Goal: Task Accomplishment & Management: Manage account settings

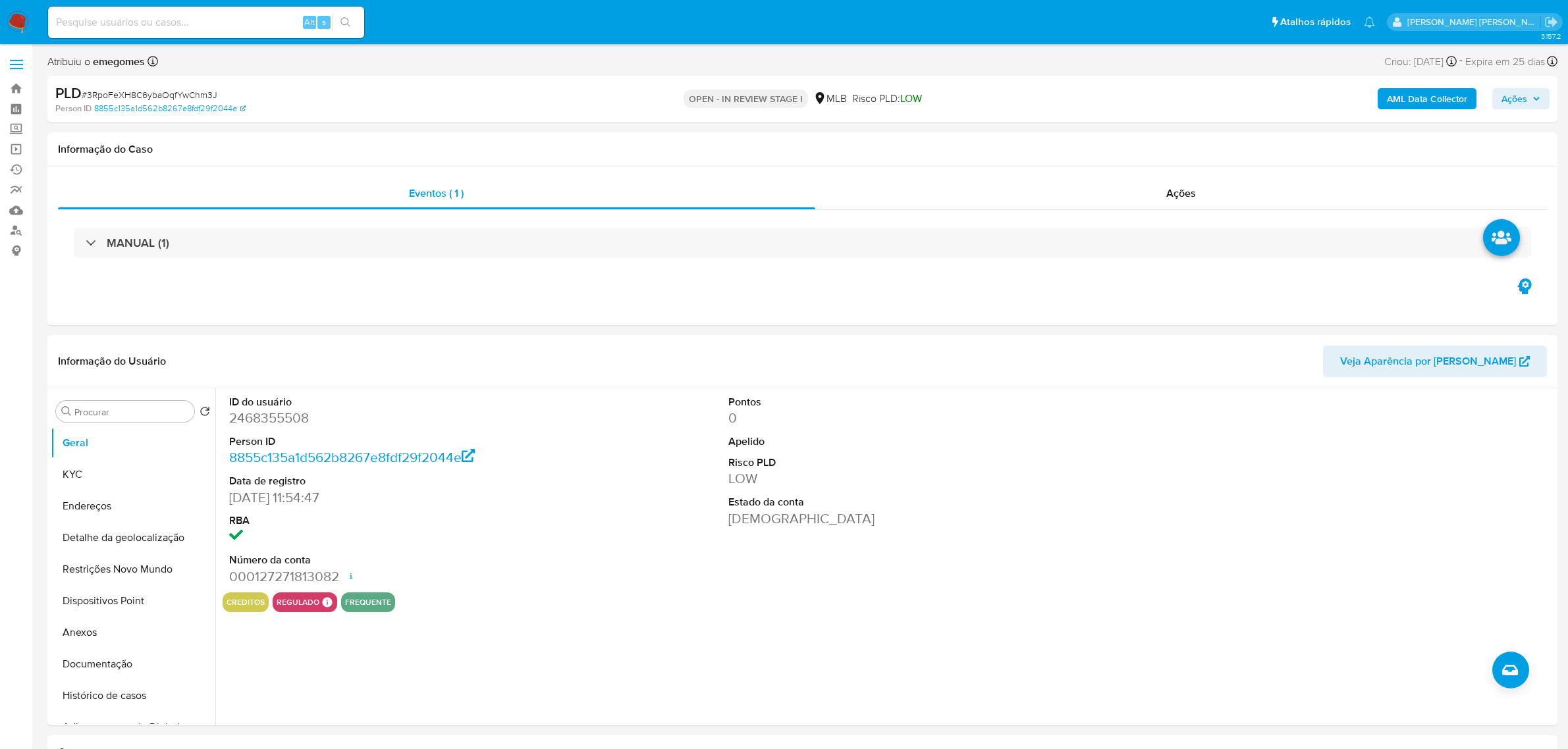
select select "10"
click at [237, 19] on input at bounding box center [206, 22] width 316 height 17
click at [181, 27] on input at bounding box center [206, 22] width 316 height 17
paste input "nddPJ3npUKFw3WjUELpI1A8i"
type input "nddPJ3npUKFw3WjUELpI1A8i"
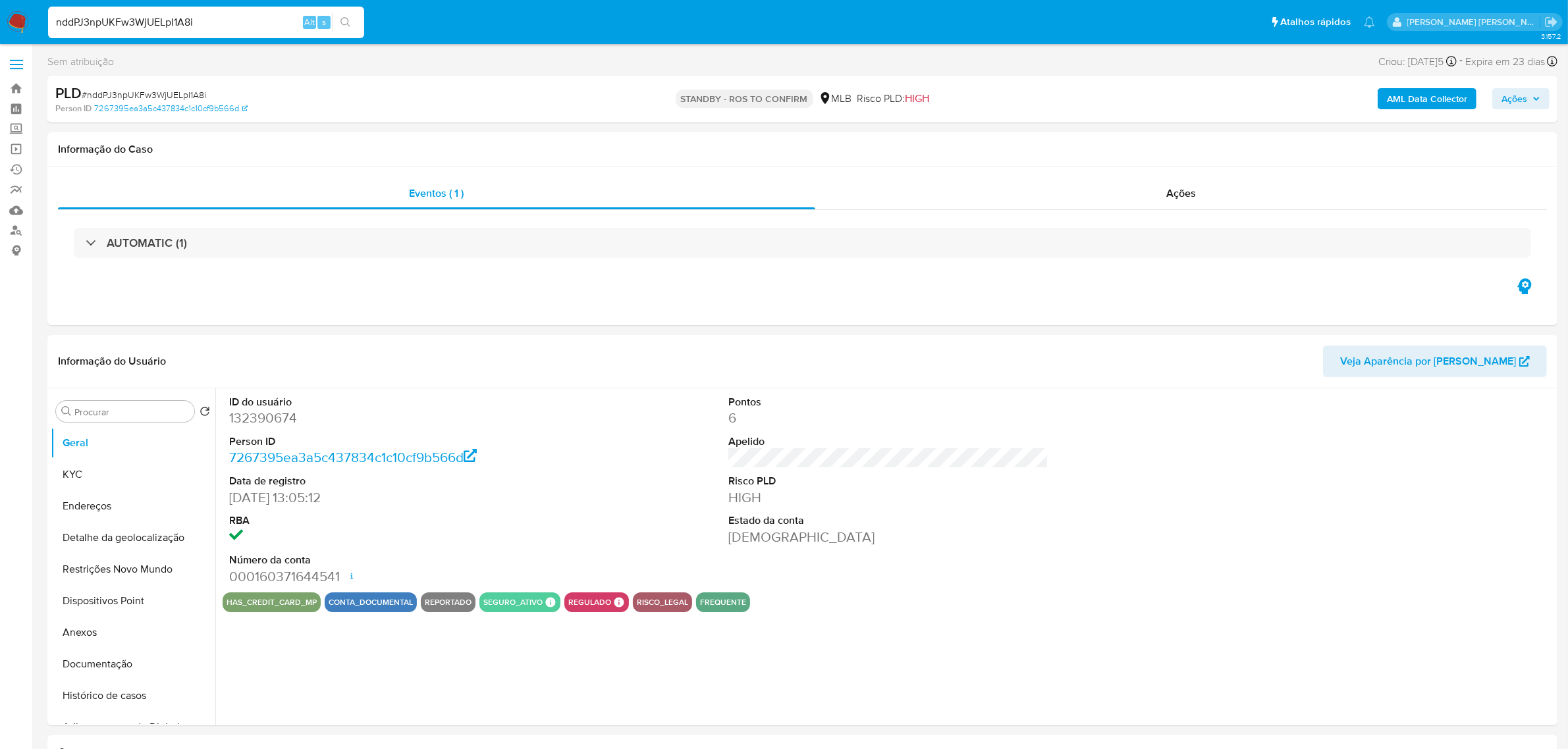
select select "10"
click at [1538, 90] on span "Ações" at bounding box center [1520, 98] width 39 height 19
click at [1048, 95] on div "STANDBY - ROS TO CONFIRM MLB Risco PLD: HIGH" at bounding box center [802, 98] width 494 height 31
drag, startPoint x: 206, startPoint y: 93, endPoint x: 87, endPoint y: 93, distance: 119.0
click at [87, 93] on div "PLD # nddPJ3npUKFw3WjUELpI1A8i" at bounding box center [302, 94] width 493 height 20
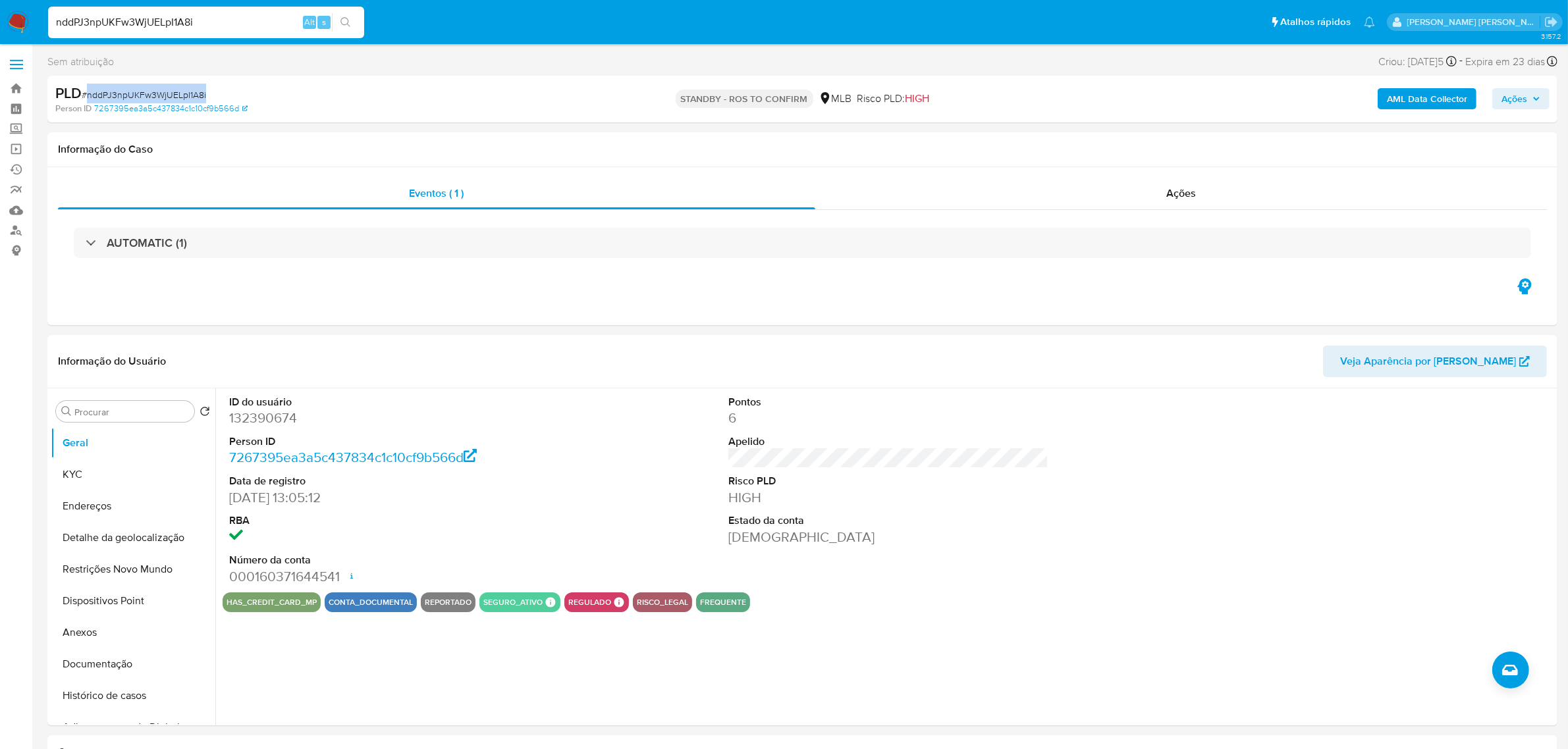
drag, startPoint x: 138, startPoint y: 94, endPoint x: 357, endPoint y: 83, distance: 219.3
click at [357, 84] on div "PLD # nddPJ3npUKFw3WjUELpI1A8i" at bounding box center [302, 94] width 493 height 20
click at [1220, 194] on div "Ações" at bounding box center [1181, 194] width 732 height 32
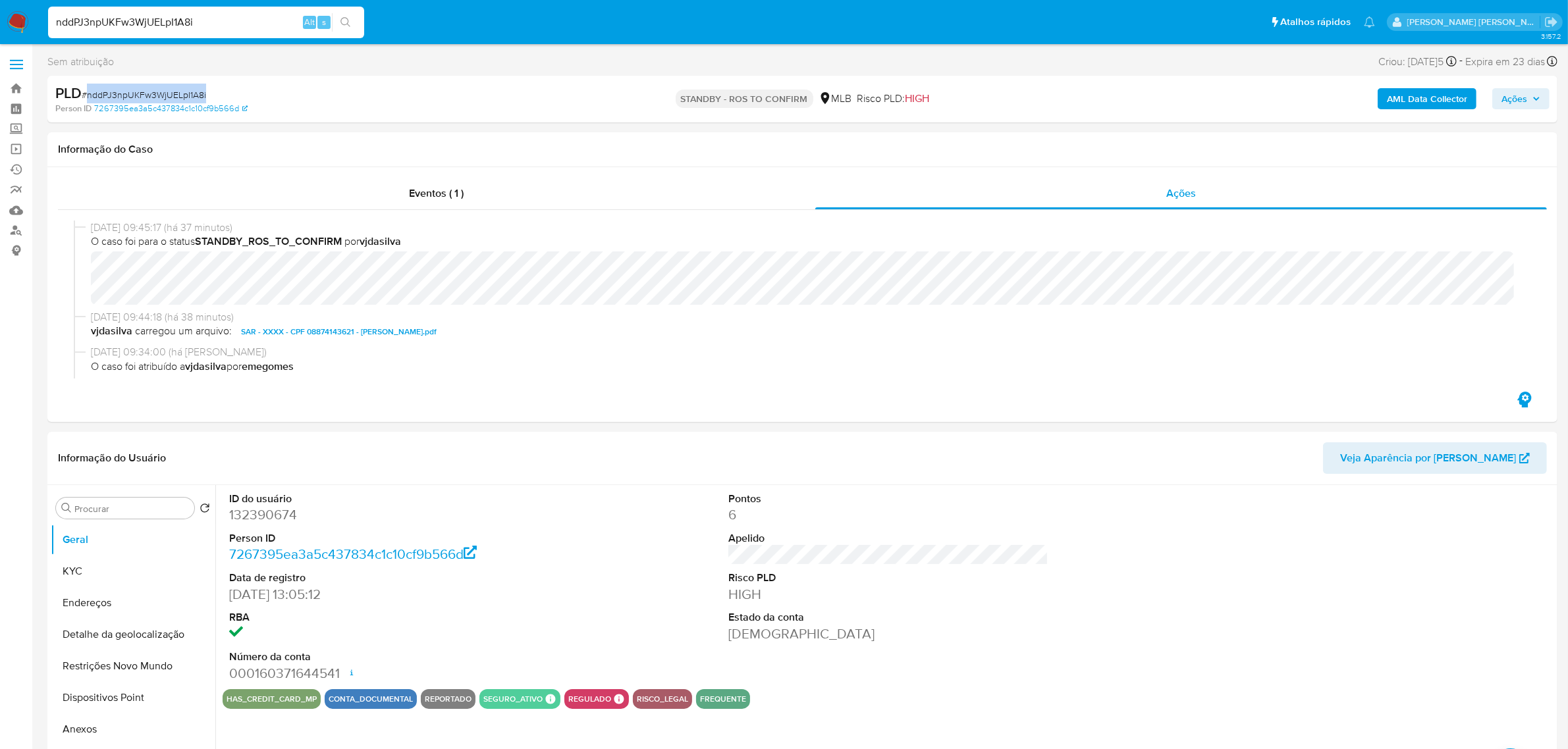
drag, startPoint x: 215, startPoint y: 95, endPoint x: 89, endPoint y: 91, distance: 126.1
click at [89, 91] on div "PLD # nddPJ3npUKFw3WjUELpI1A8i" at bounding box center [302, 94] width 493 height 20
copy span "nddPJ3npUKFw3WjUELpI1A8i"
click at [14, 56] on label at bounding box center [16, 65] width 33 height 28
click at [0, 0] on input "checkbox" at bounding box center [0, 0] width 0 height 0
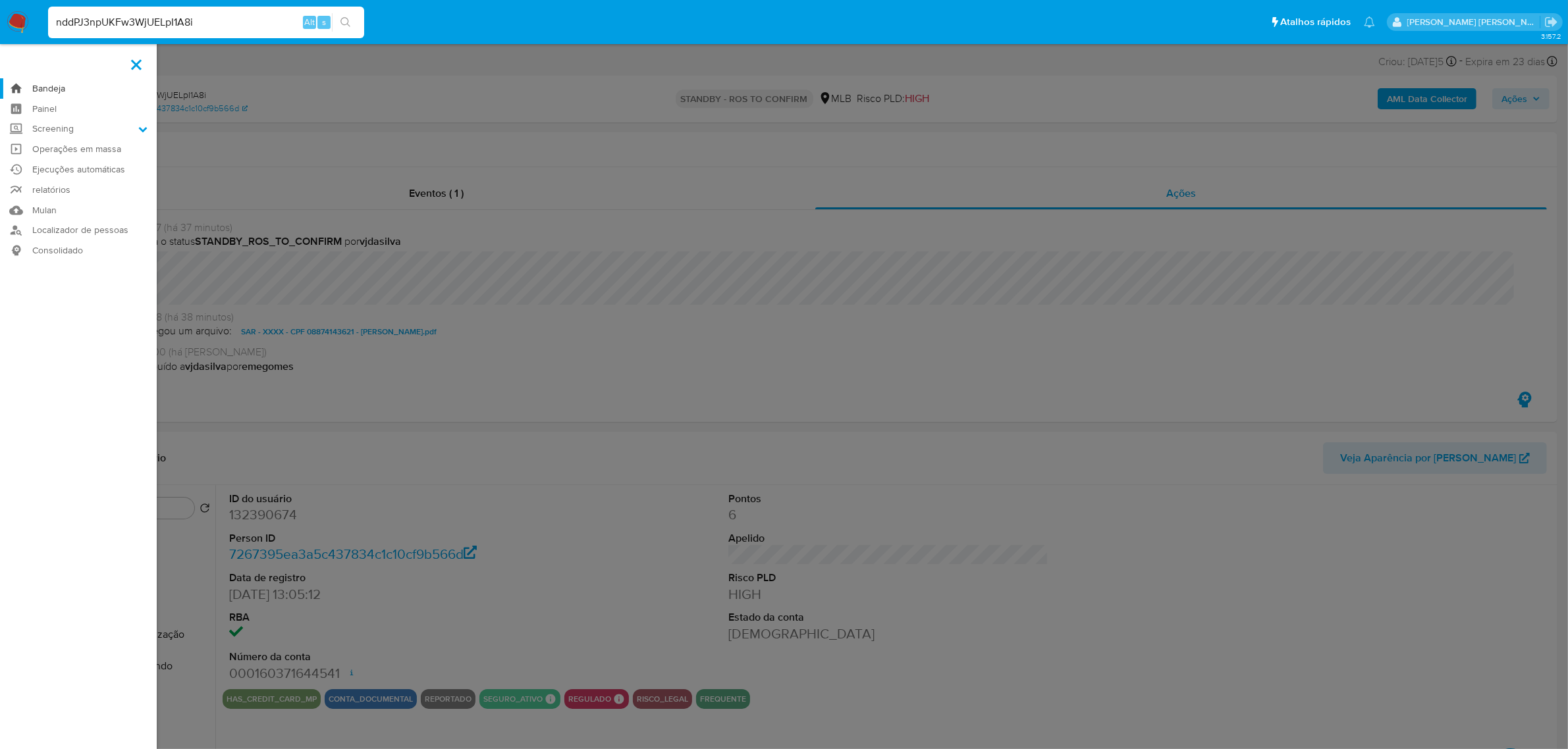
click at [47, 87] on link "Bandeja" at bounding box center [79, 89] width 157 height 21
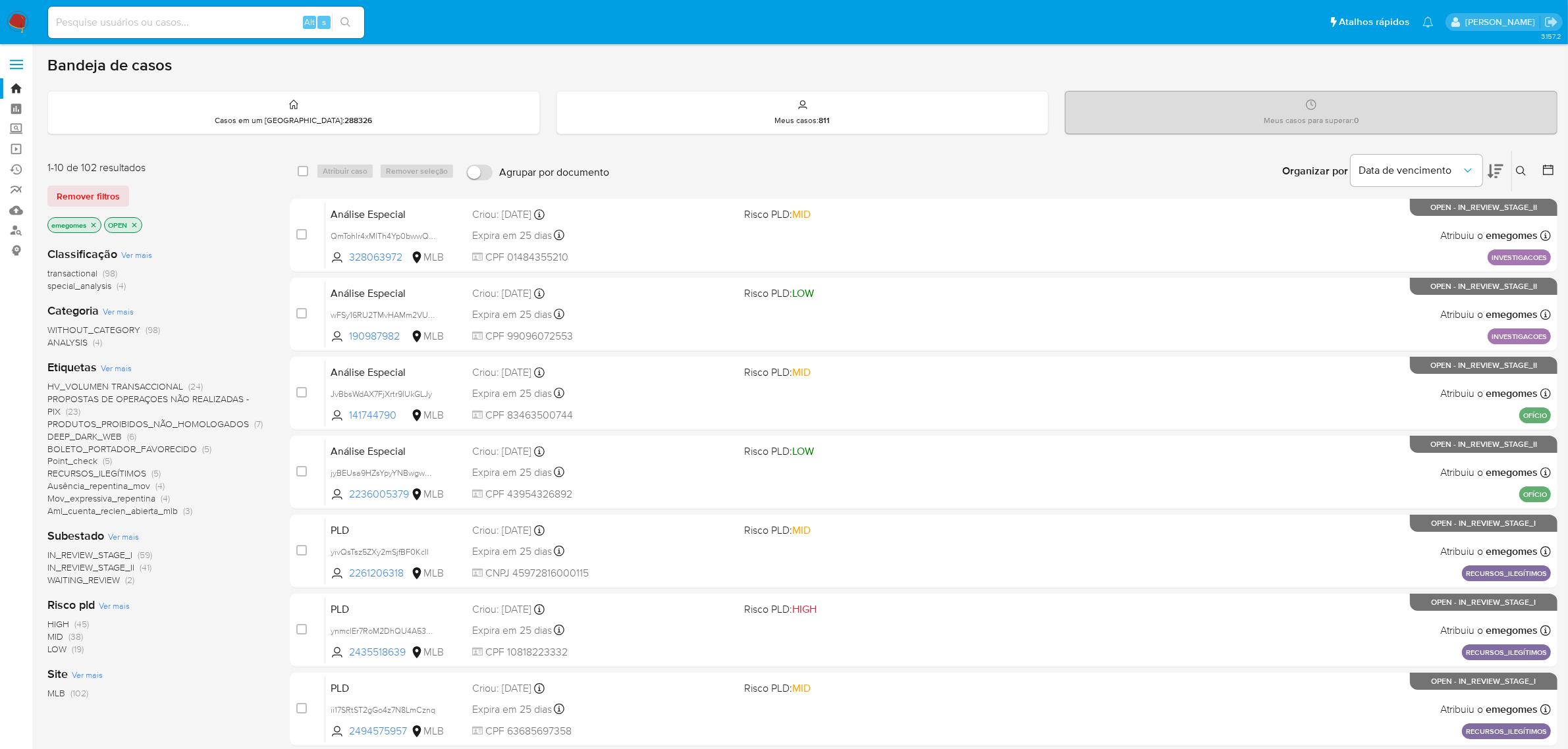
click at [1516, 166] on icon at bounding box center [1521, 171] width 11 height 11
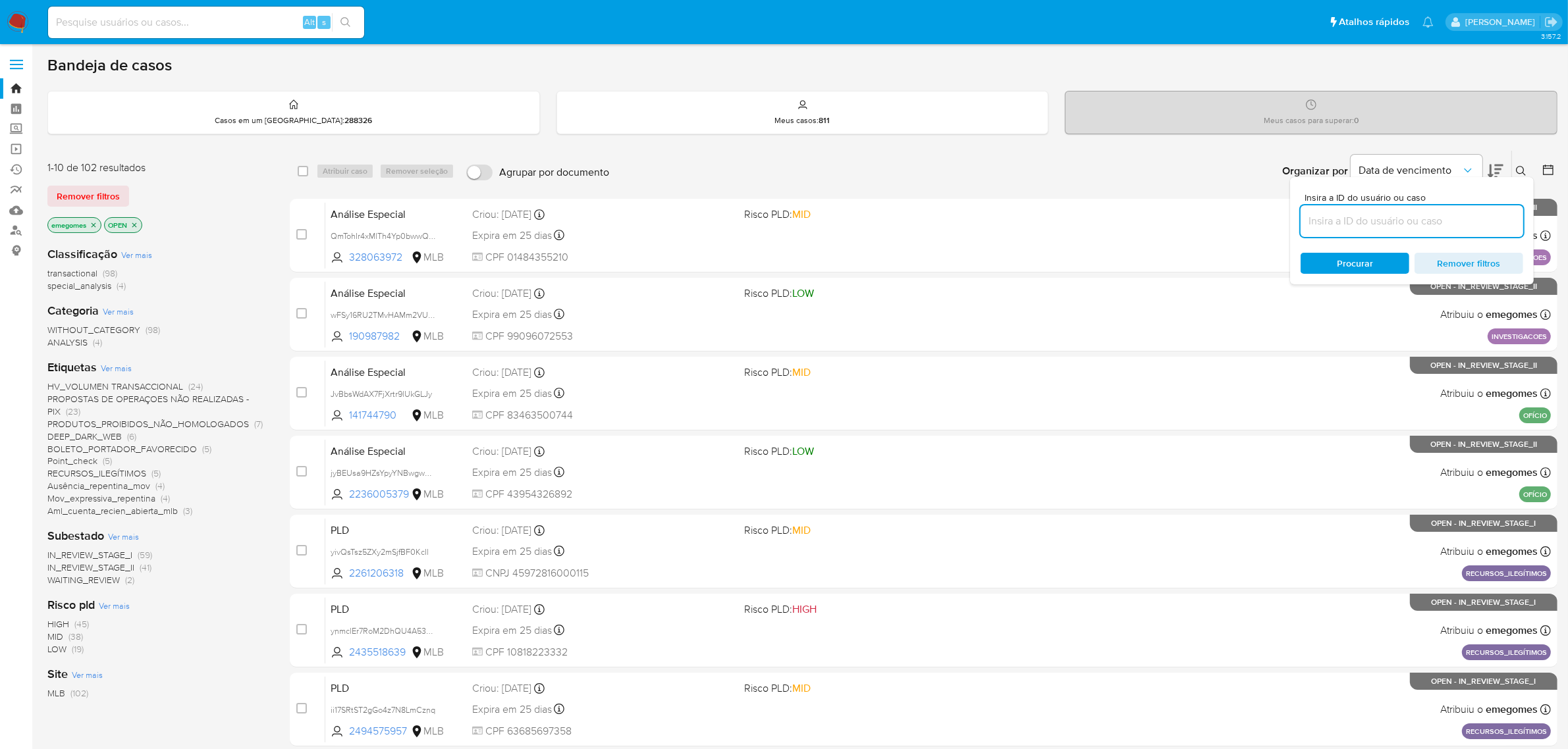
click at [1370, 223] on input at bounding box center [1412, 221] width 223 height 17
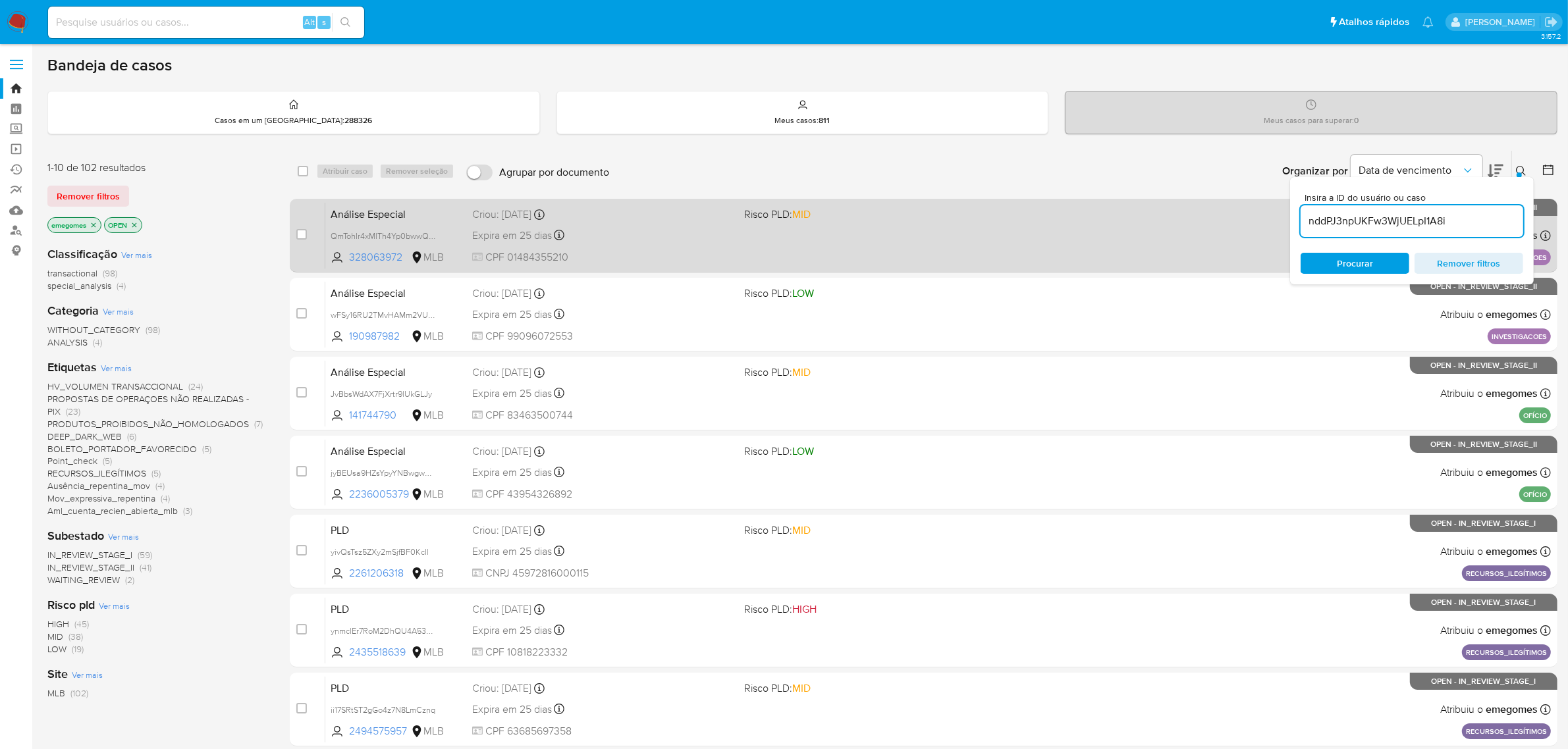
type input "nddPJ3npUKFw3WjUELpI1A8i"
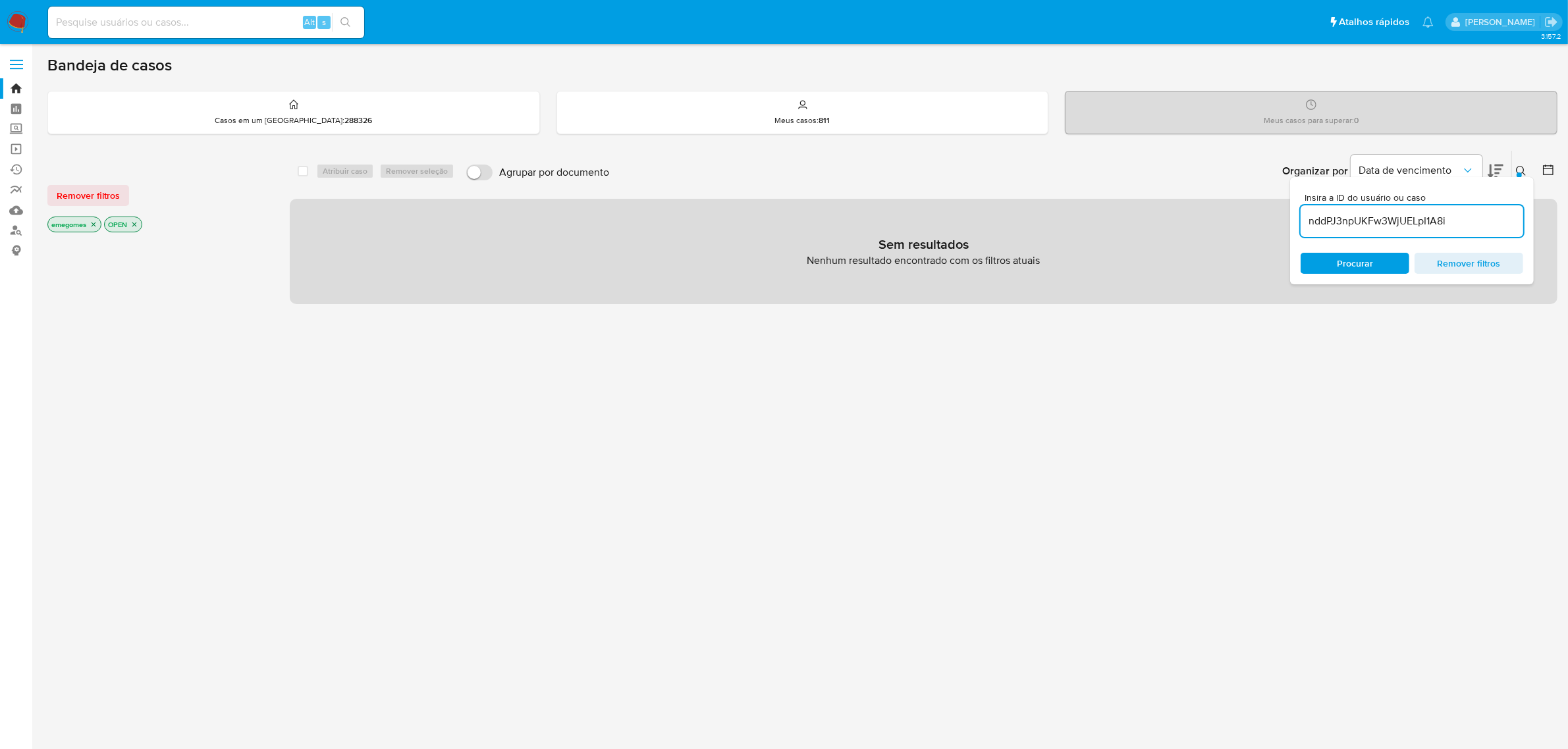
click at [100, 226] on p "emegomes" at bounding box center [74, 224] width 53 height 15
click at [95, 223] on icon "close-filter" at bounding box center [94, 225] width 8 height 8
click at [81, 223] on p "OPEN" at bounding box center [66, 224] width 37 height 15
click at [81, 223] on icon "close-filter" at bounding box center [78, 225] width 8 height 8
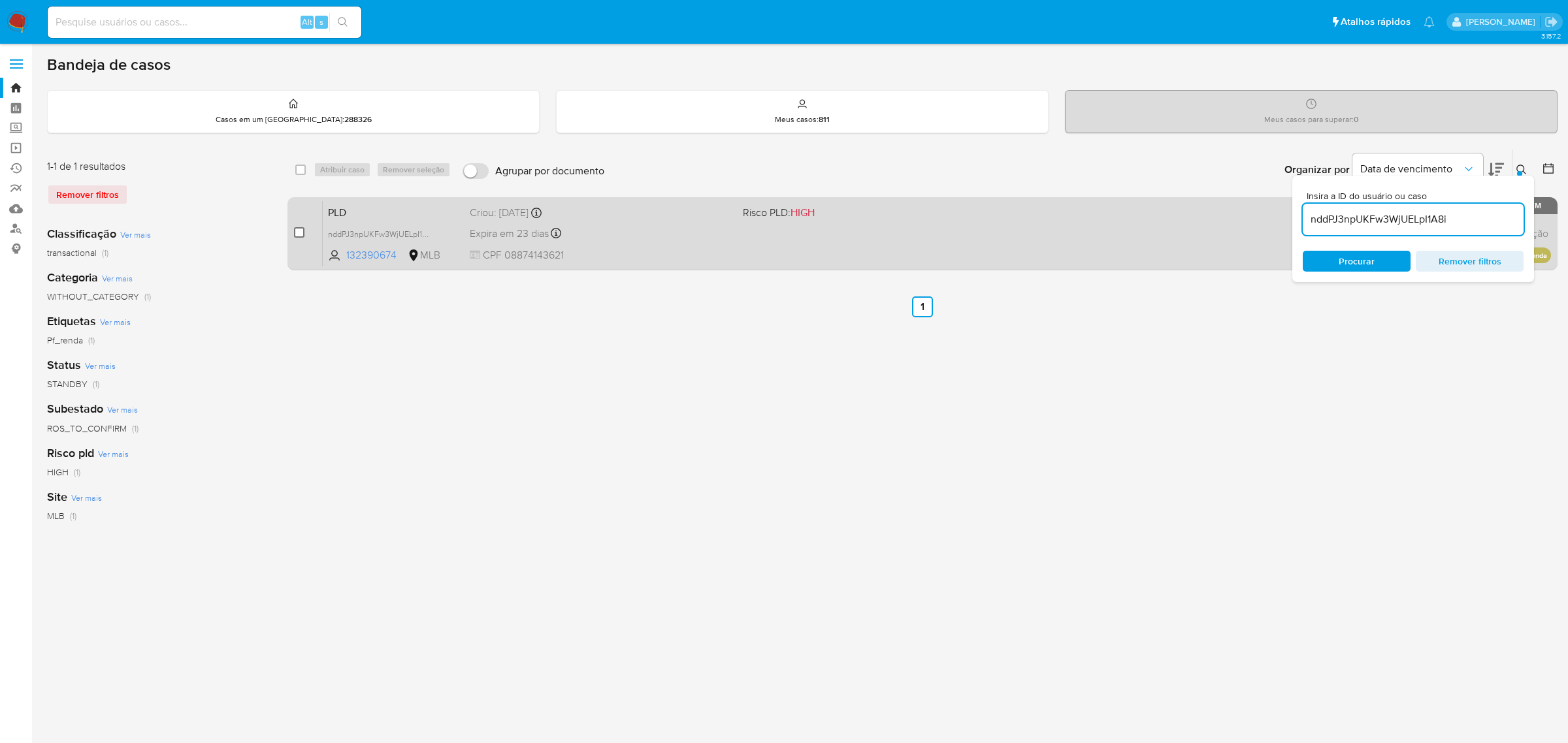
click at [304, 229] on input "checkbox" at bounding box center [299, 232] width 11 height 11
checkbox input "true"
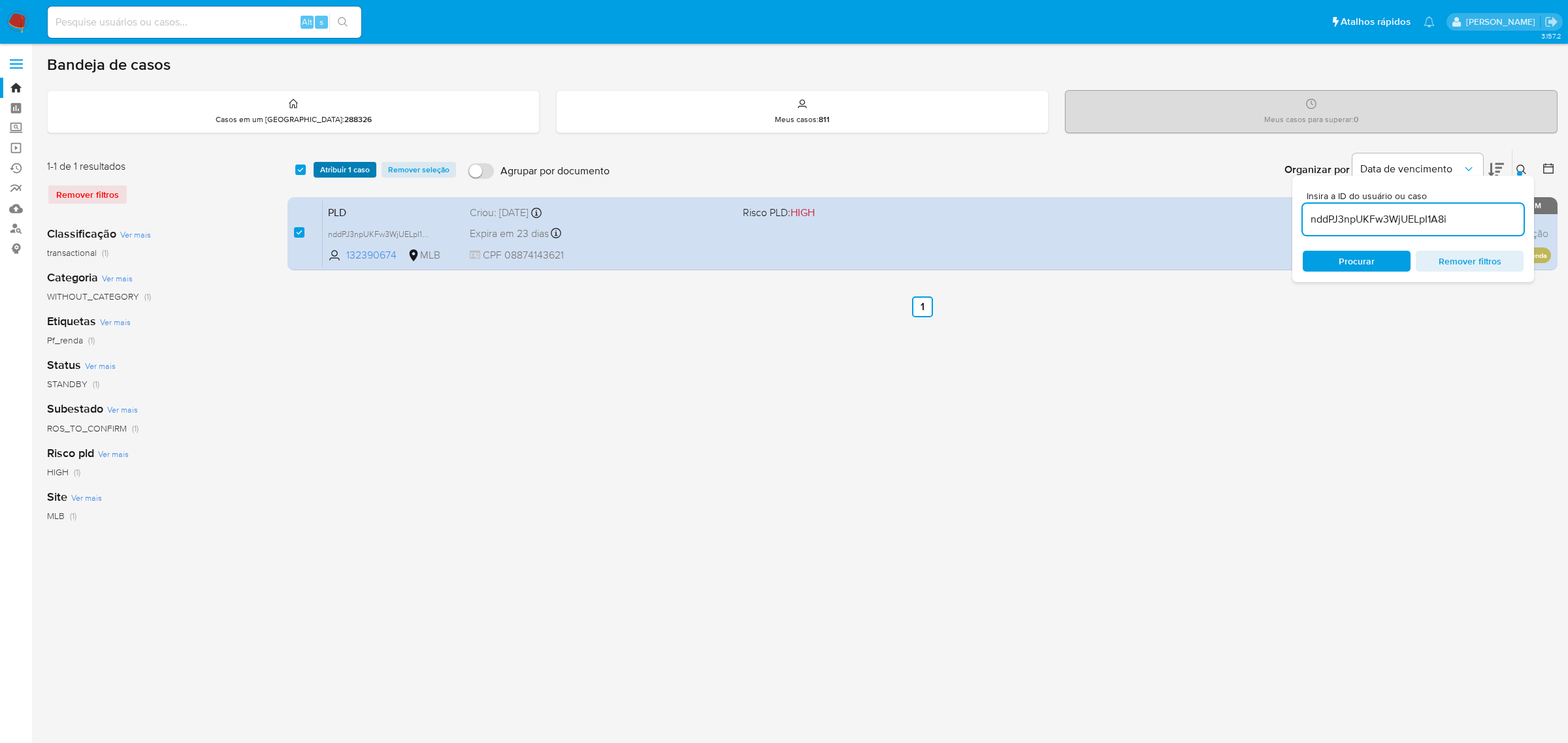
click at [346, 163] on span "Atribuir 1 caso" at bounding box center [344, 169] width 49 height 13
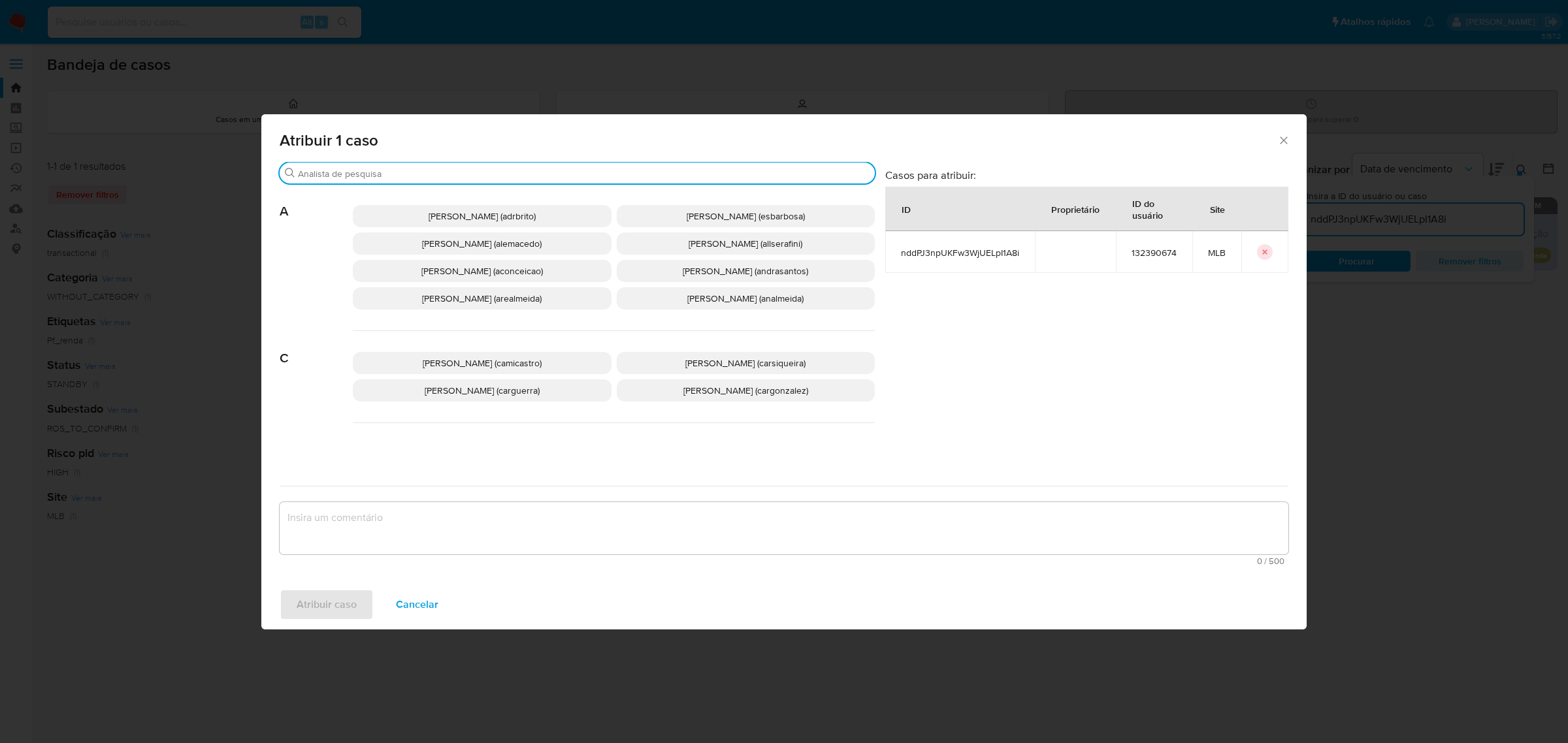
click at [358, 170] on input "Procurar" at bounding box center [583, 174] width 571 height 12
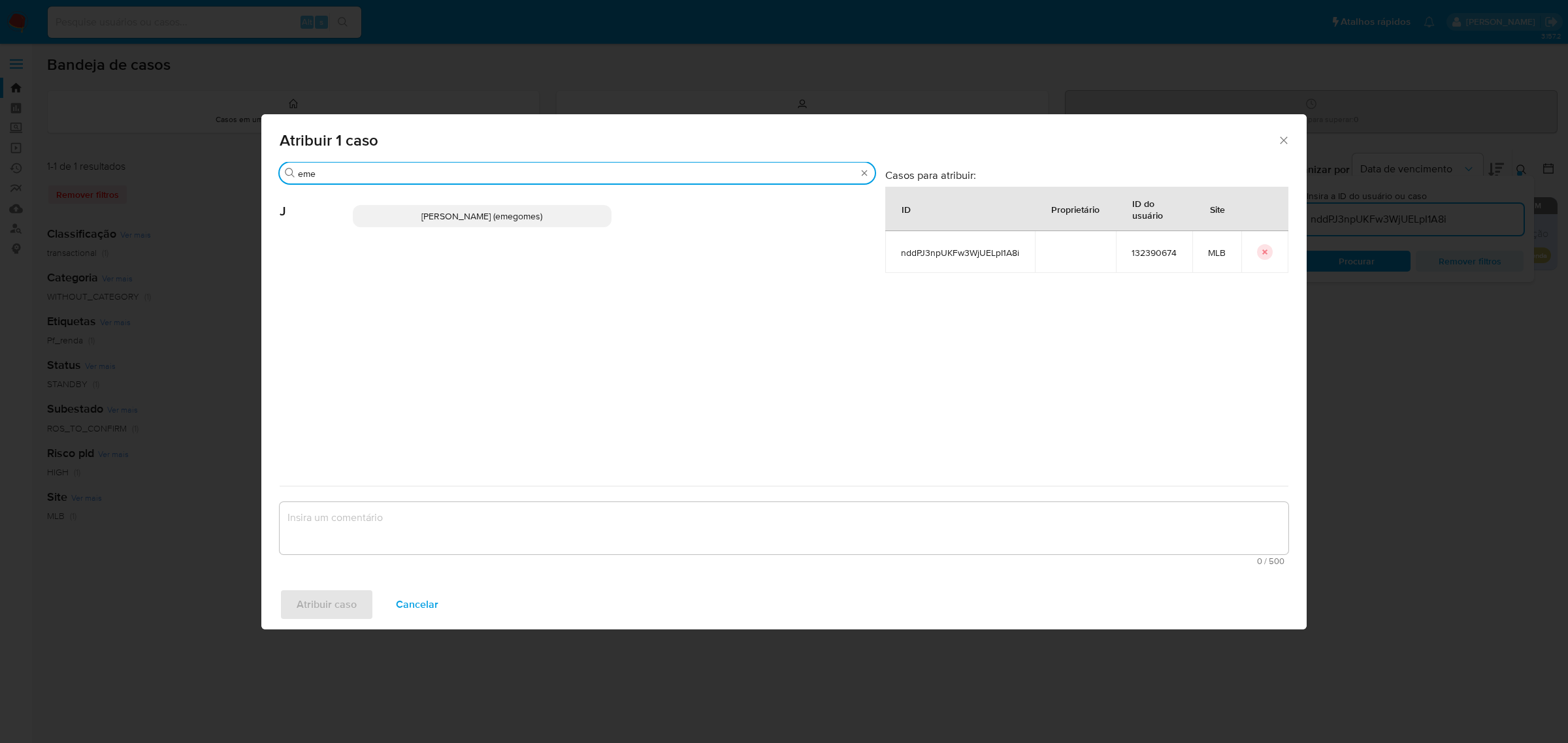
type input "eme"
click at [471, 213] on span "[PERSON_NAME] (emegomes)" at bounding box center [482, 215] width 120 height 13
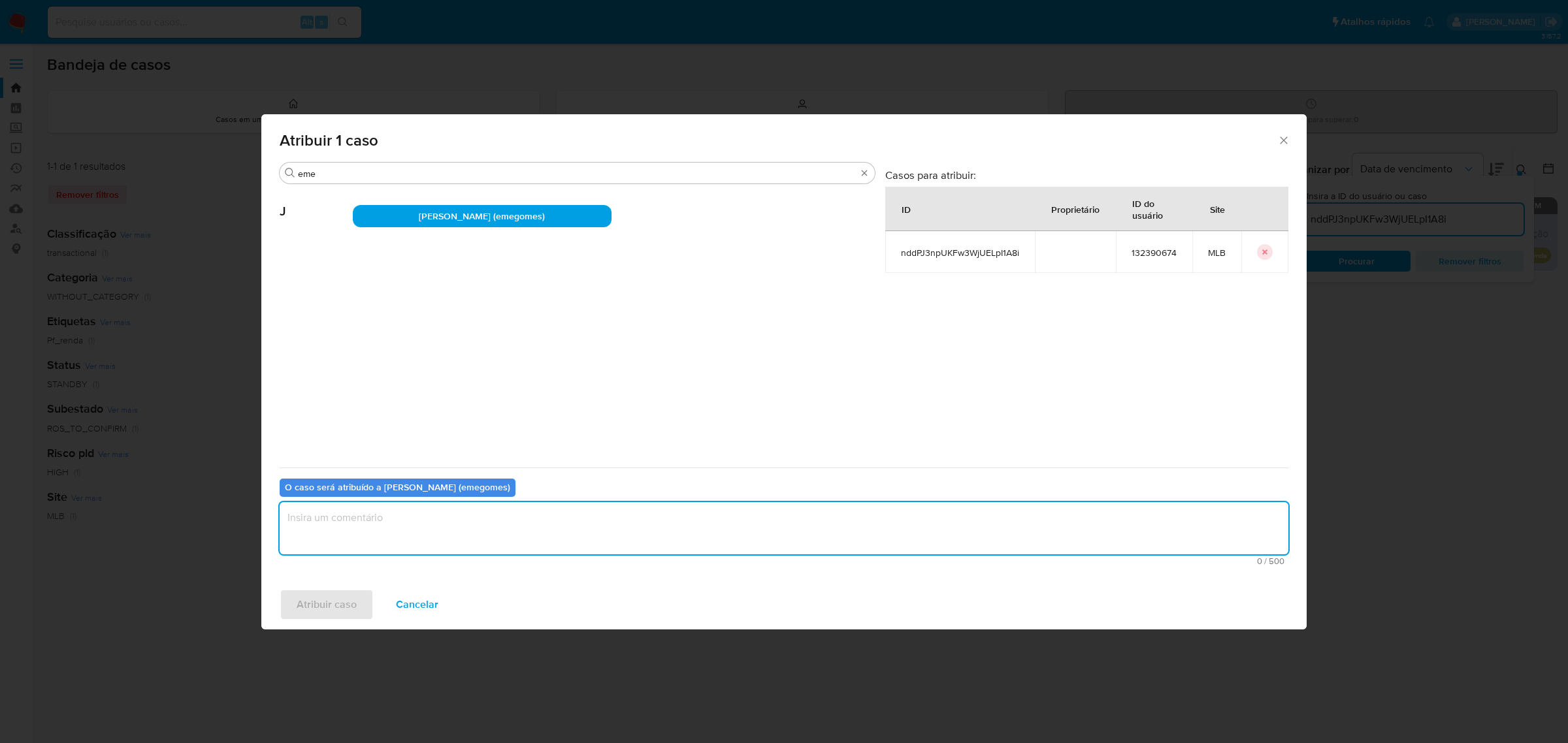
click at [415, 533] on textarea "assign-modal" at bounding box center [784, 528] width 1008 height 52
type textarea "."
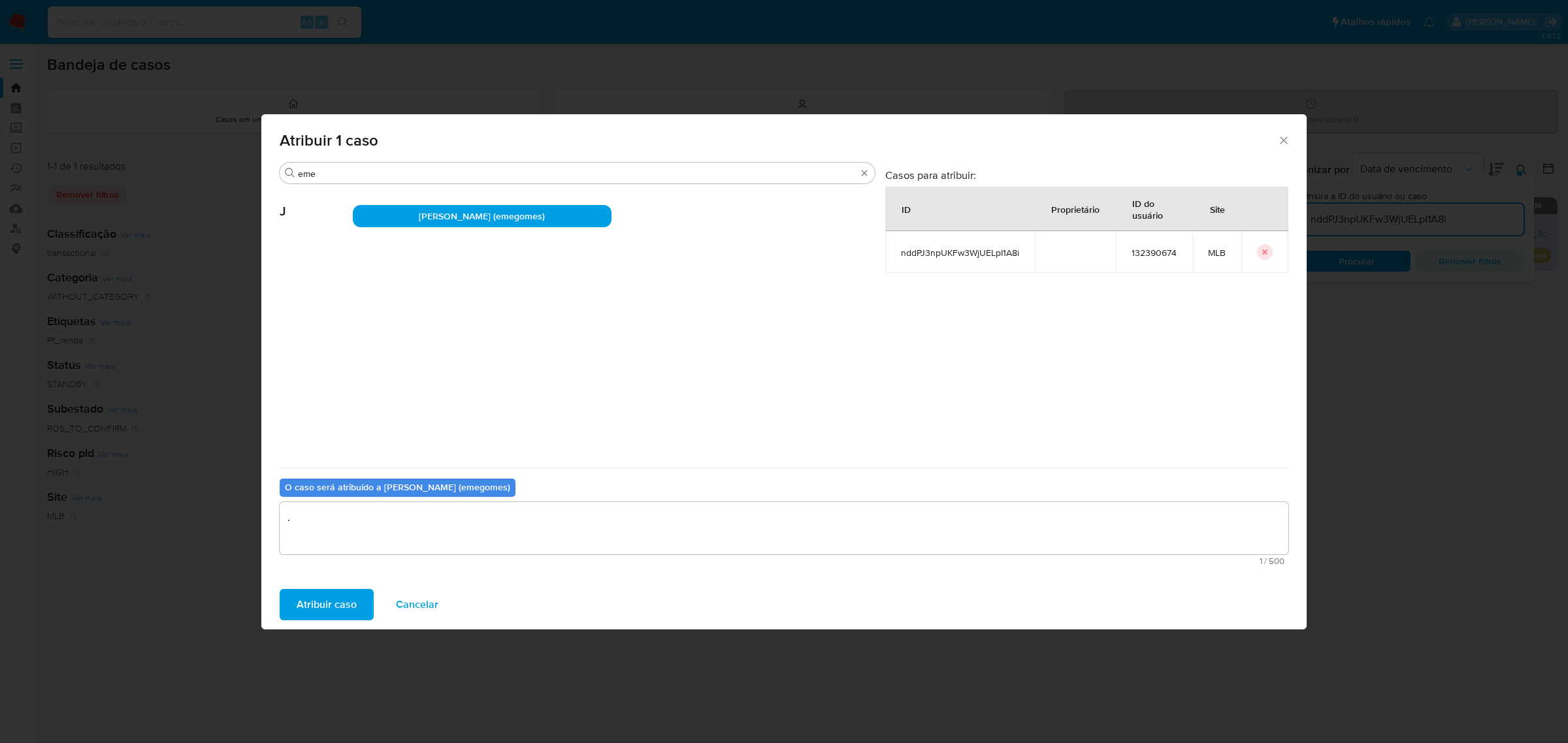
click at [336, 586] on div "Atribuir caso Cancelar" at bounding box center [784, 605] width 1045 height 49
click at [334, 600] on span "Atribuir caso" at bounding box center [327, 604] width 60 height 29
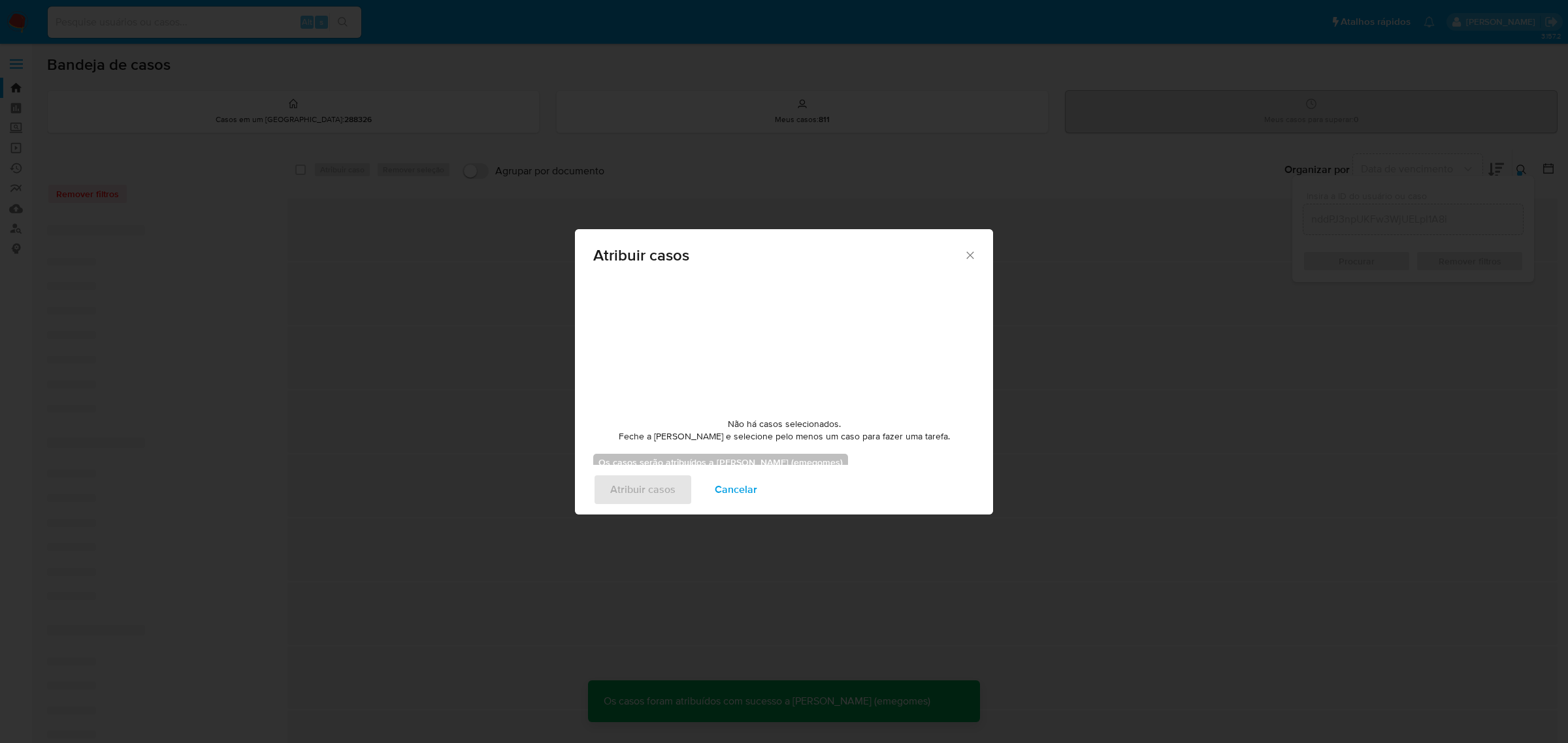
checkbox input "false"
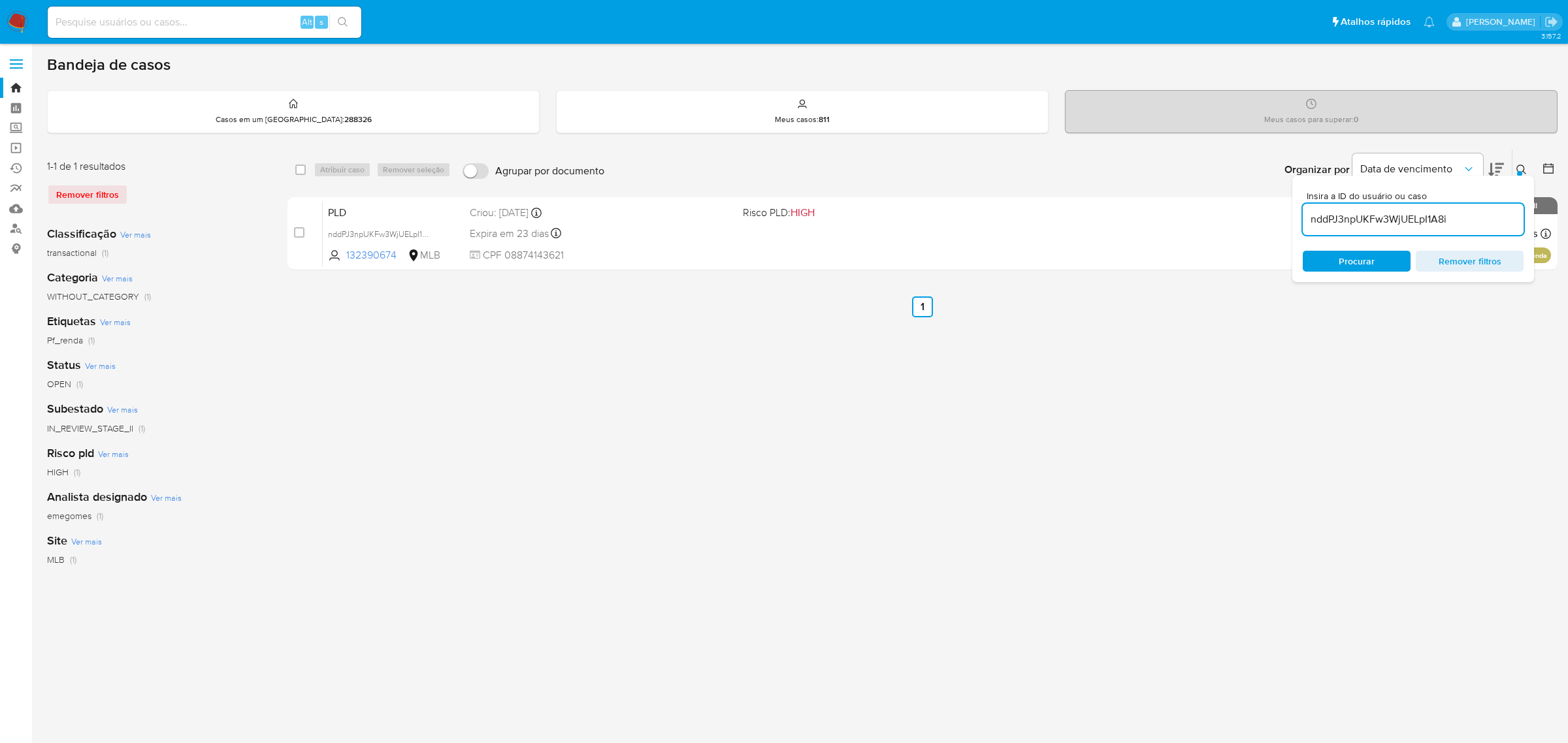
drag, startPoint x: 596, startPoint y: 374, endPoint x: 602, endPoint y: 346, distance: 28.6
click at [596, 374] on div "select-all-cases-checkbox Atribuir caso Remover seleção Agrupar por documento O…" at bounding box center [922, 435] width 1270 height 573
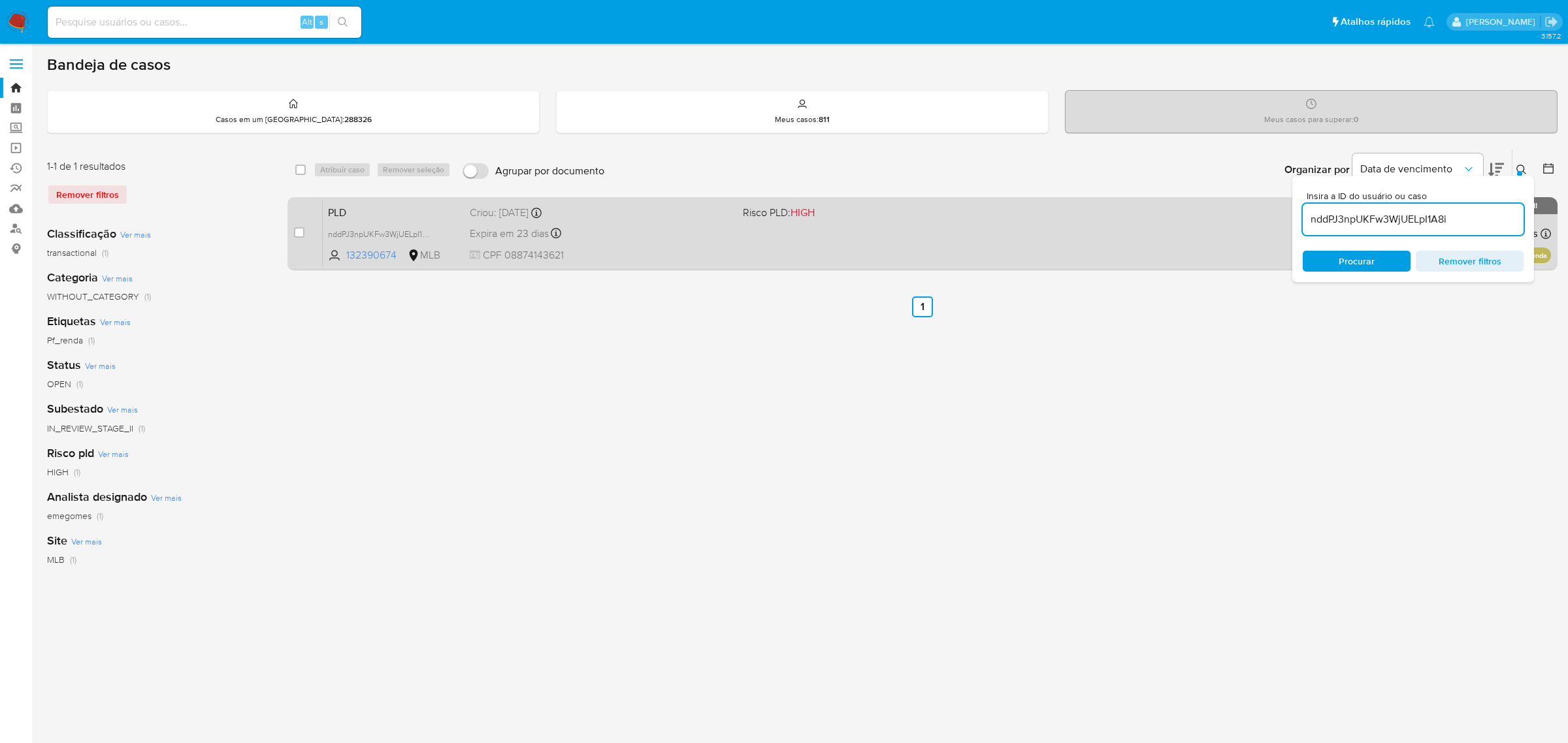
click at [647, 249] on span "CPF 08874143621" at bounding box center [601, 256] width 262 height 15
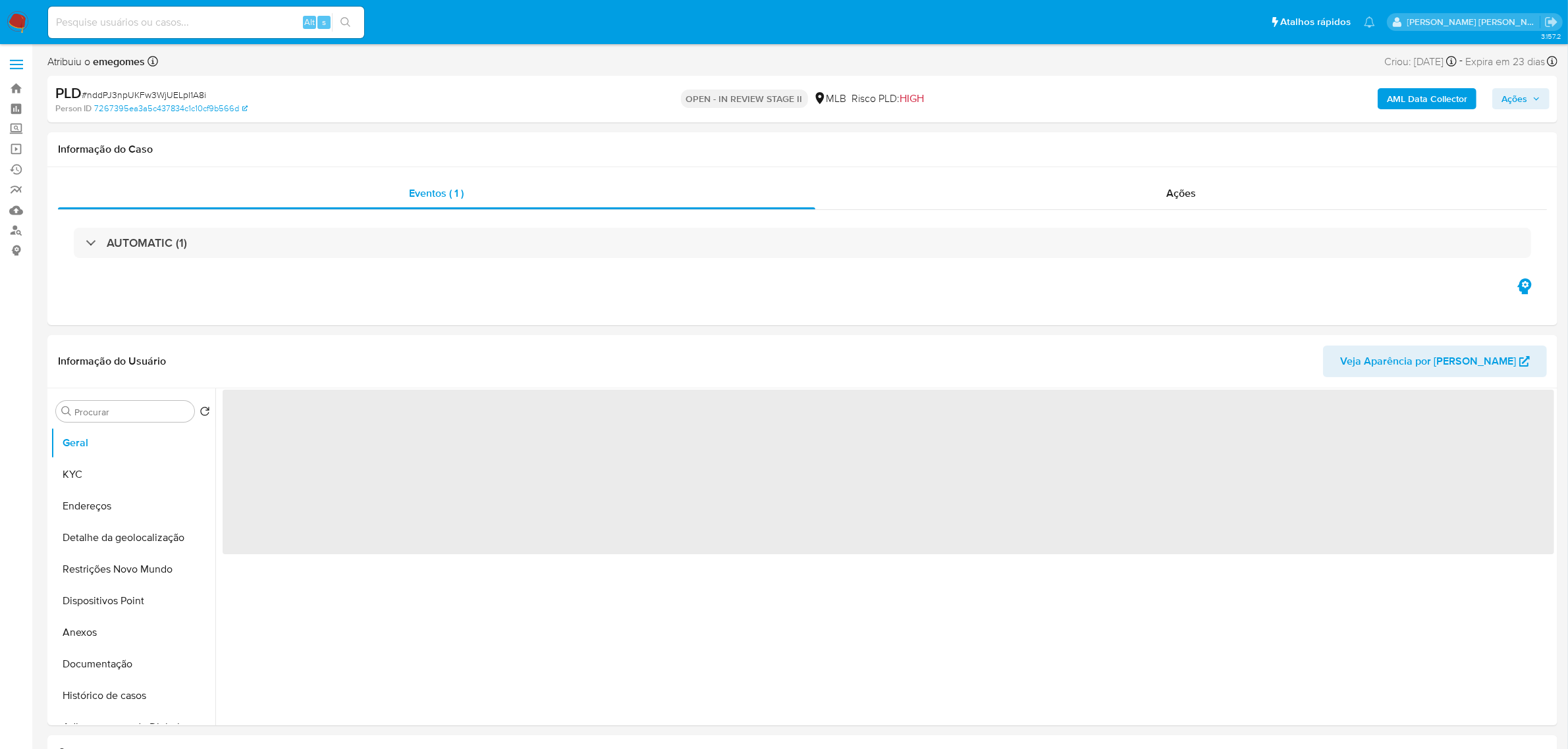
click at [1534, 103] on span "Ações" at bounding box center [1520, 98] width 39 height 19
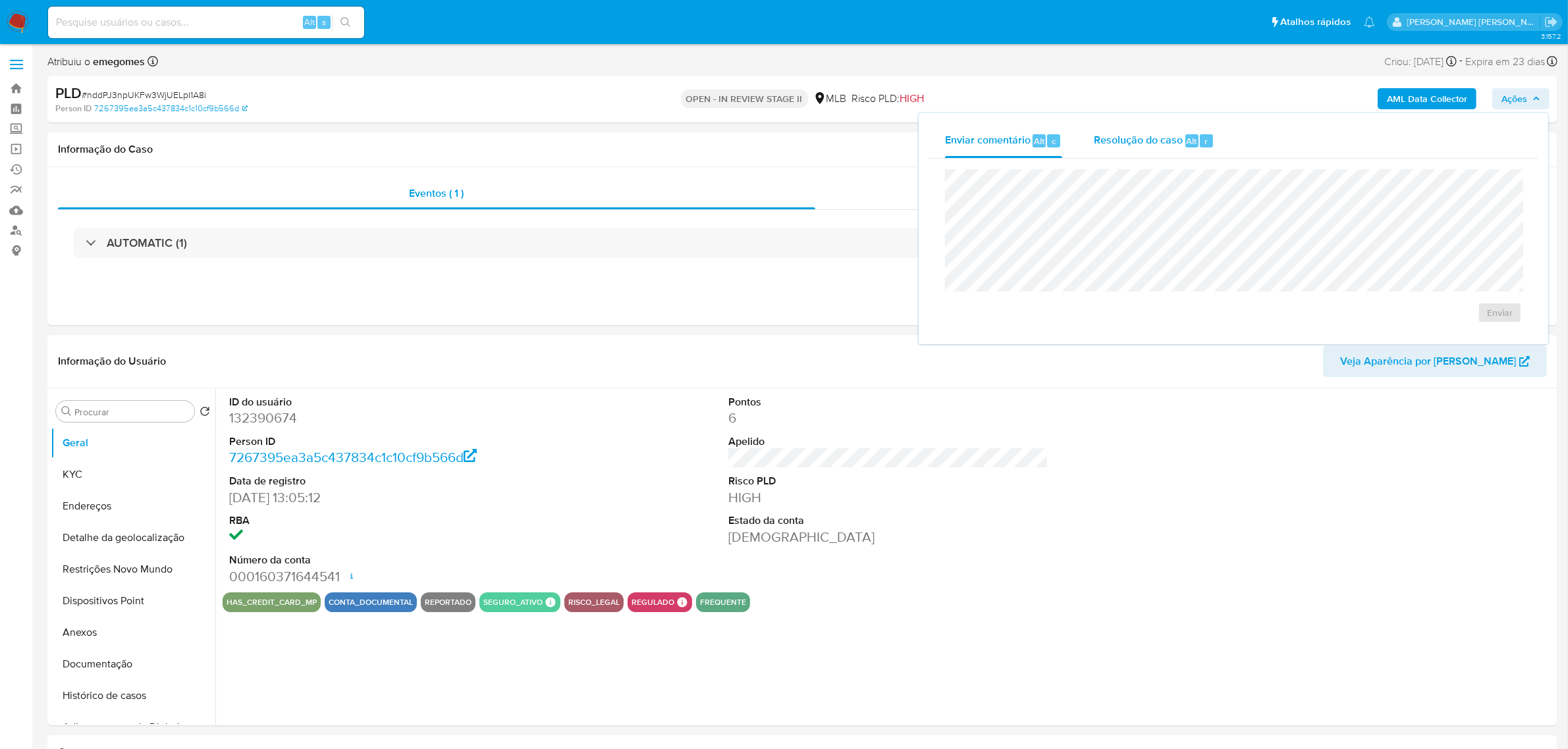
click at [1143, 137] on span "Resolução do caso" at bounding box center [1137, 140] width 89 height 15
select select "10"
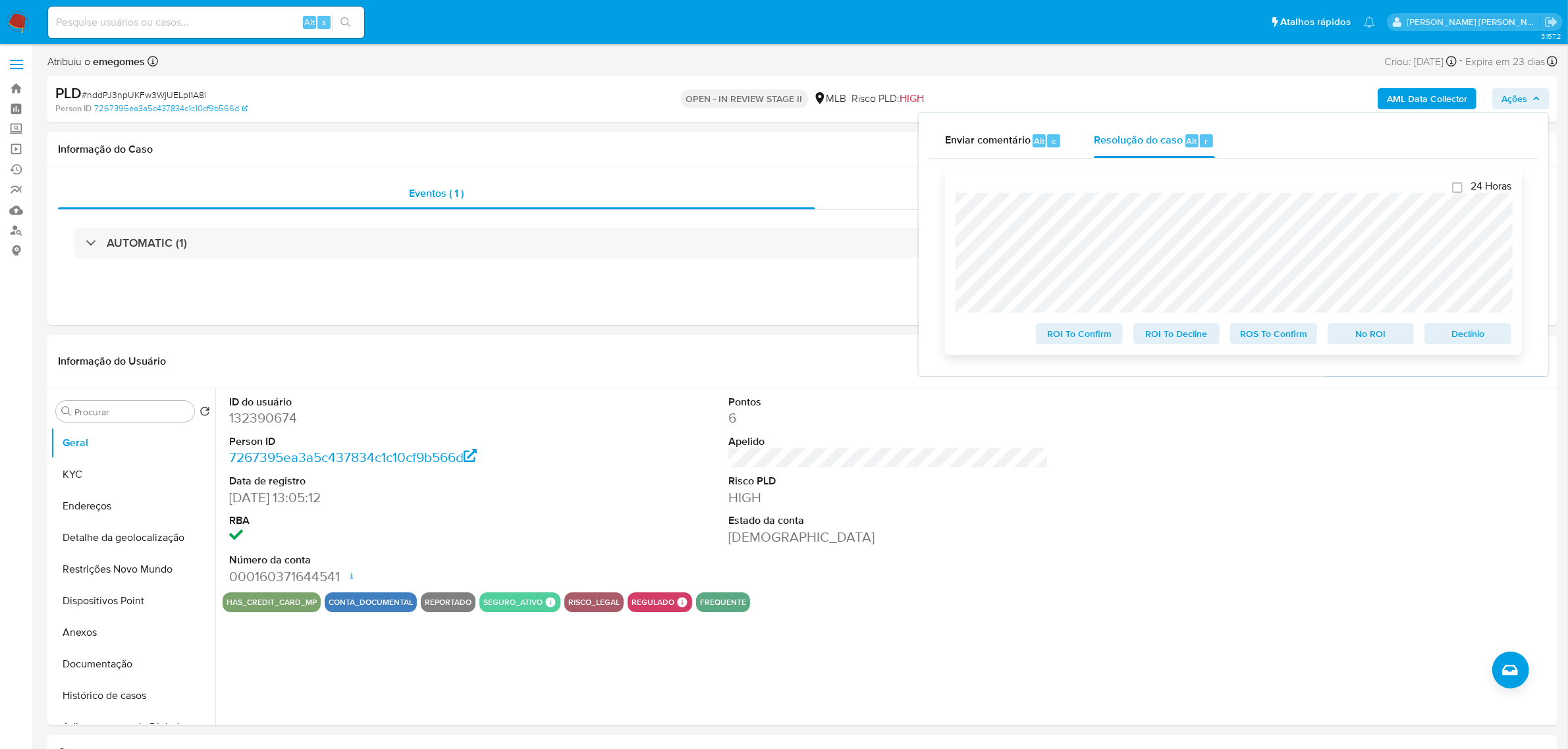
click at [1267, 333] on span "ROS To Confirm" at bounding box center [1274, 333] width 69 height 19
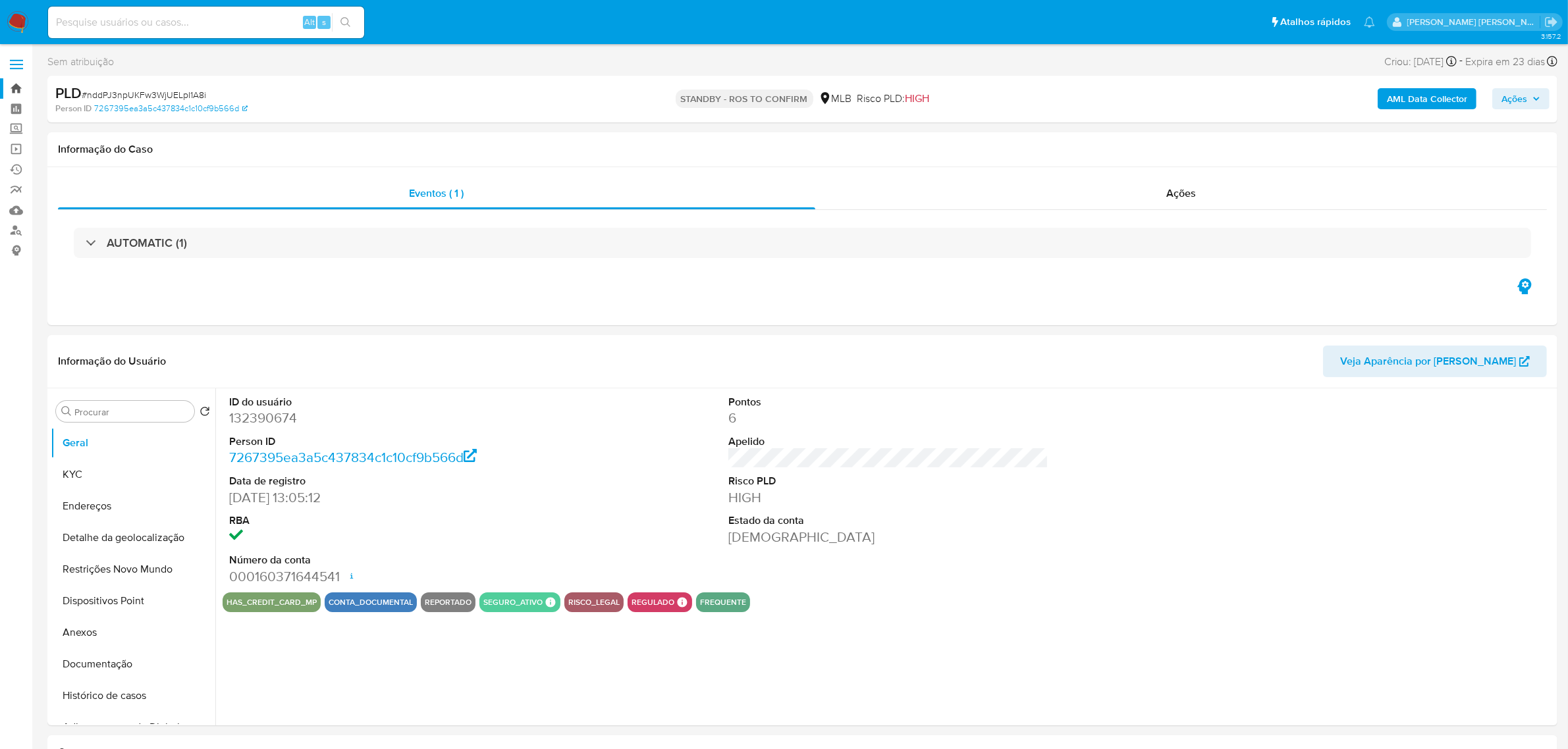
select select "10"
click at [24, 64] on label at bounding box center [16, 65] width 33 height 28
click at [0, 0] on input "checkbox" at bounding box center [0, 0] width 0 height 0
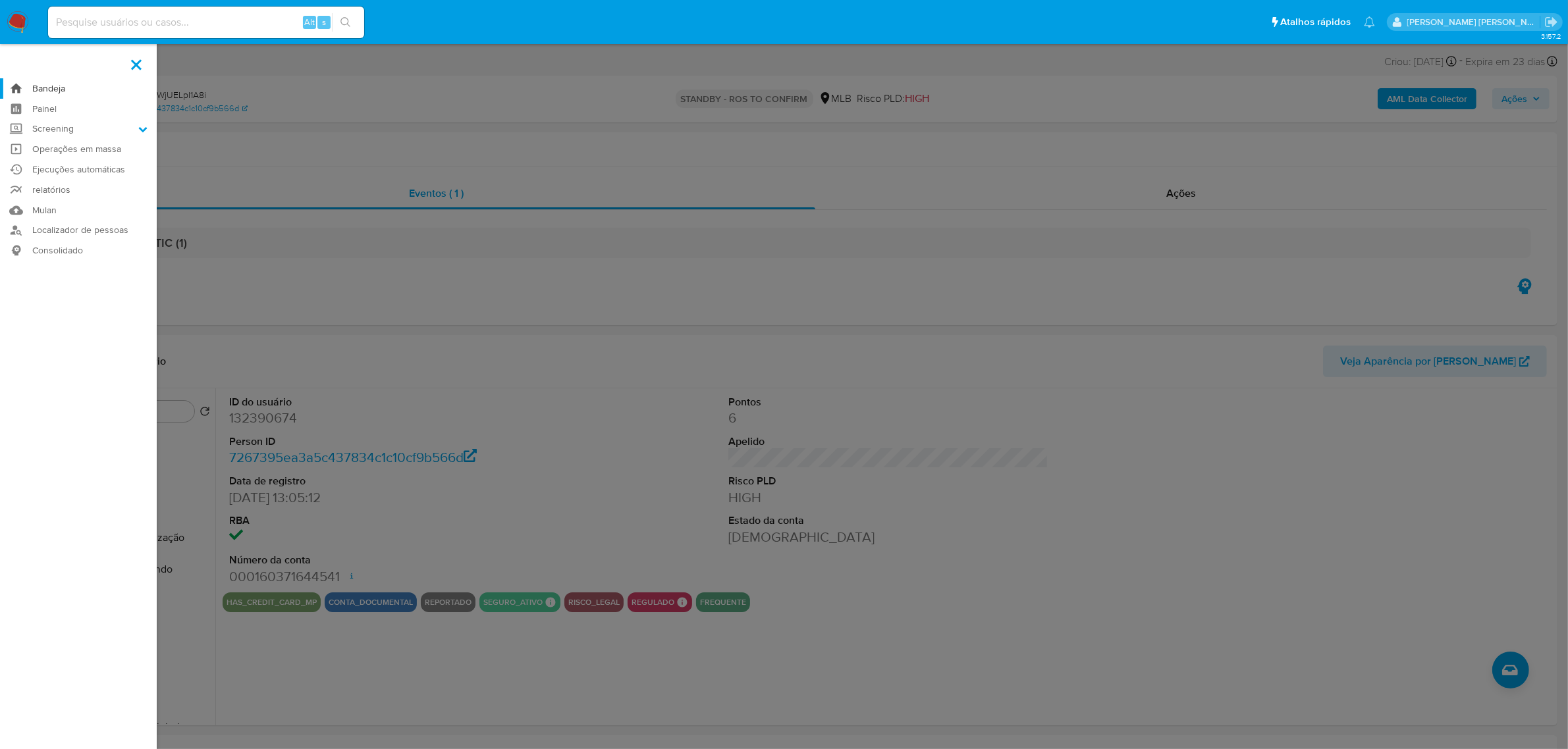
click at [43, 90] on link "Bandeja" at bounding box center [79, 89] width 157 height 21
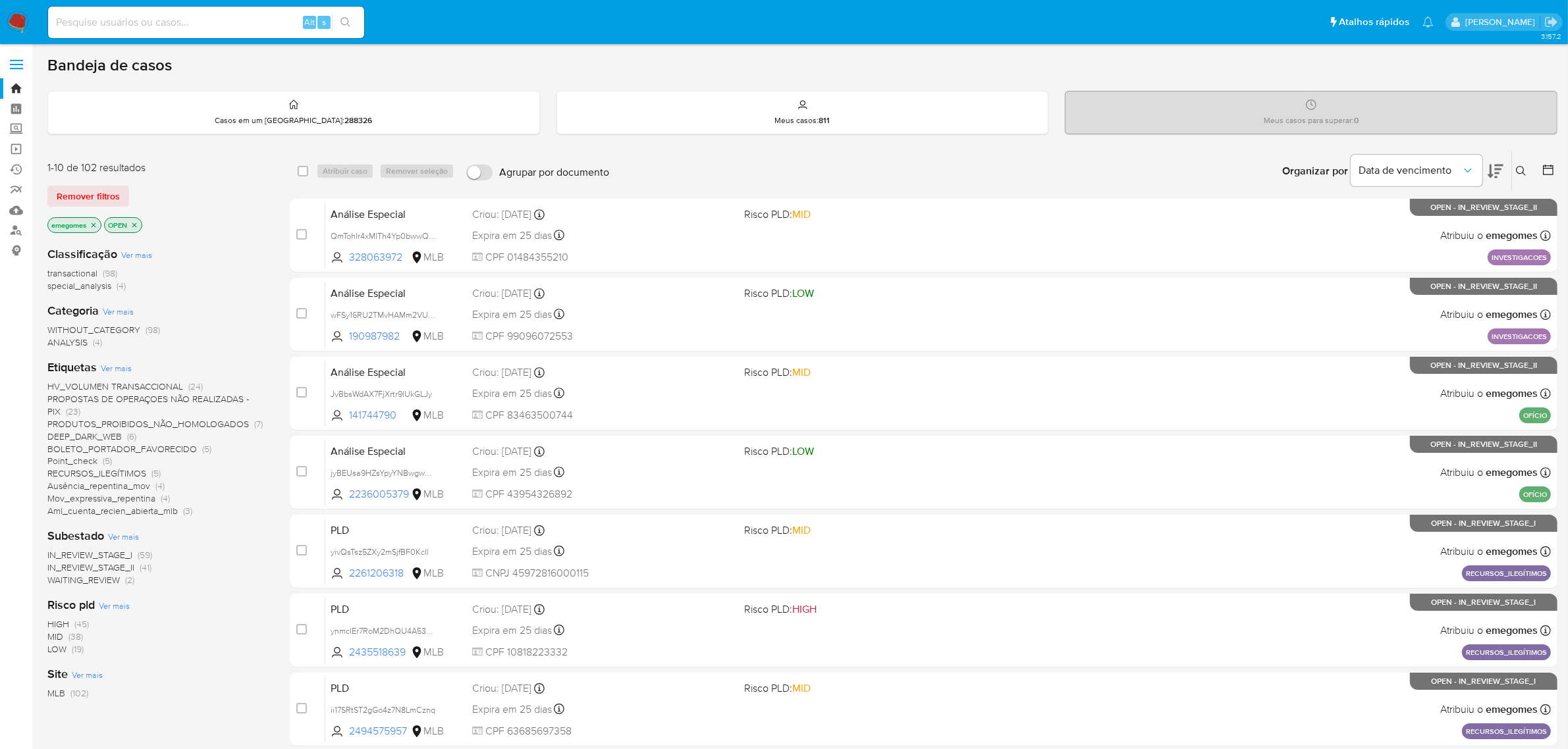
click at [1522, 173] on icon at bounding box center [1521, 171] width 11 height 11
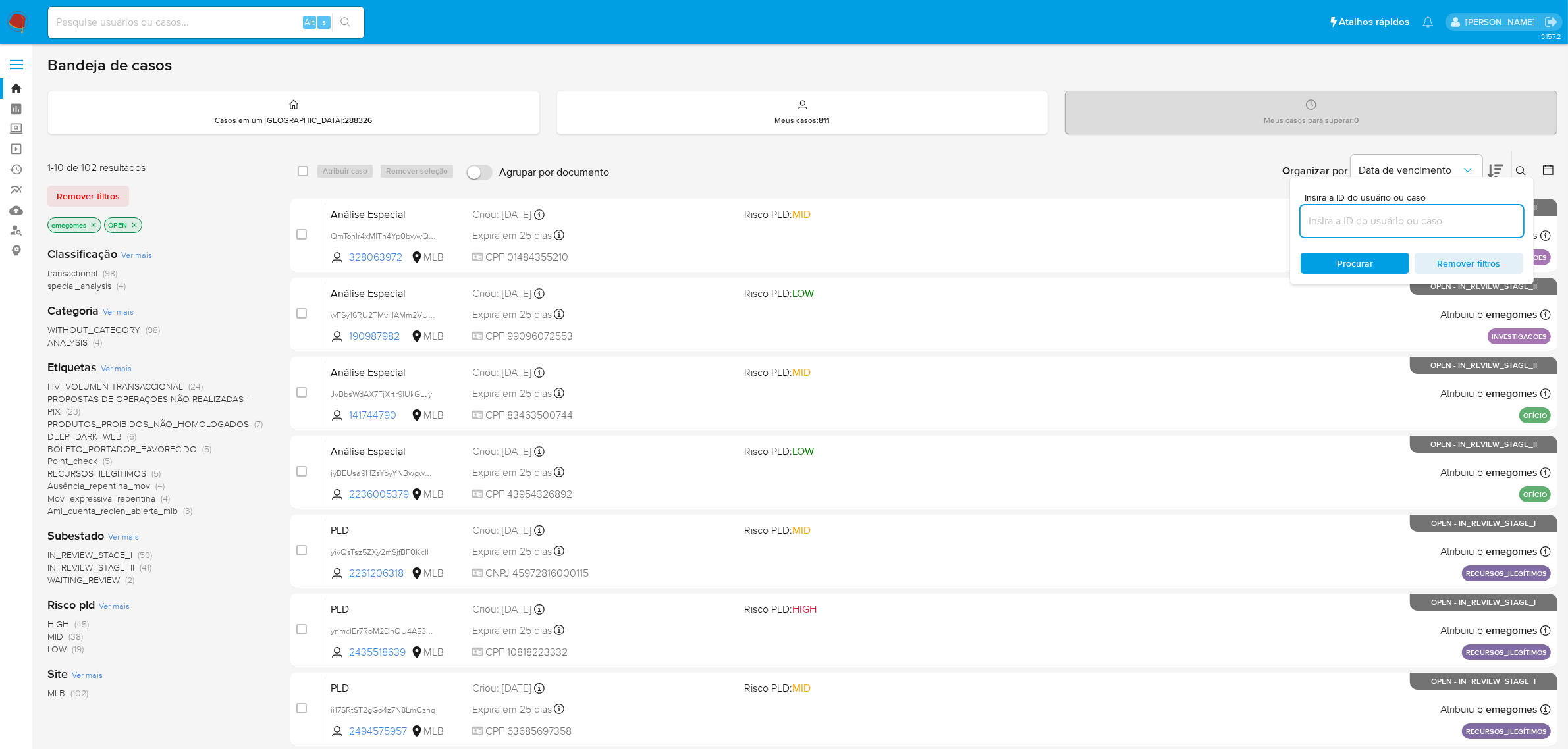
click at [1388, 224] on input at bounding box center [1412, 221] width 223 height 17
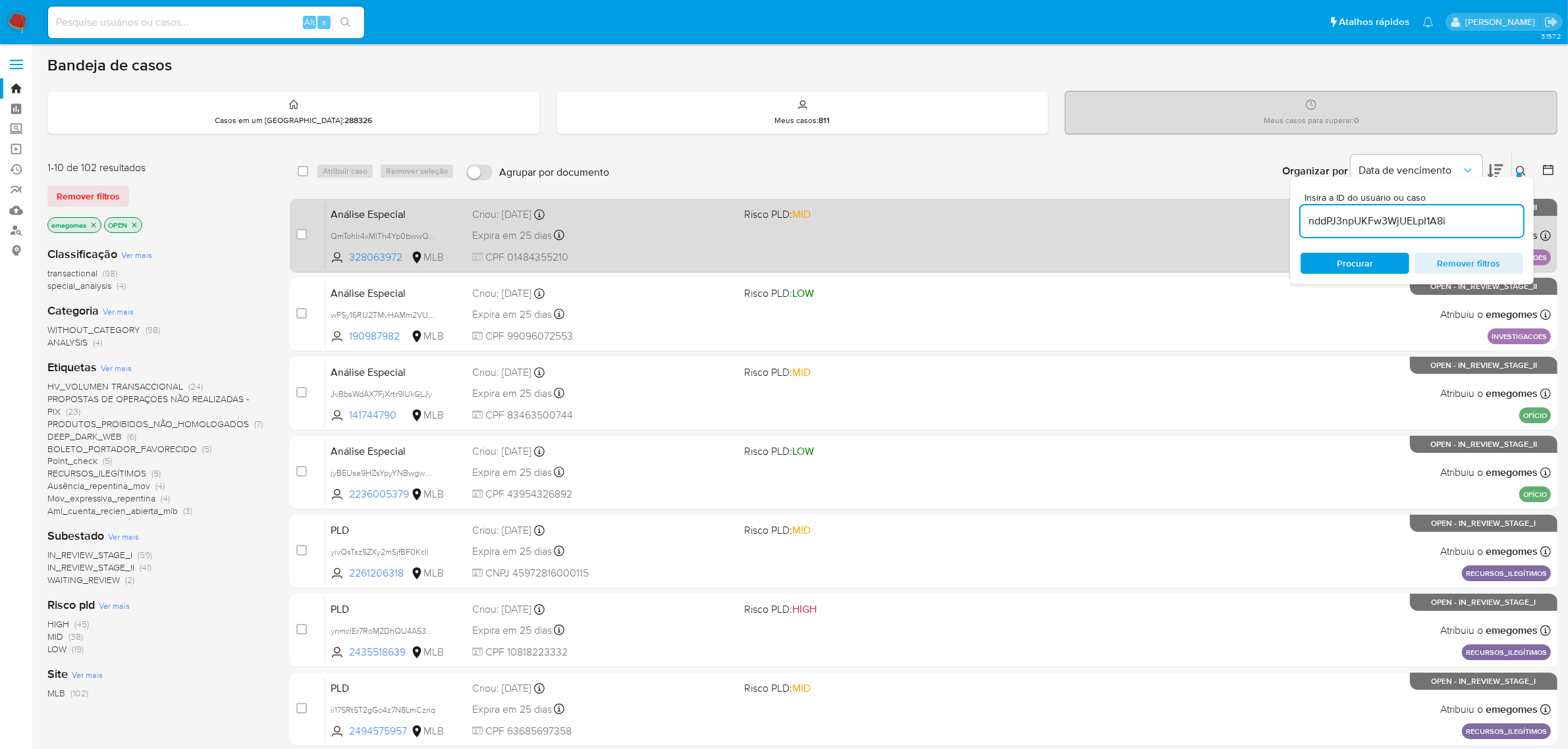
type input "nddPJ3npUKFw3WjUELpI1A8i"
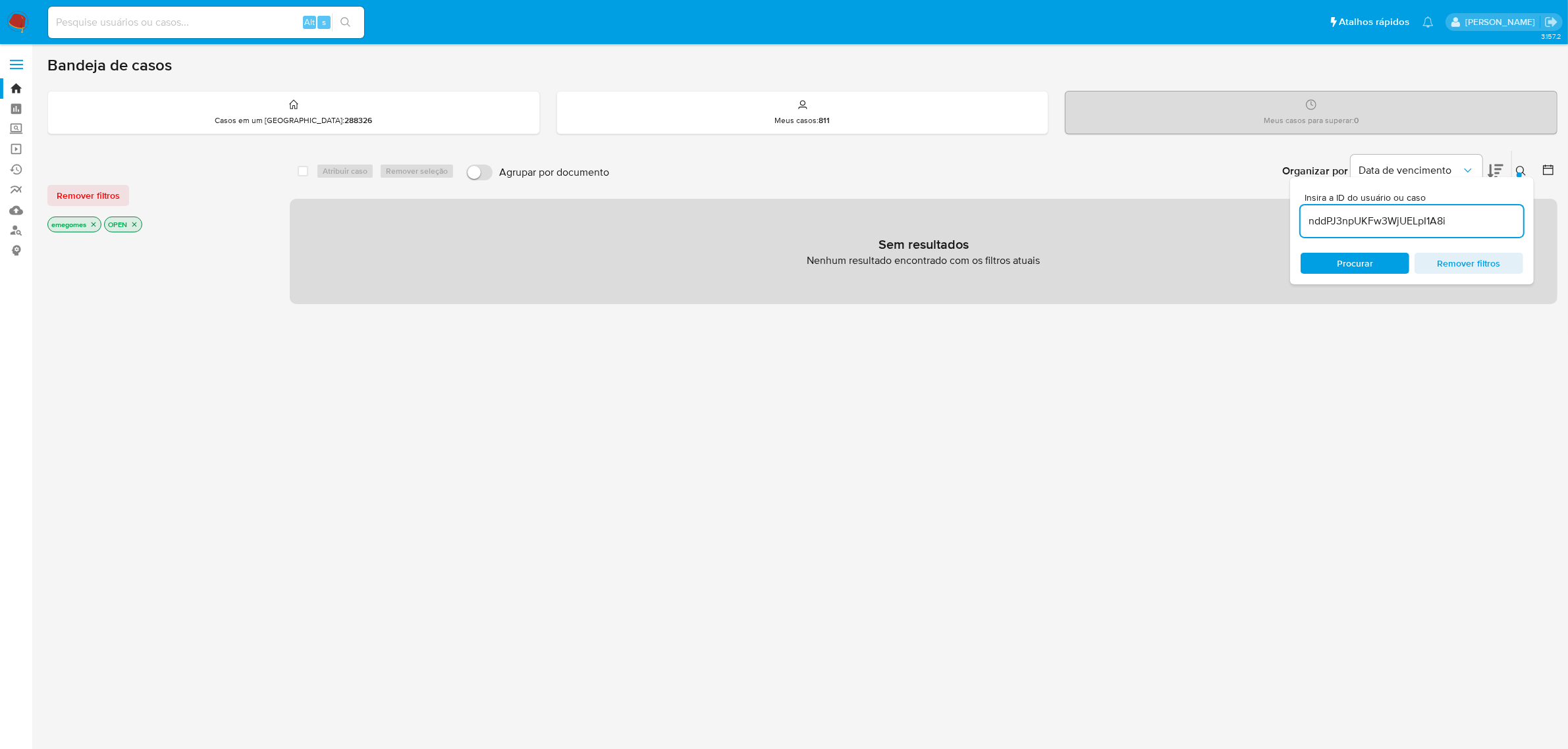
click at [94, 226] on icon "close-filter" at bounding box center [94, 225] width 8 height 8
click at [81, 223] on p "OPEN" at bounding box center [66, 224] width 37 height 15
click at [81, 223] on icon "close-filter" at bounding box center [78, 225] width 8 height 8
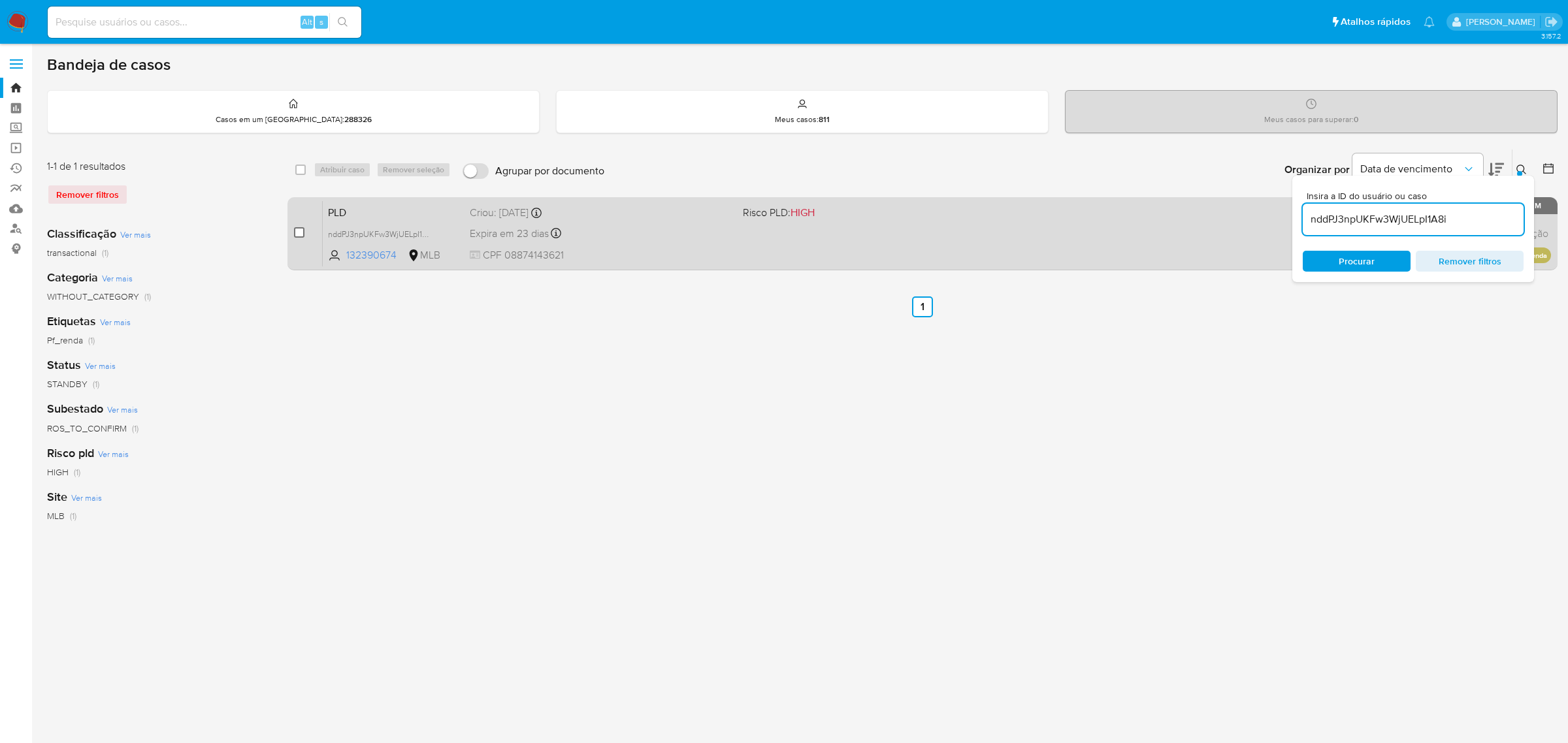
click at [298, 227] on input "checkbox" at bounding box center [299, 232] width 11 height 11
checkbox input "true"
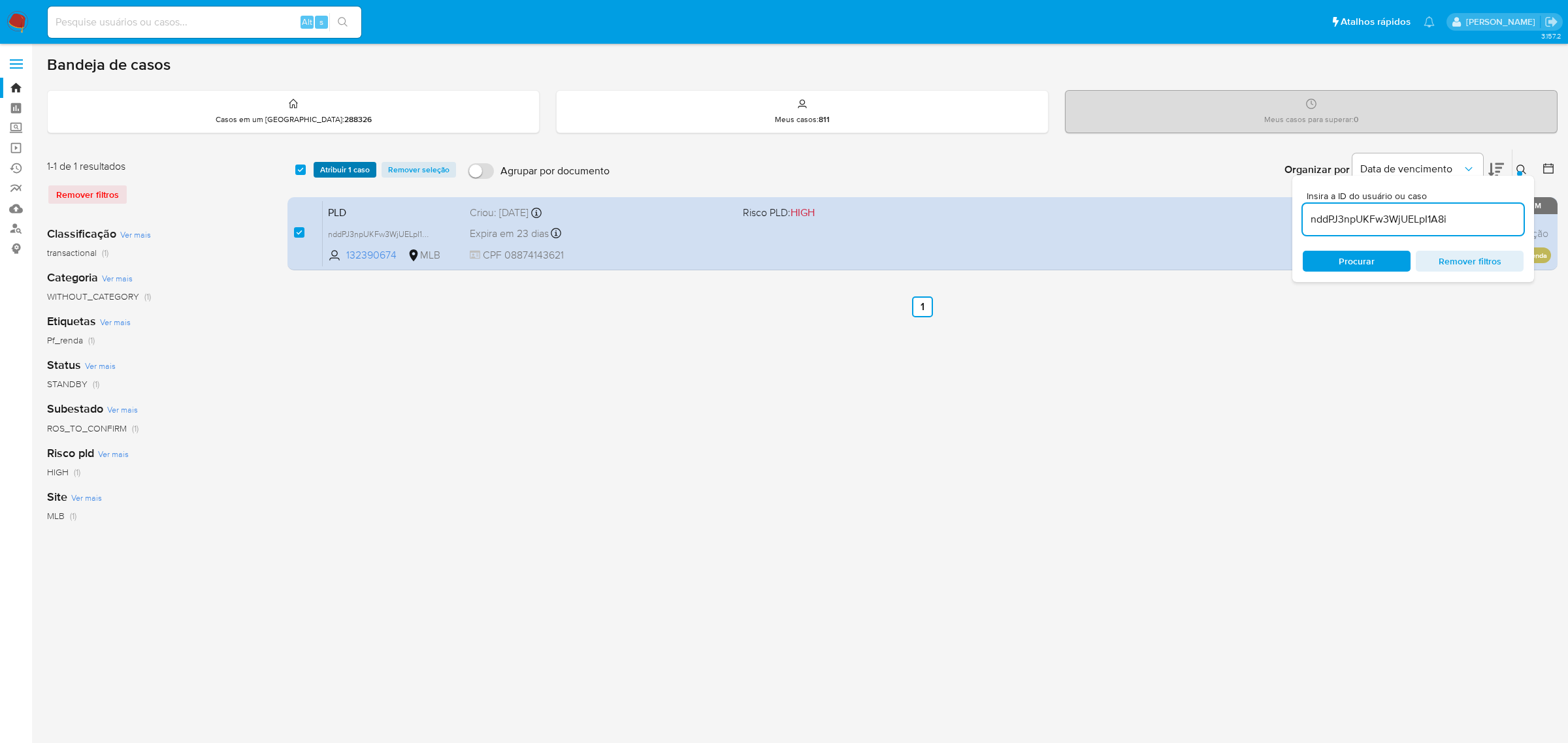
click at [344, 170] on span "Atribuir 1 caso" at bounding box center [344, 169] width 49 height 13
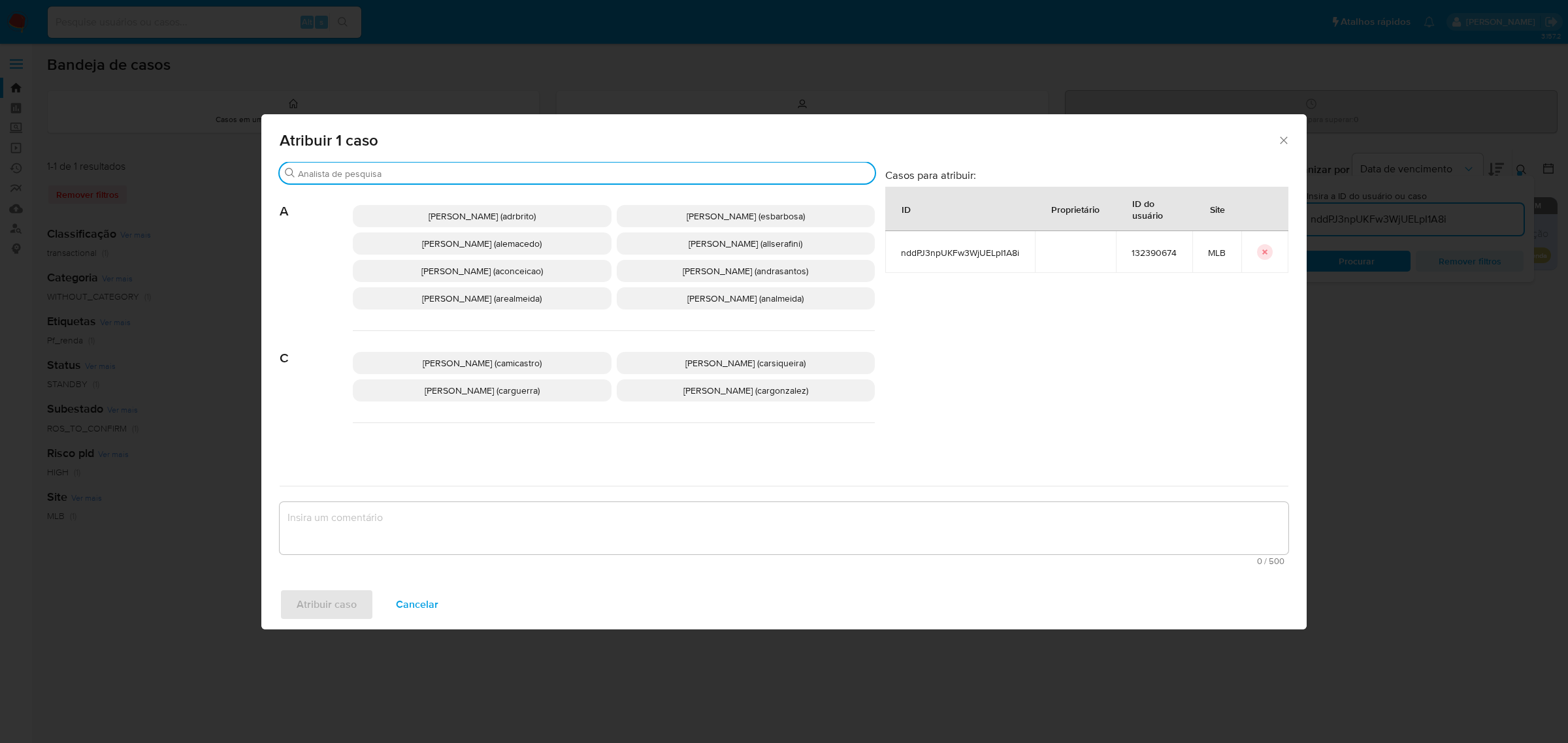
click at [391, 179] on input "Procurar" at bounding box center [583, 174] width 571 height 12
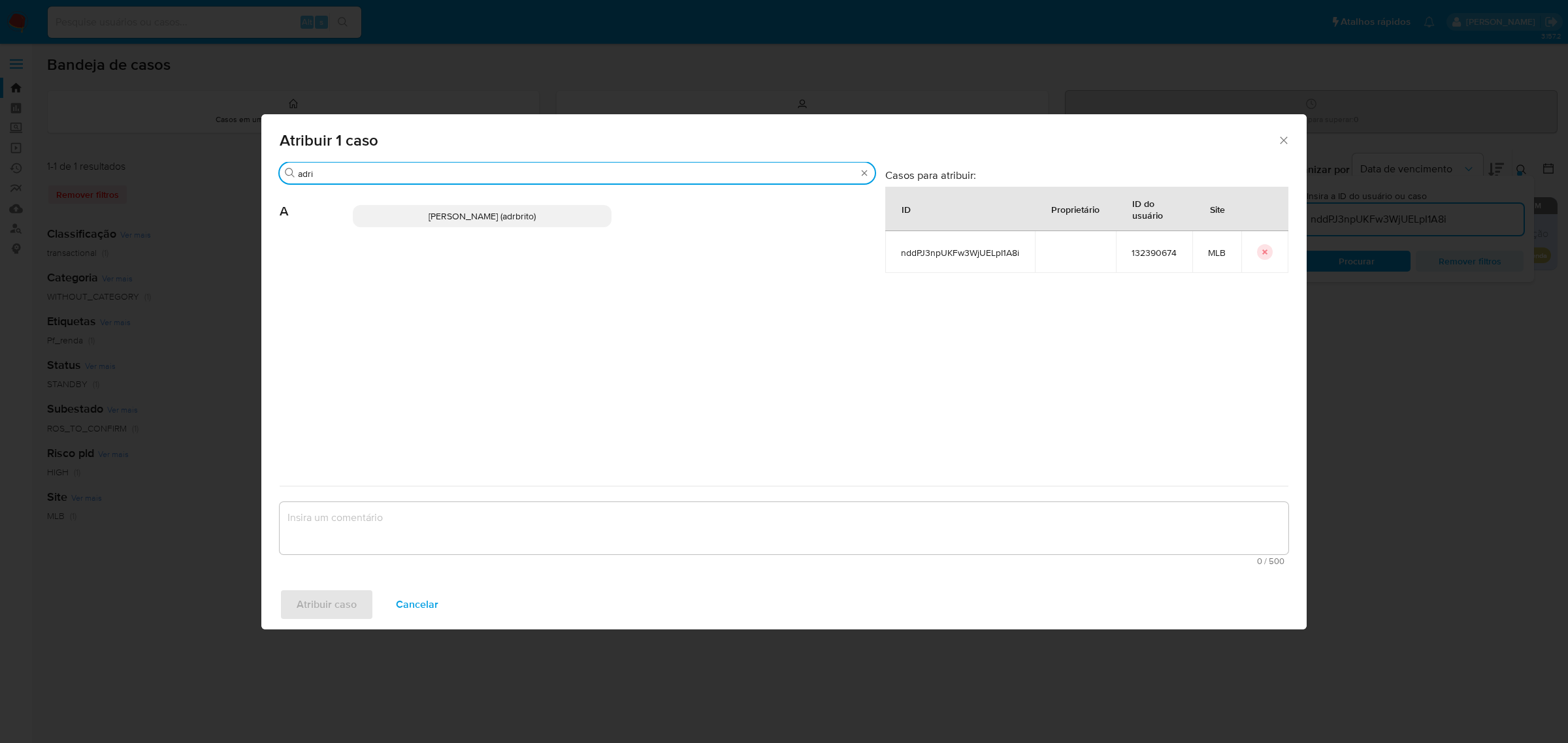
type input "adri"
click at [441, 214] on span "Adriano Azeredo Brito (adrbrito)" at bounding box center [482, 215] width 108 height 13
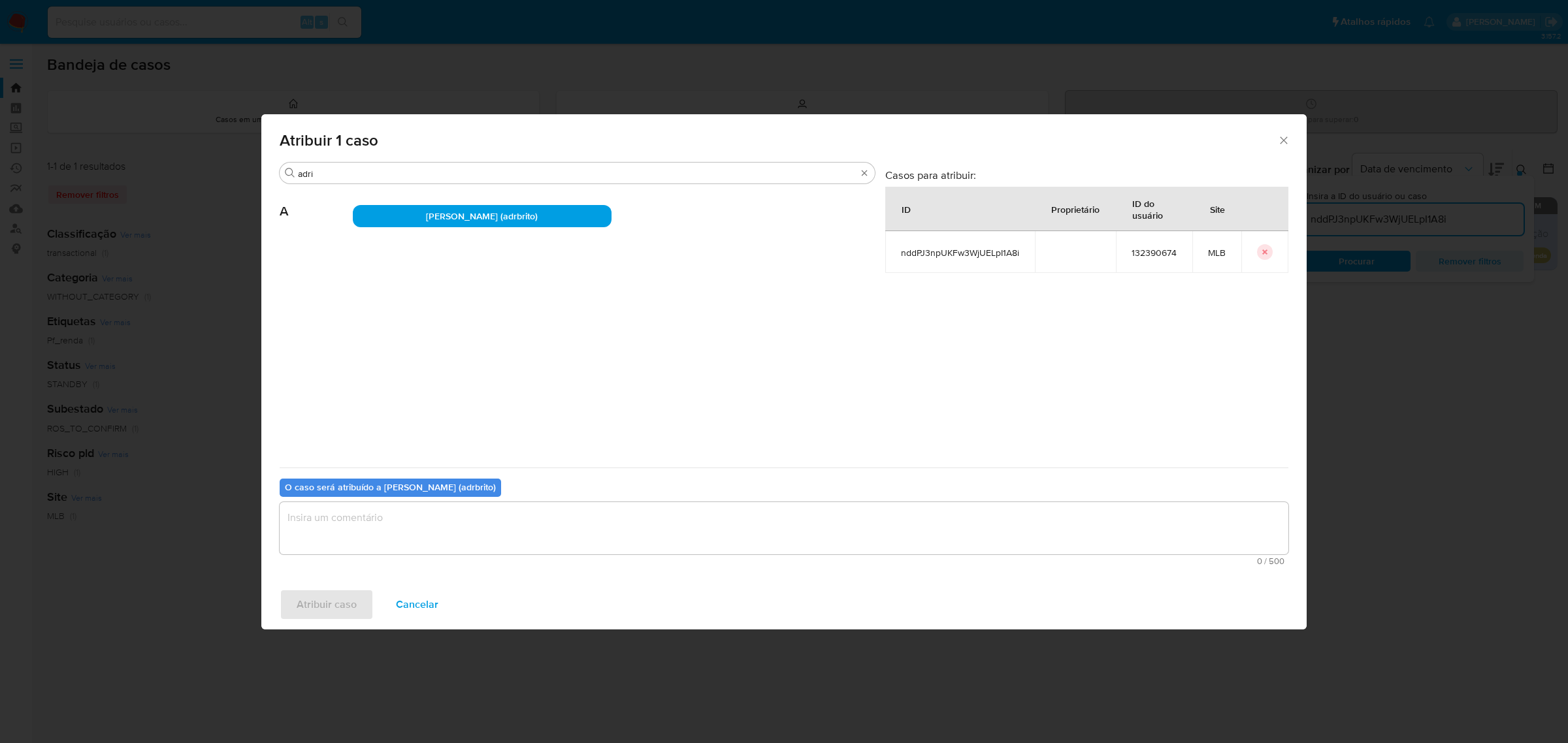
click at [439, 524] on textarea "assign-modal" at bounding box center [784, 528] width 1008 height 52
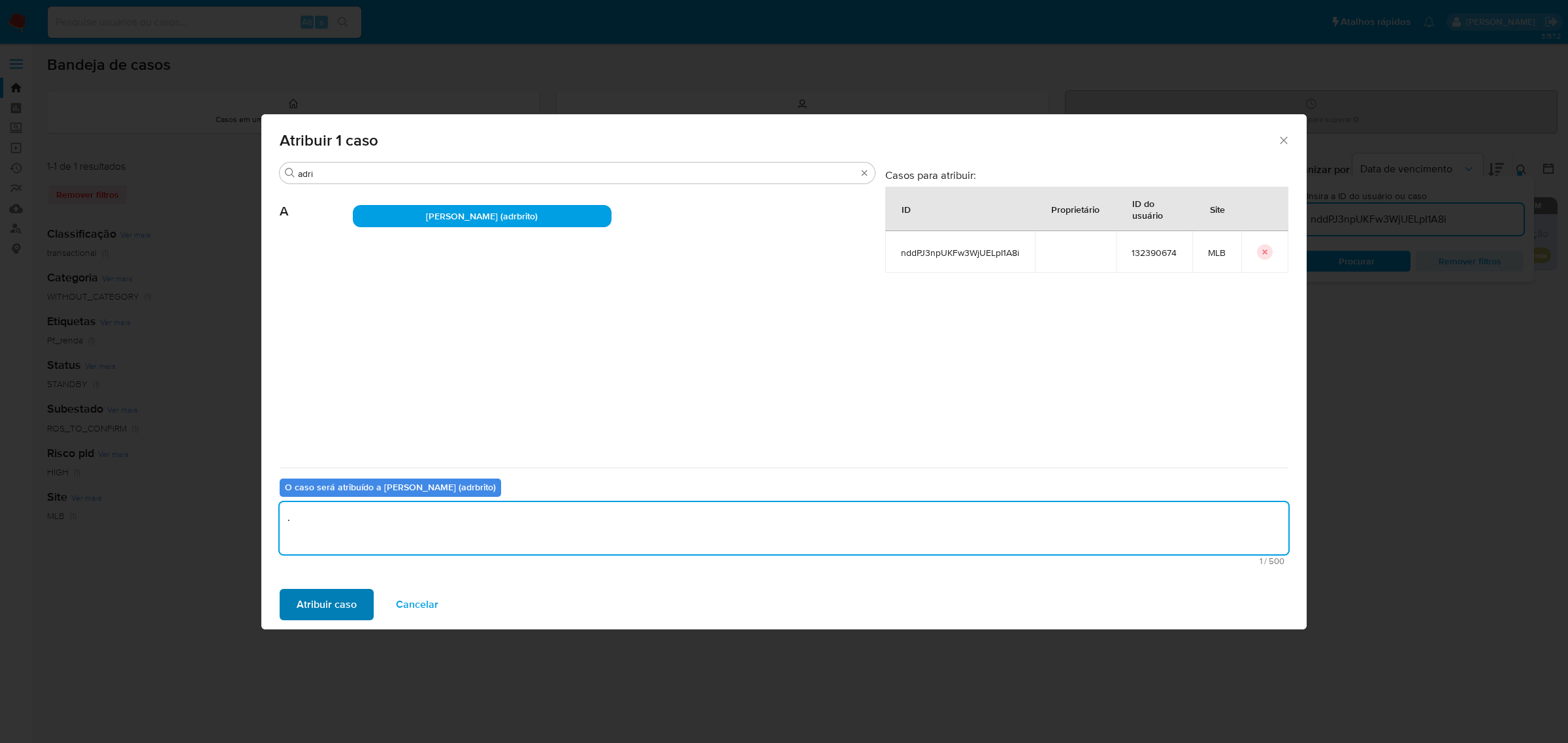
type textarea "."
click at [344, 593] on span "Atribuir caso" at bounding box center [327, 604] width 60 height 29
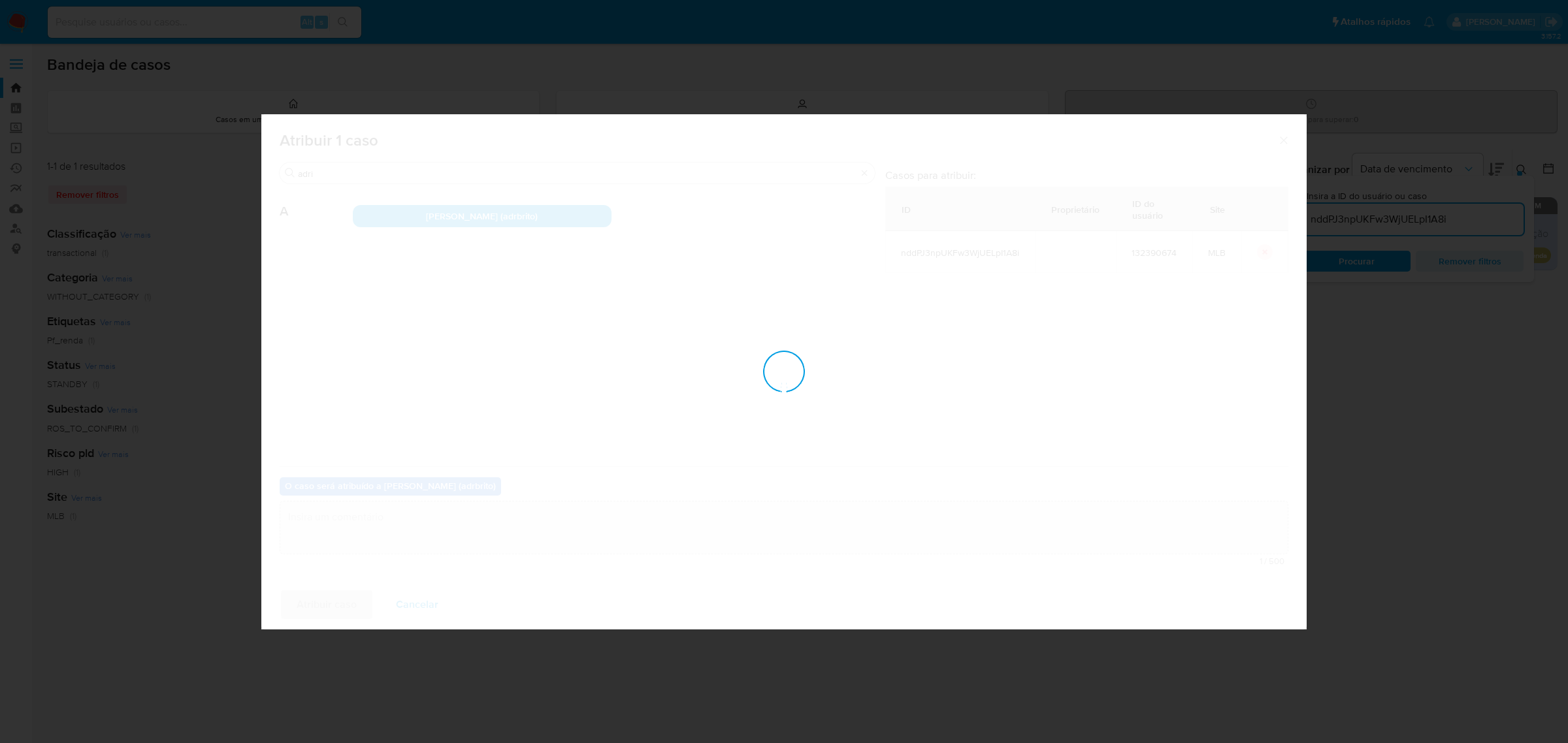
checkbox input "false"
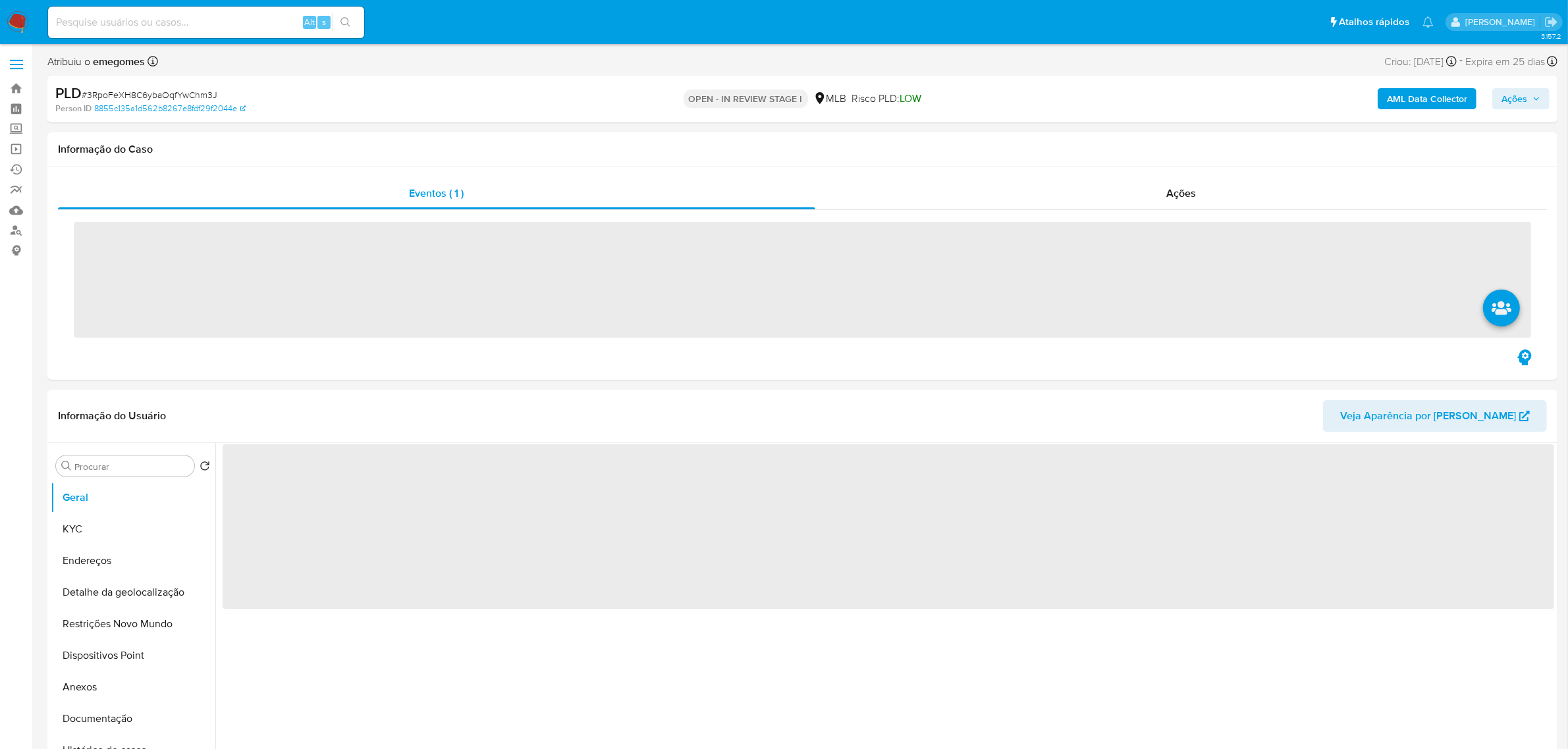
click at [21, 54] on label at bounding box center [16, 65] width 33 height 28
click at [0, 0] on input "checkbox" at bounding box center [0, 0] width 0 height 0
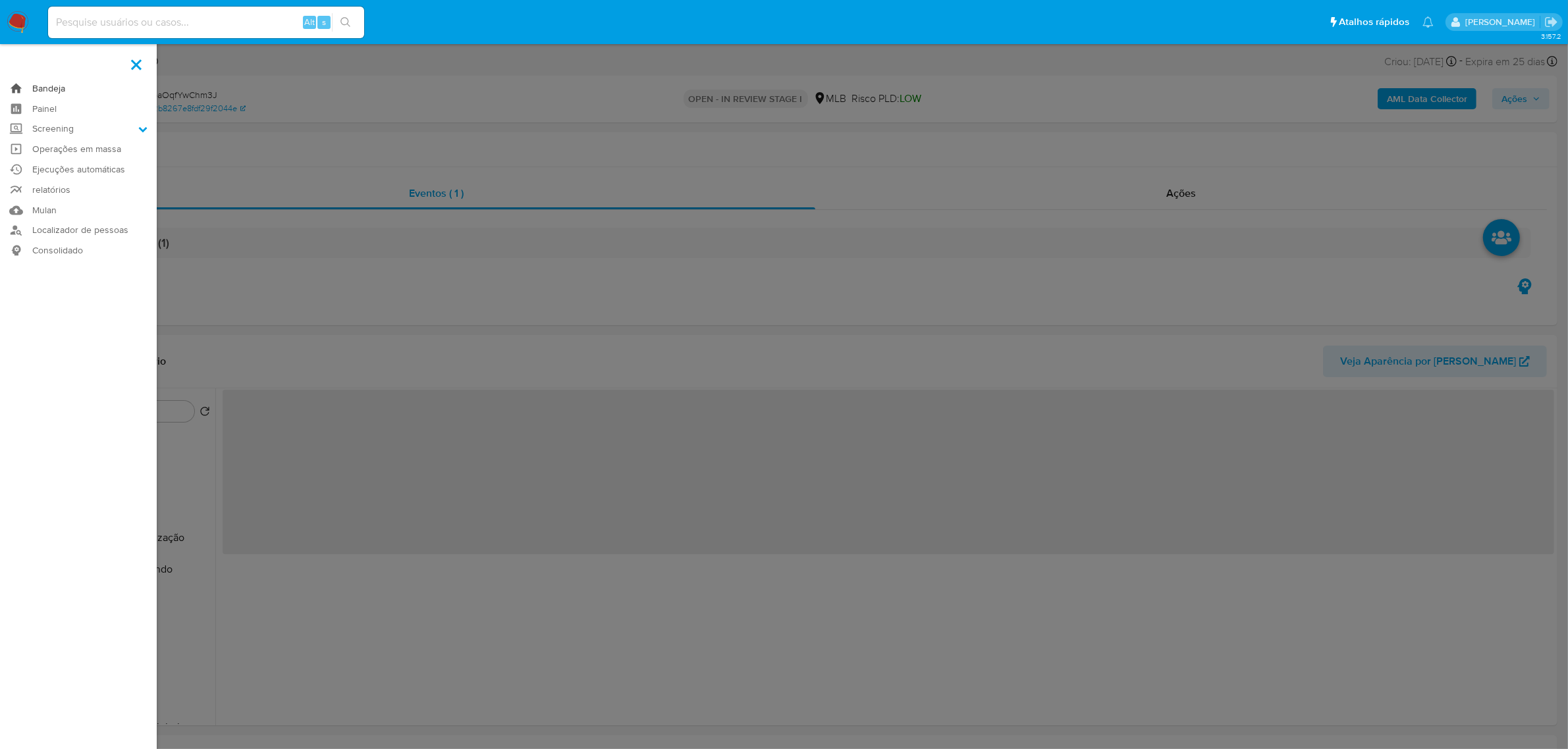
click at [48, 83] on link "Bandeja" at bounding box center [79, 89] width 157 height 21
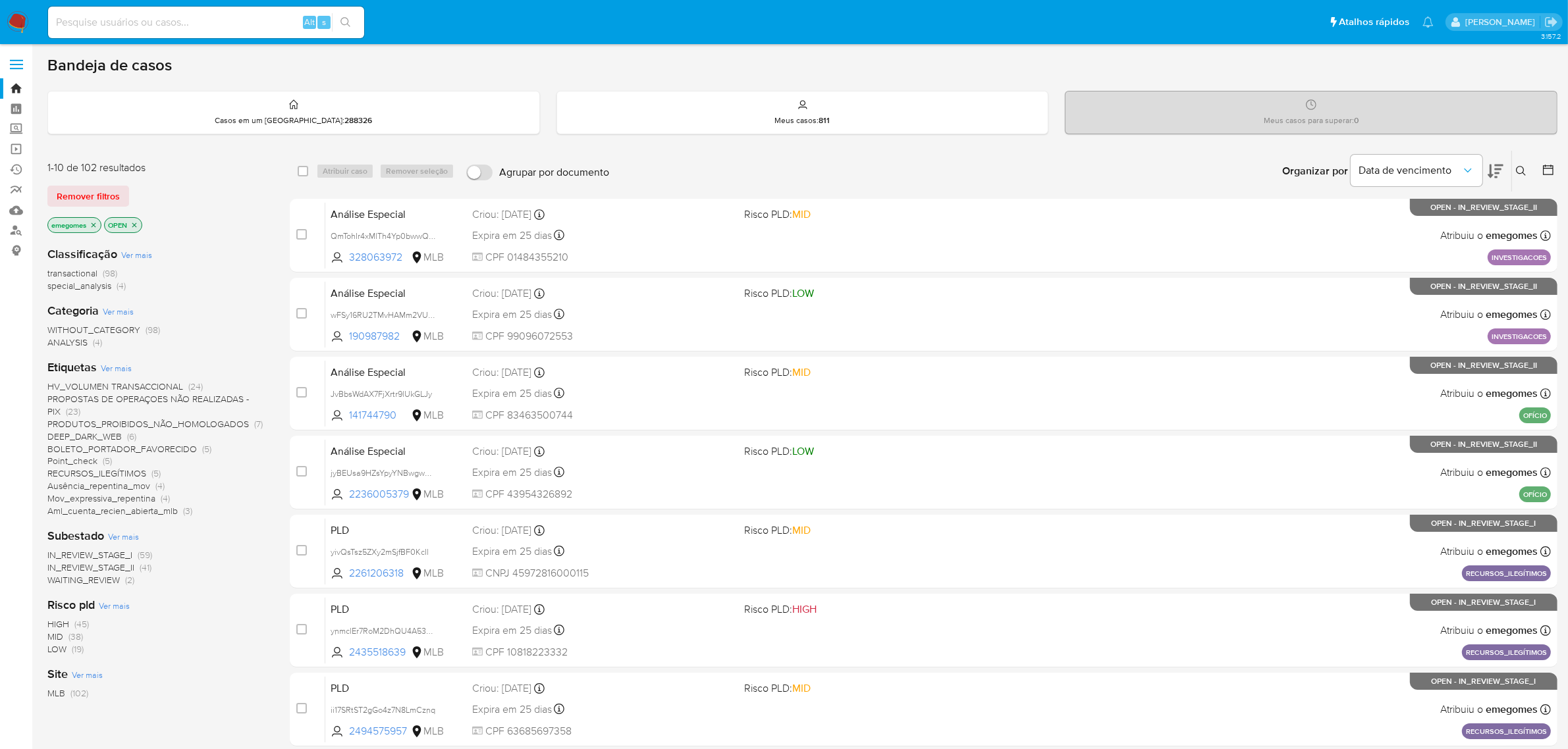
click at [98, 221] on icon "close-filter" at bounding box center [94, 225] width 8 height 8
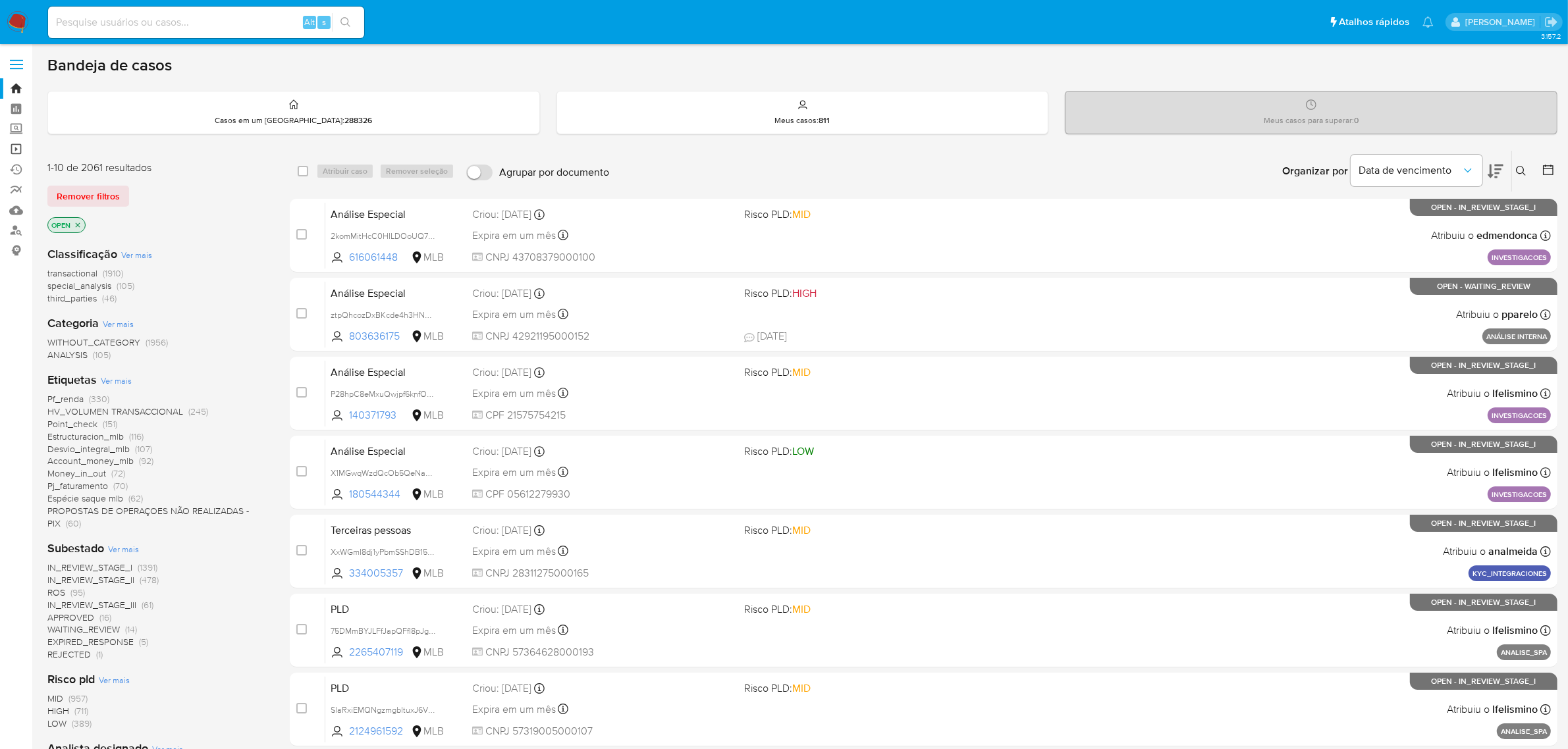
click at [21, 146] on link "Operações em massa" at bounding box center [79, 149] width 157 height 21
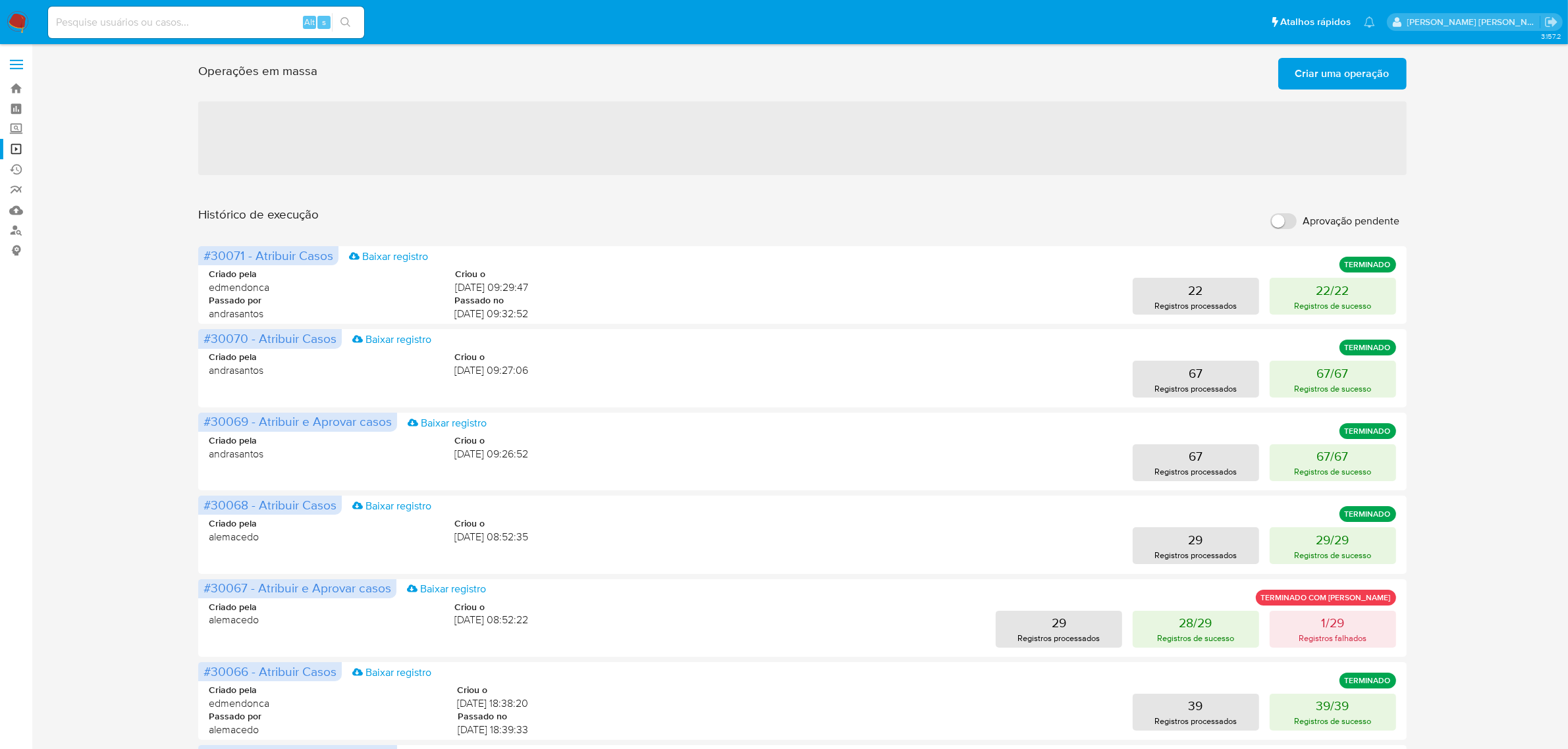
click at [1349, 81] on span "Criar uma operação" at bounding box center [1342, 74] width 95 height 29
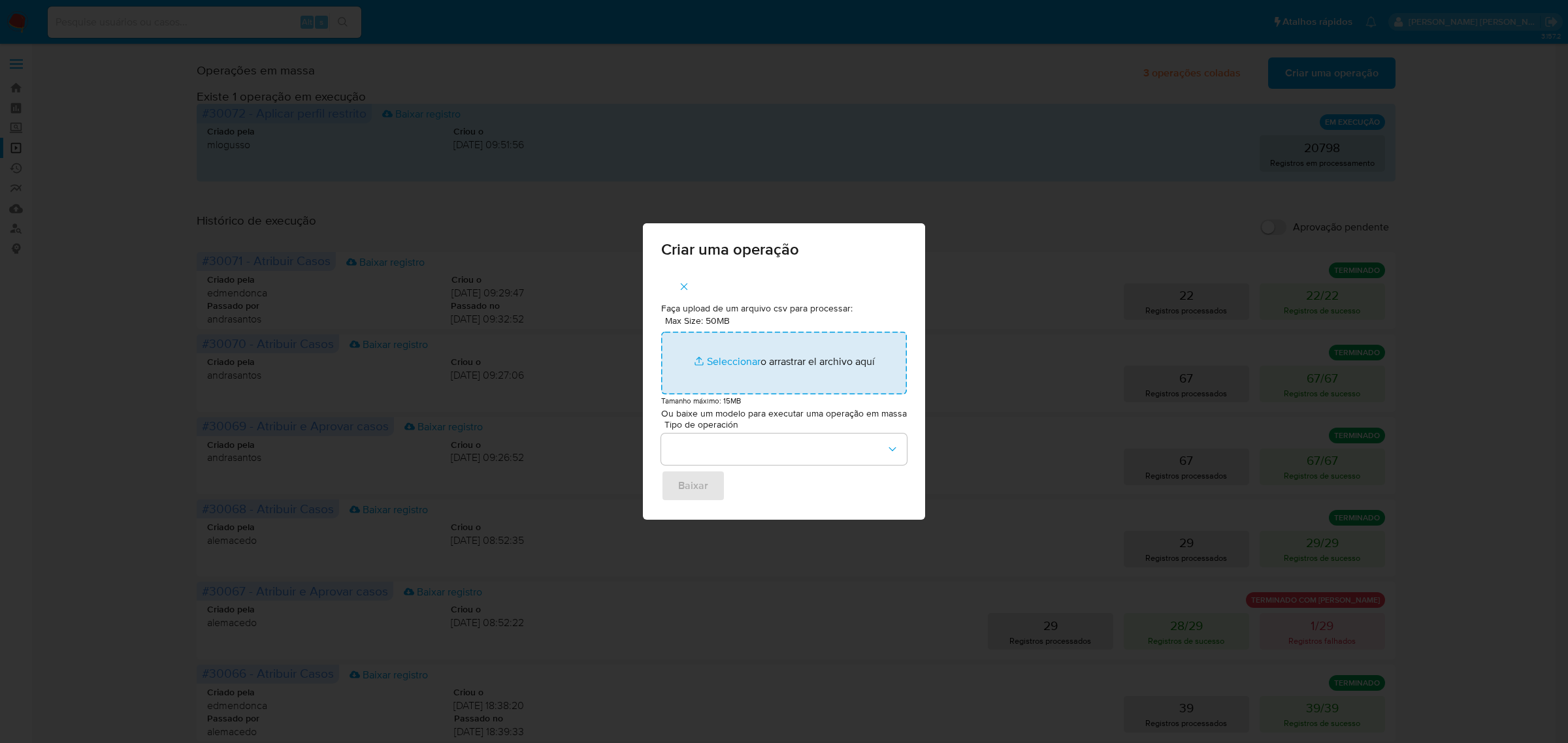
click at [745, 361] on input "Max Size: 50MB Seleccionar archivos" at bounding box center [784, 363] width 246 height 63
type input "C:\fakepath\ASSIGN_AND_CLOSE_CASE.csv"
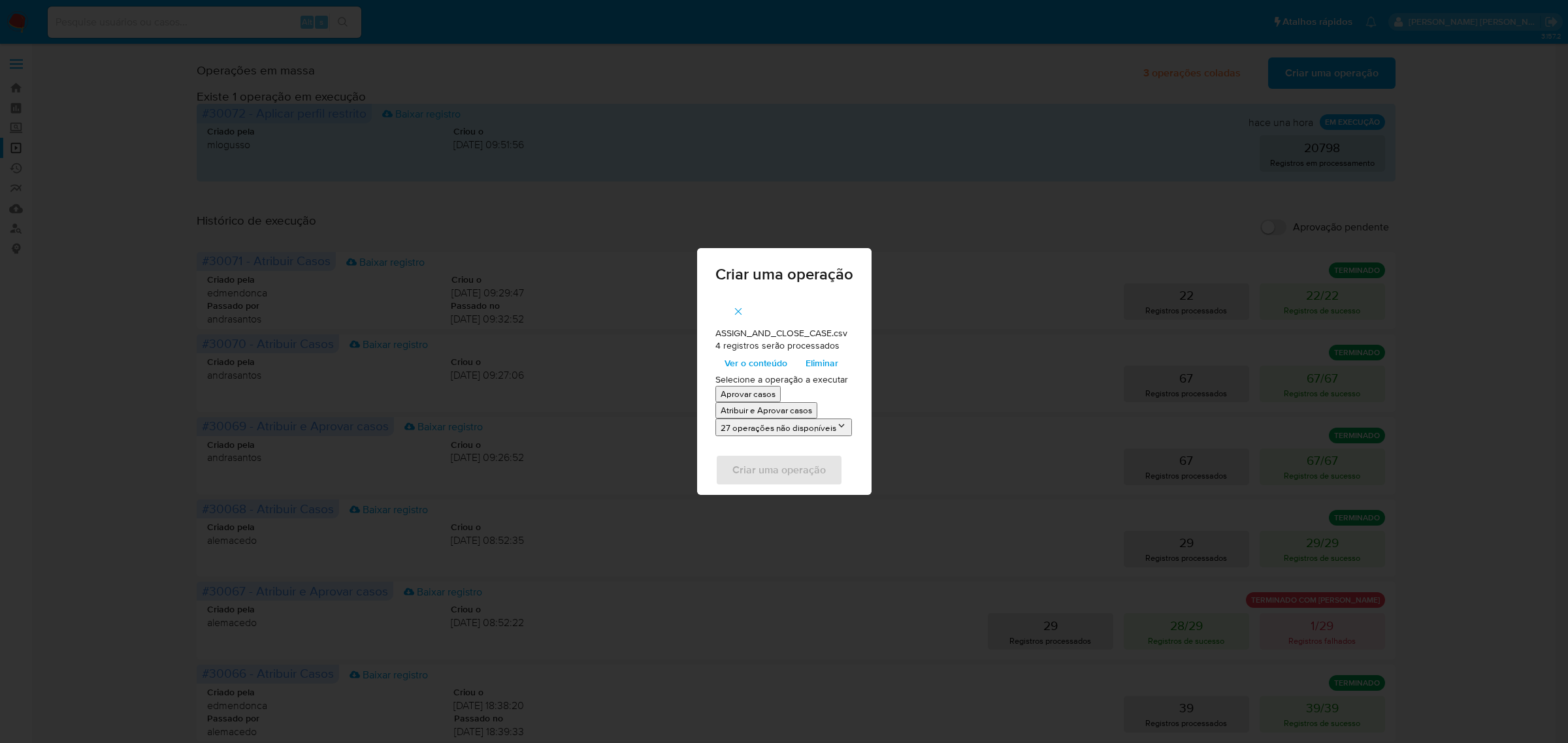
click at [776, 412] on p "Atribuir e Aprovar casos" at bounding box center [766, 410] width 92 height 13
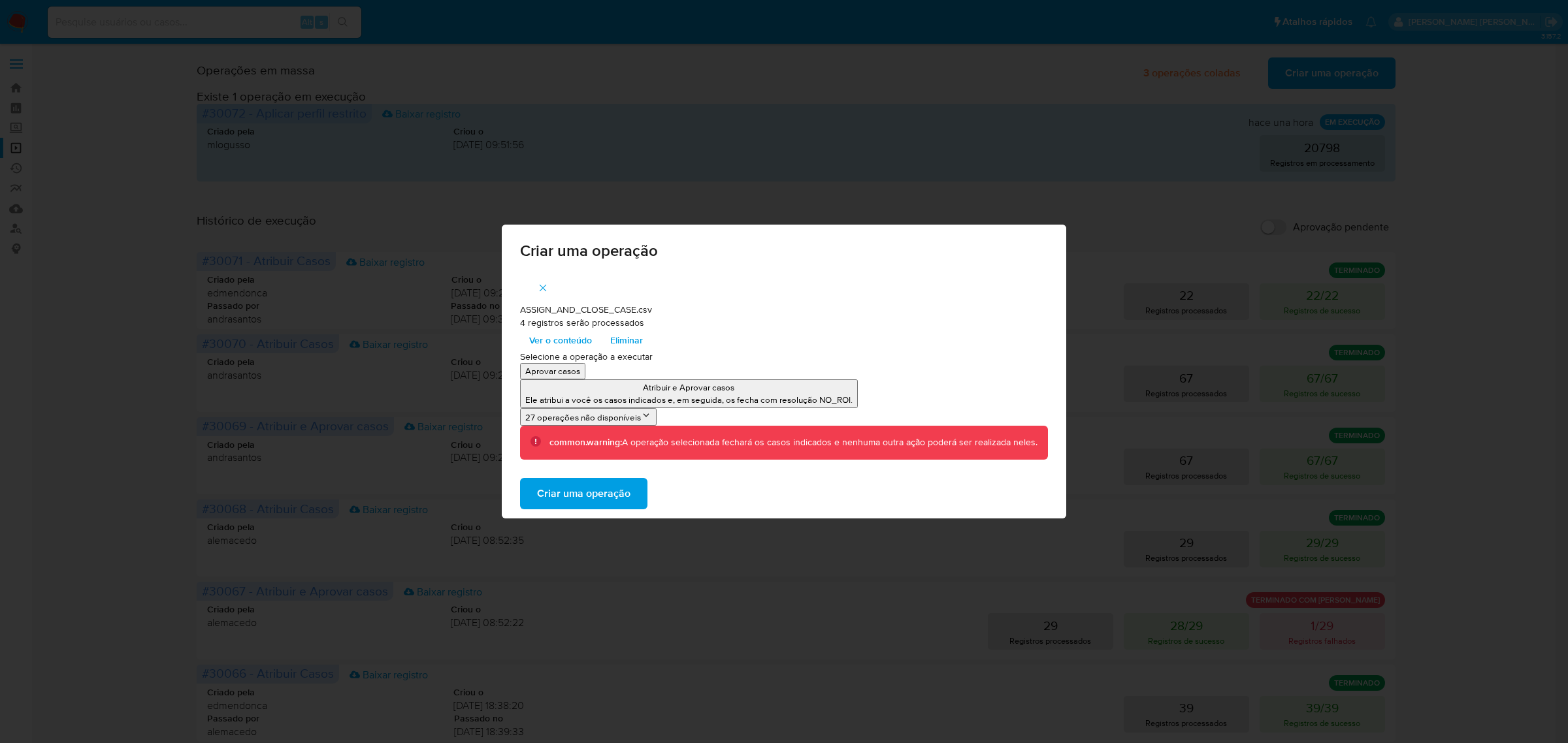
click at [605, 497] on span "Criar uma operação" at bounding box center [583, 493] width 94 height 29
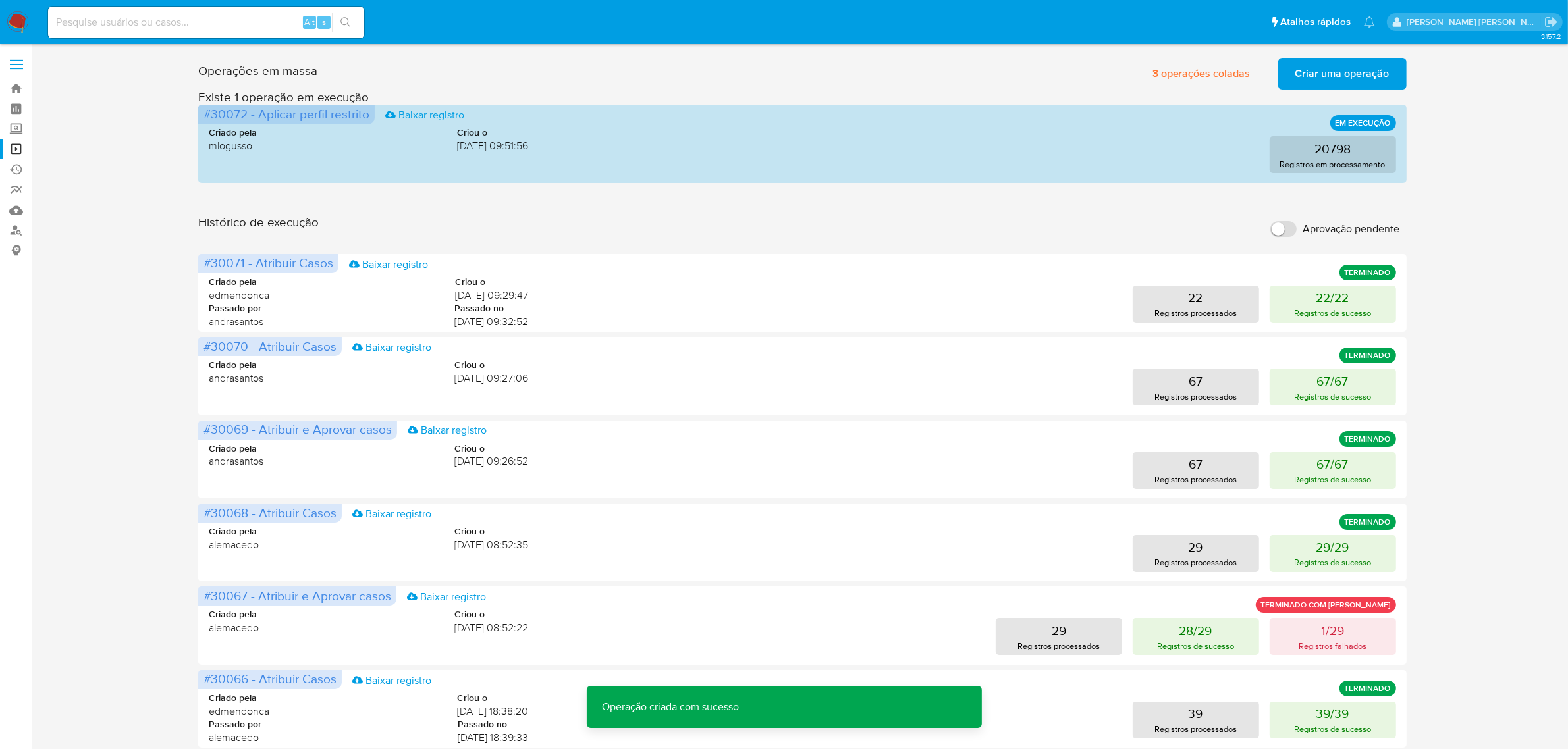
click at [1363, 71] on span "Criar uma operação" at bounding box center [1342, 74] width 95 height 29
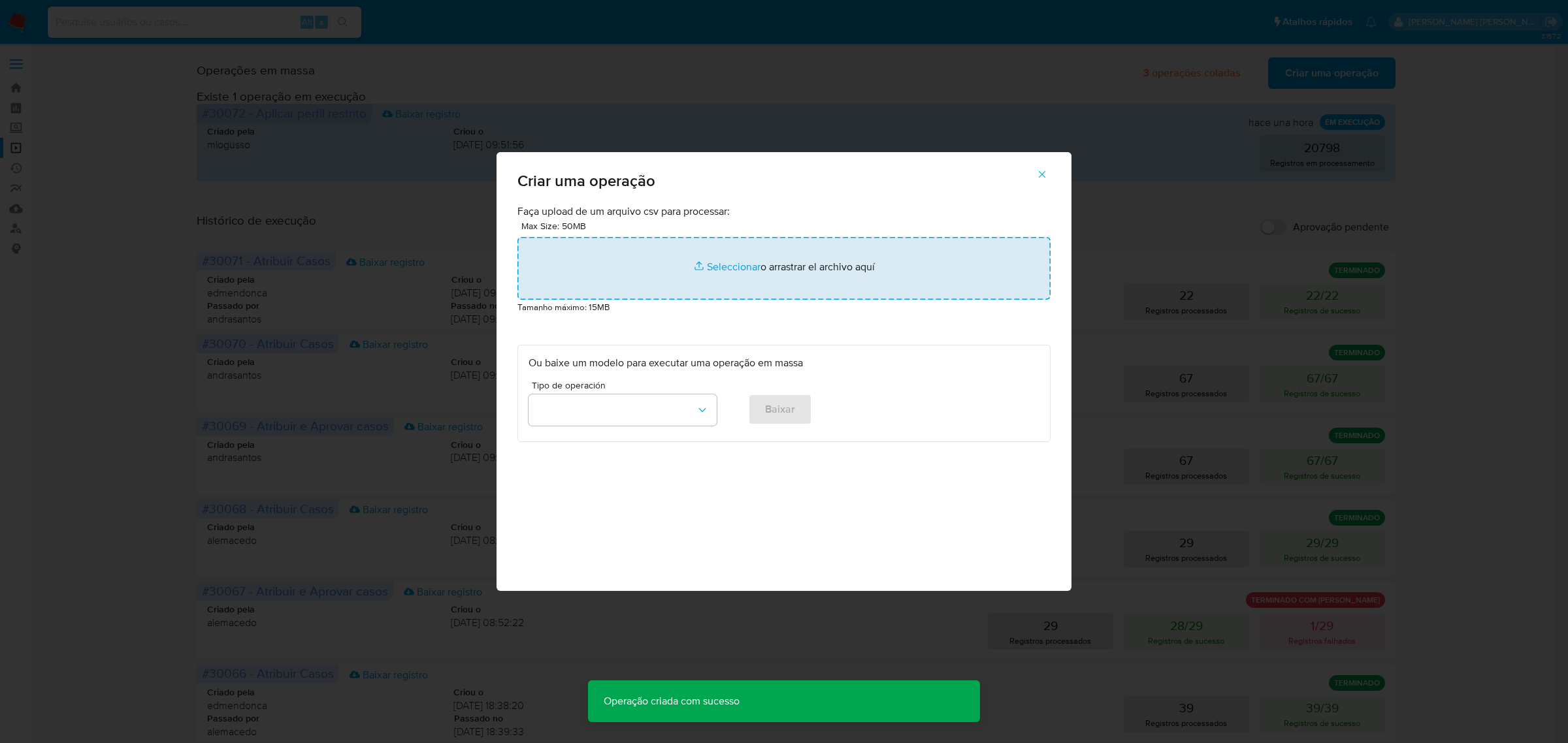
click at [735, 267] on input "file" at bounding box center [784, 268] width 533 height 63
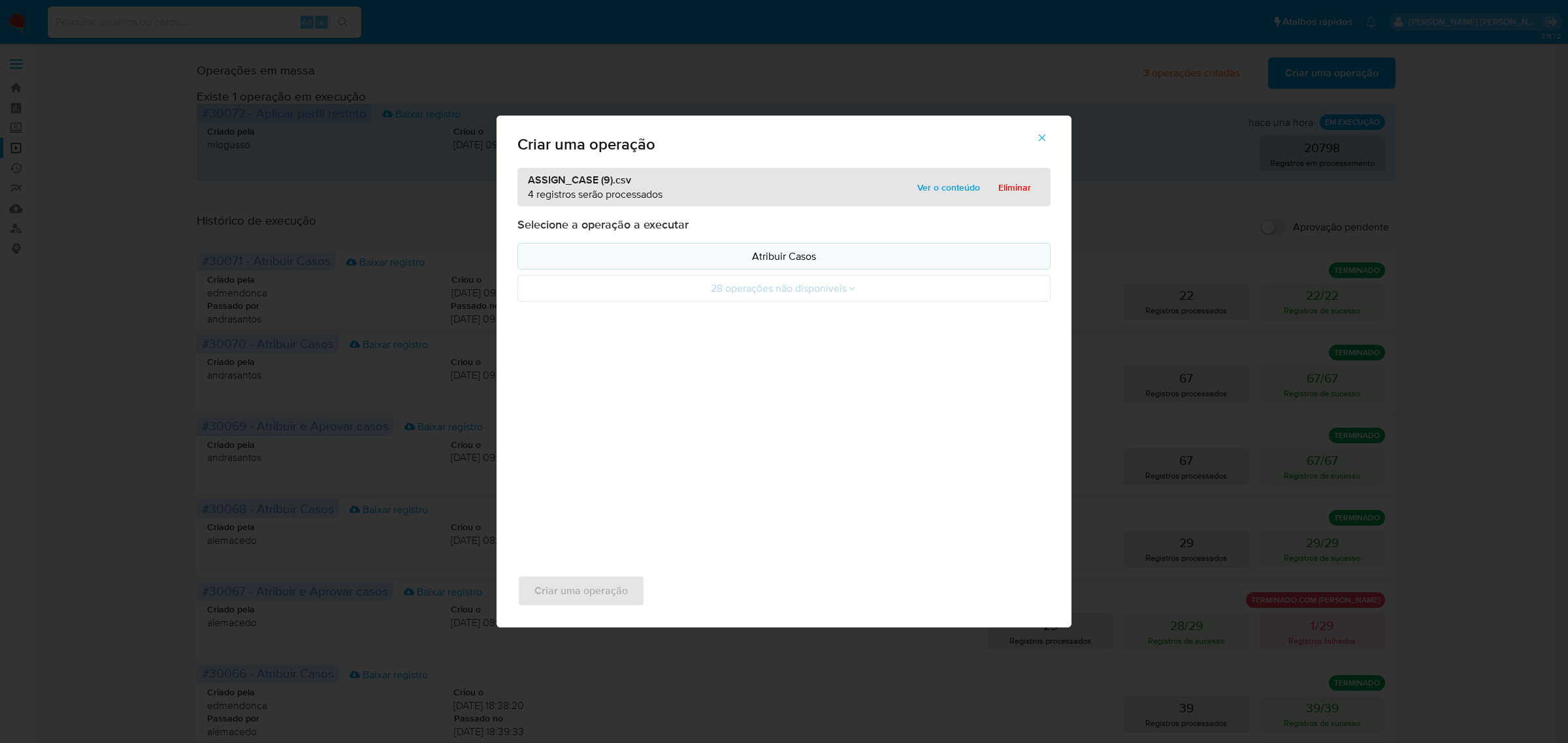
click at [713, 259] on p "Atribuir Casos" at bounding box center [784, 256] width 511 height 15
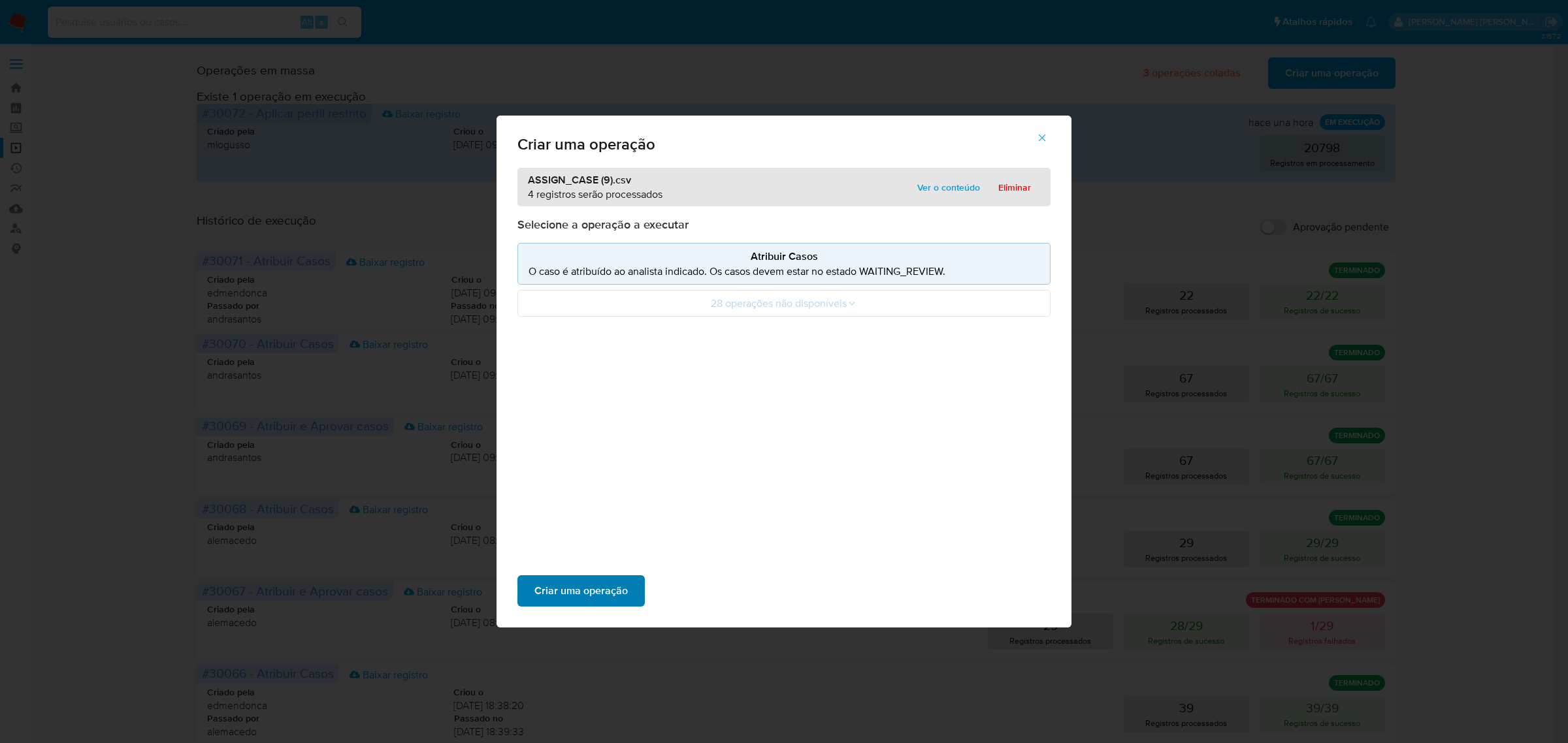
click at [560, 589] on span "Criar uma operação" at bounding box center [580, 590] width 94 height 29
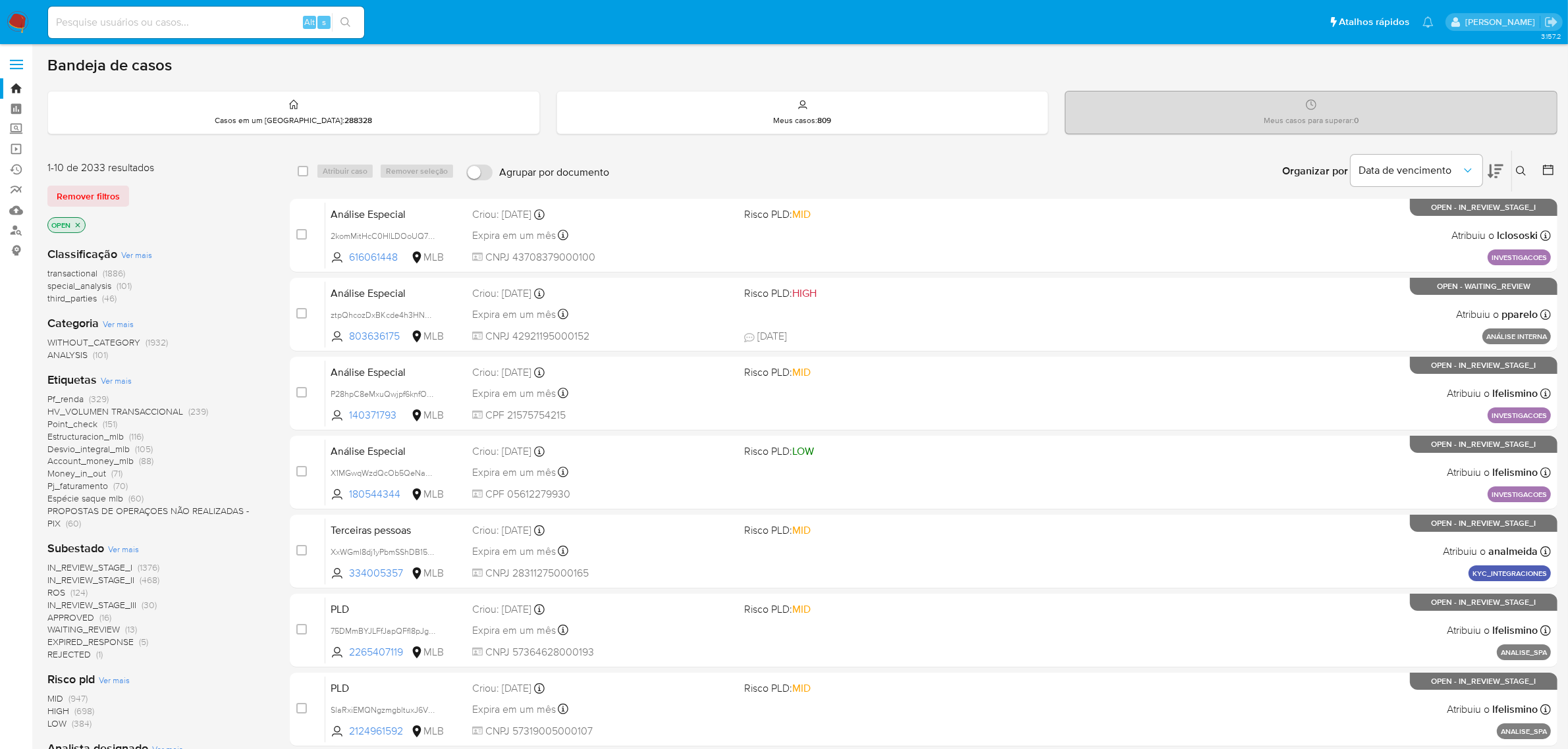
click at [103, 377] on span "Ver mais" at bounding box center [115, 381] width 31 height 12
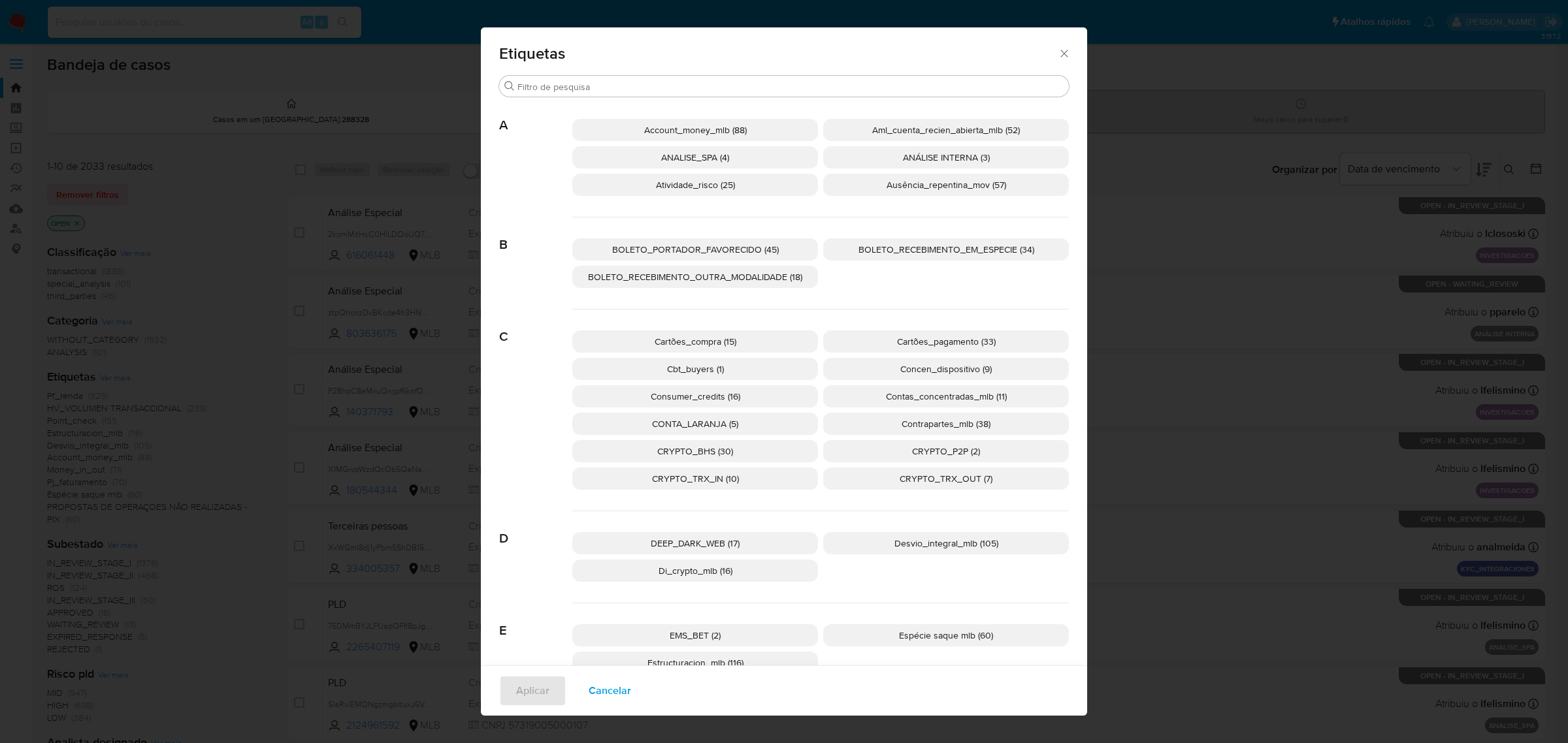
click at [719, 421] on span "CONTA_LARANJA (5)" at bounding box center [695, 423] width 86 height 13
click at [525, 687] on span "Aplicar" at bounding box center [533, 691] width 34 height 29
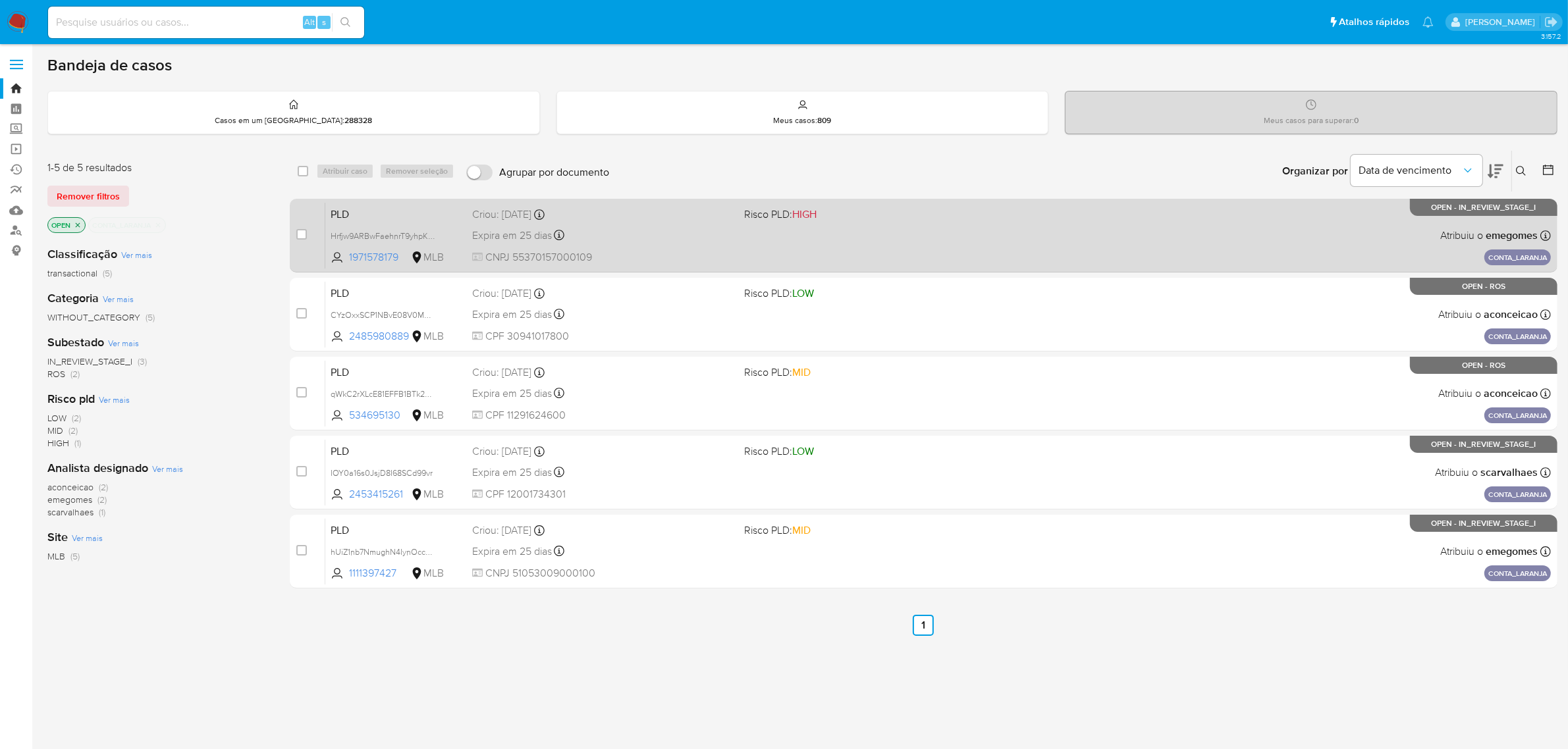
click at [669, 227] on div "Expira em 25 dias Expira em 28/09/2025 11:57:34" at bounding box center [603, 236] width 262 height 18
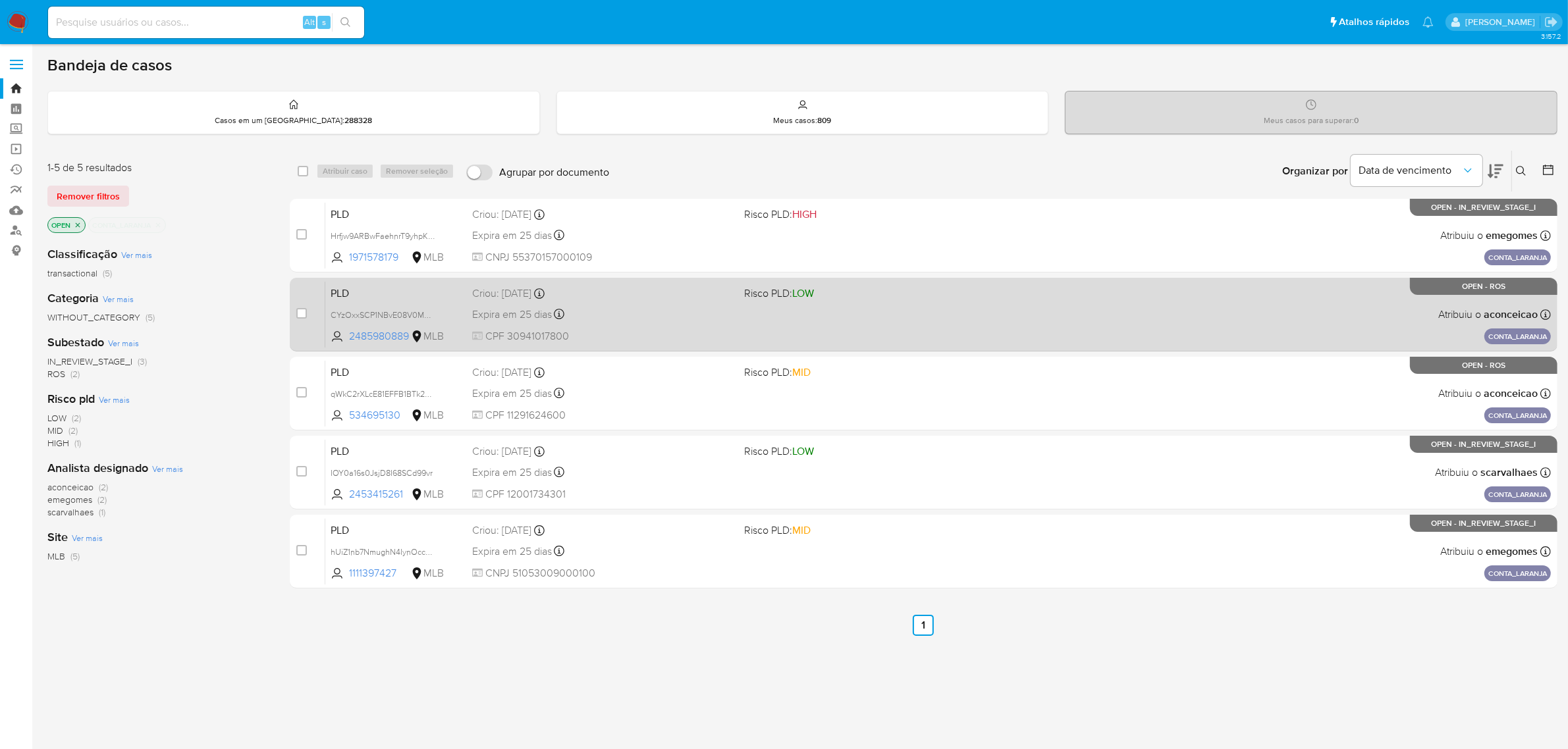
click at [650, 320] on div "Expira em 25 dias Expira em 28/09/2025 11:57:16" at bounding box center [603, 314] width 262 height 18
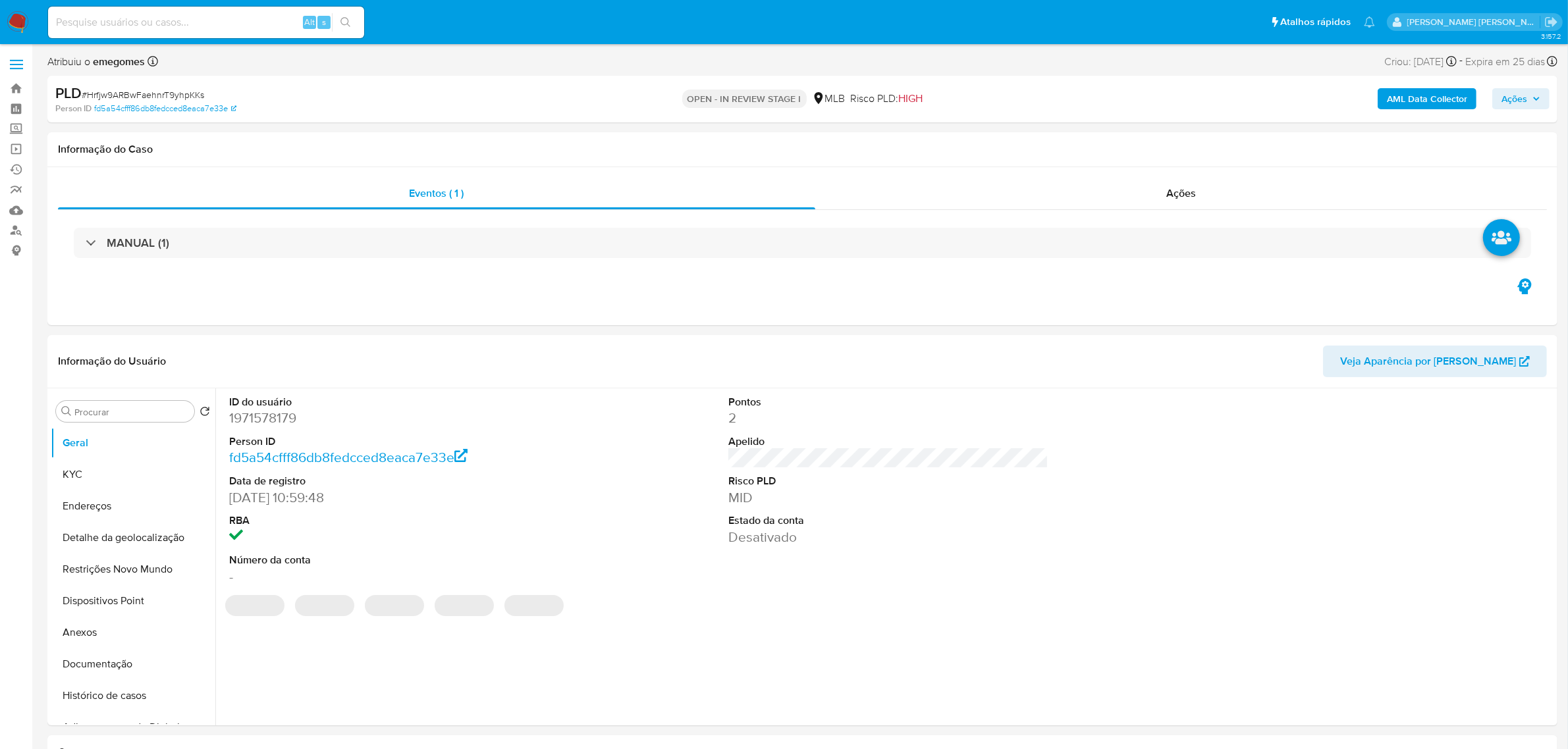
select select "10"
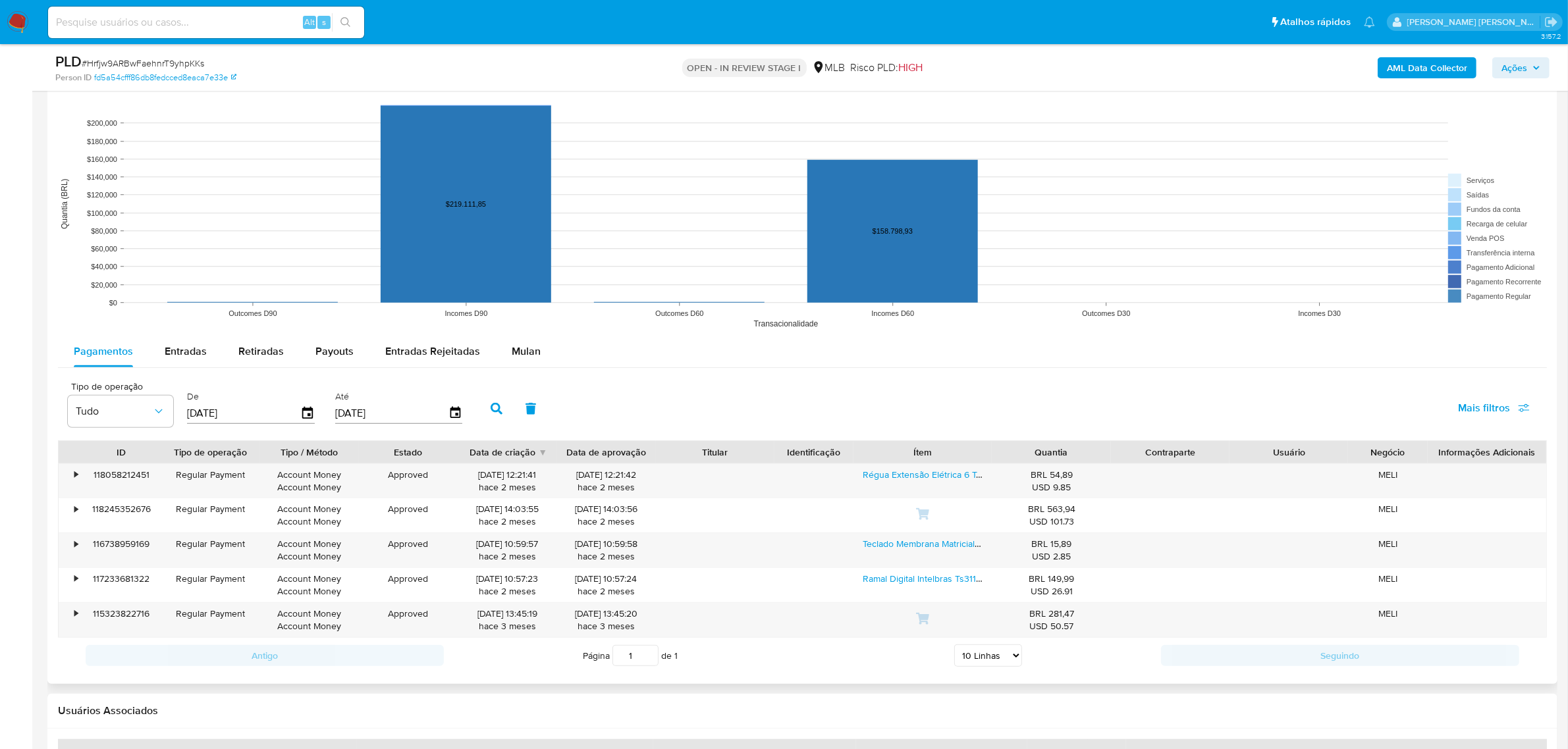
scroll to position [1234, 0]
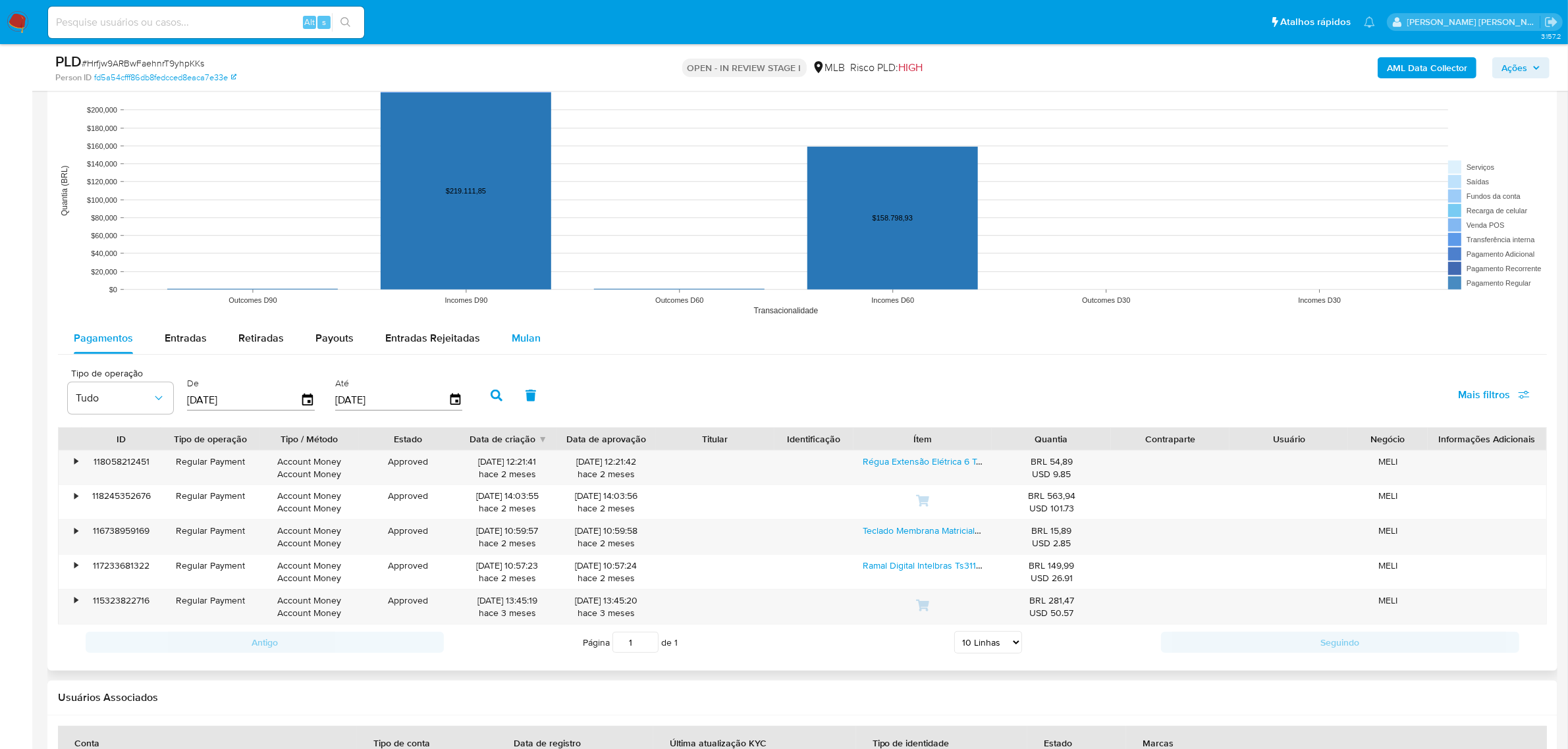
drag, startPoint x: 495, startPoint y: 336, endPoint x: 524, endPoint y: 340, distance: 29.3
click at [495, 336] on button "Mulan" at bounding box center [525, 338] width 61 height 32
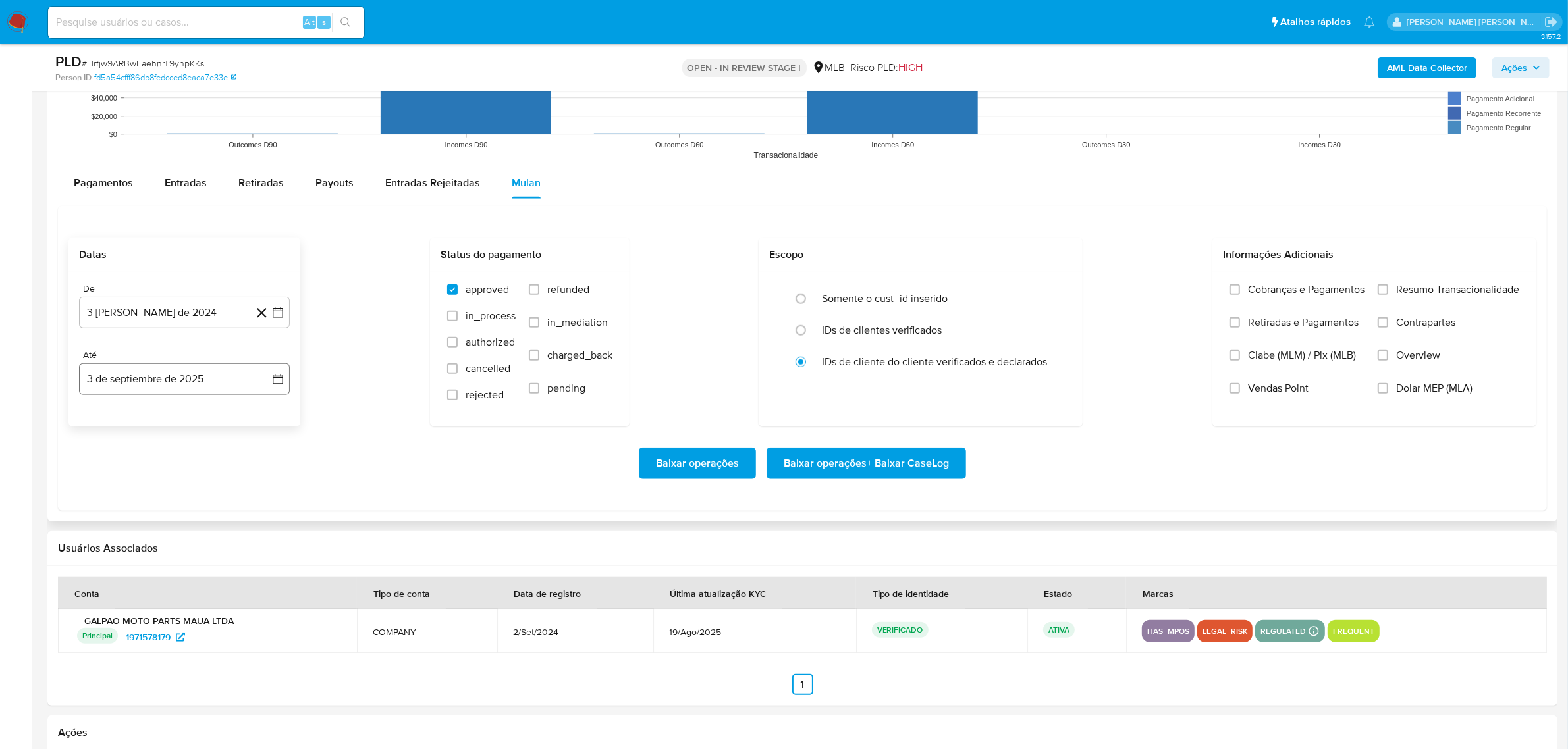
scroll to position [1400, 0]
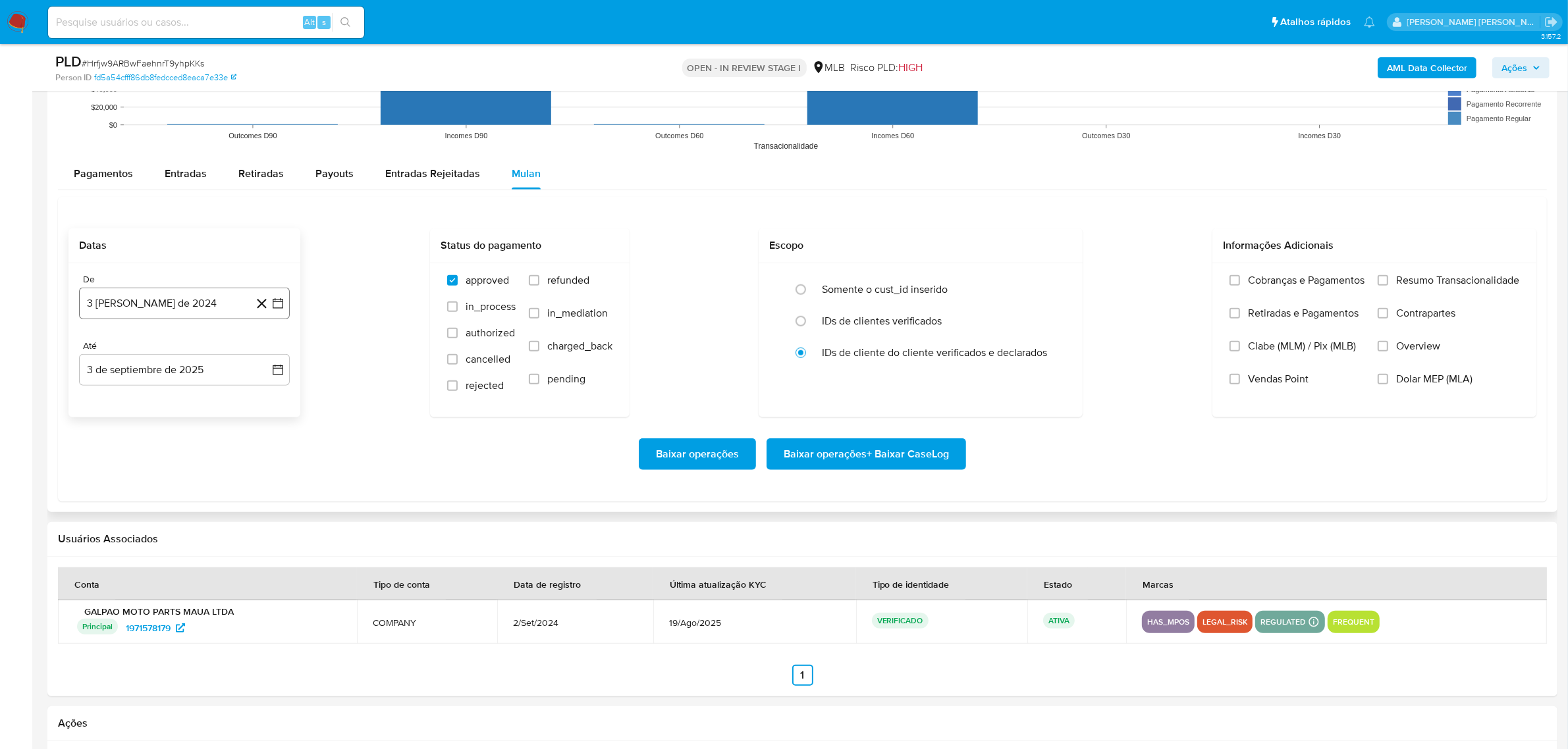
click at [278, 300] on icon "button" at bounding box center [278, 303] width 13 height 13
click at [271, 353] on icon "Mes siguiente" at bounding box center [266, 350] width 16 height 16
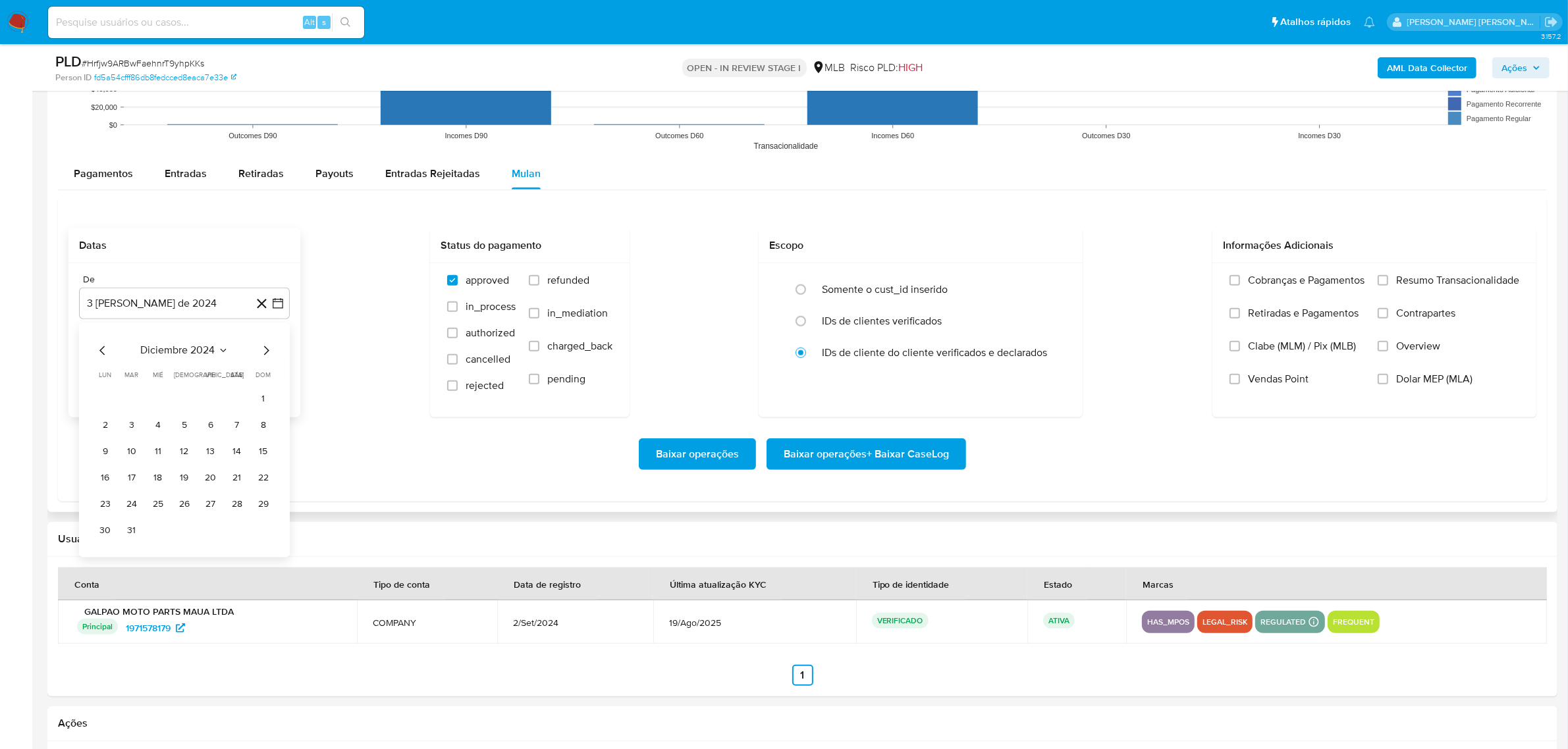
click at [271, 353] on icon "Mes siguiente" at bounding box center [266, 350] width 16 height 16
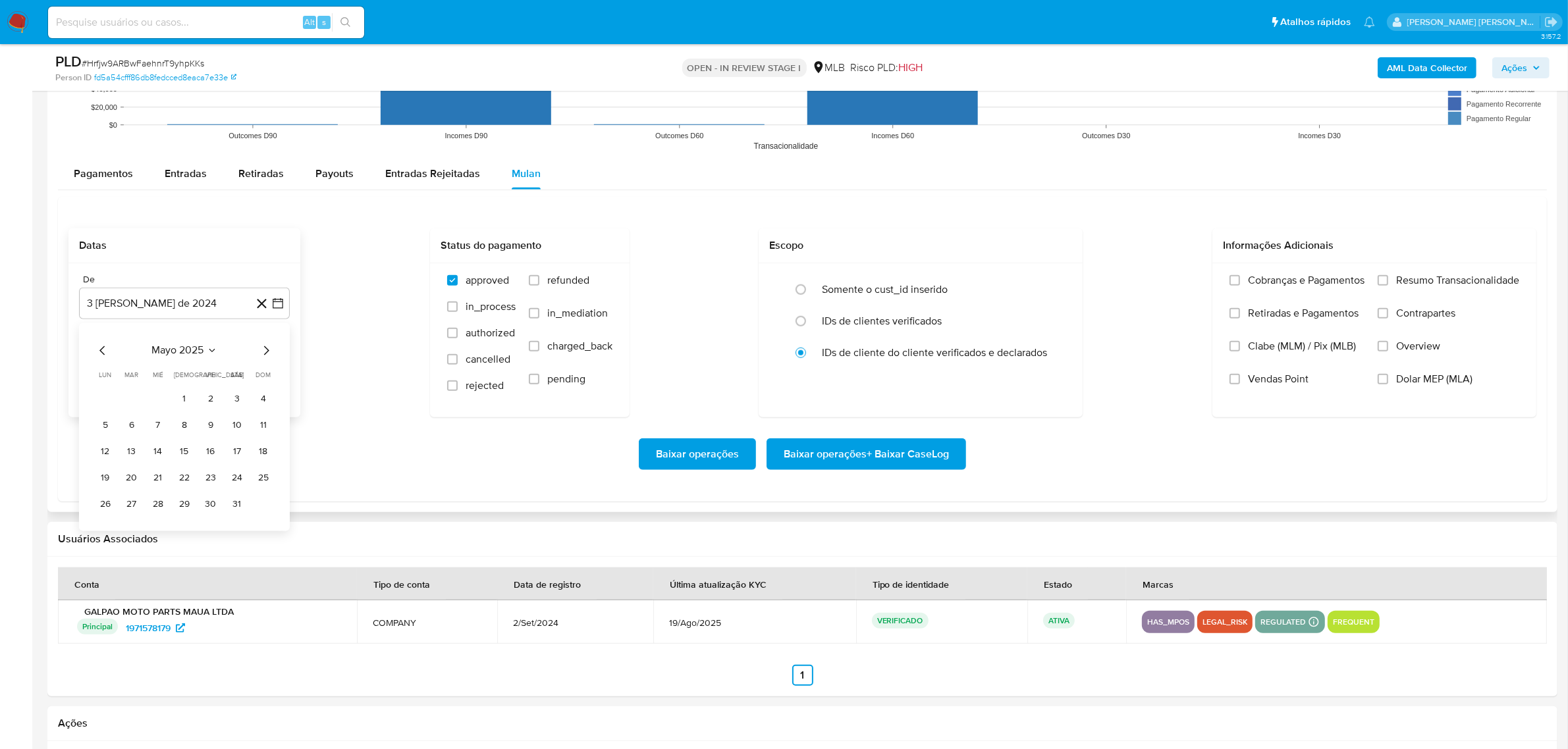
click at [271, 353] on icon "Mes siguiente" at bounding box center [266, 350] width 16 height 16
click at [106, 352] on icon "Mes anterior" at bounding box center [102, 350] width 16 height 16
click at [105, 352] on icon "Mes anterior" at bounding box center [102, 350] width 16 height 16
click at [238, 403] on button "1" at bounding box center [237, 399] width 21 height 21
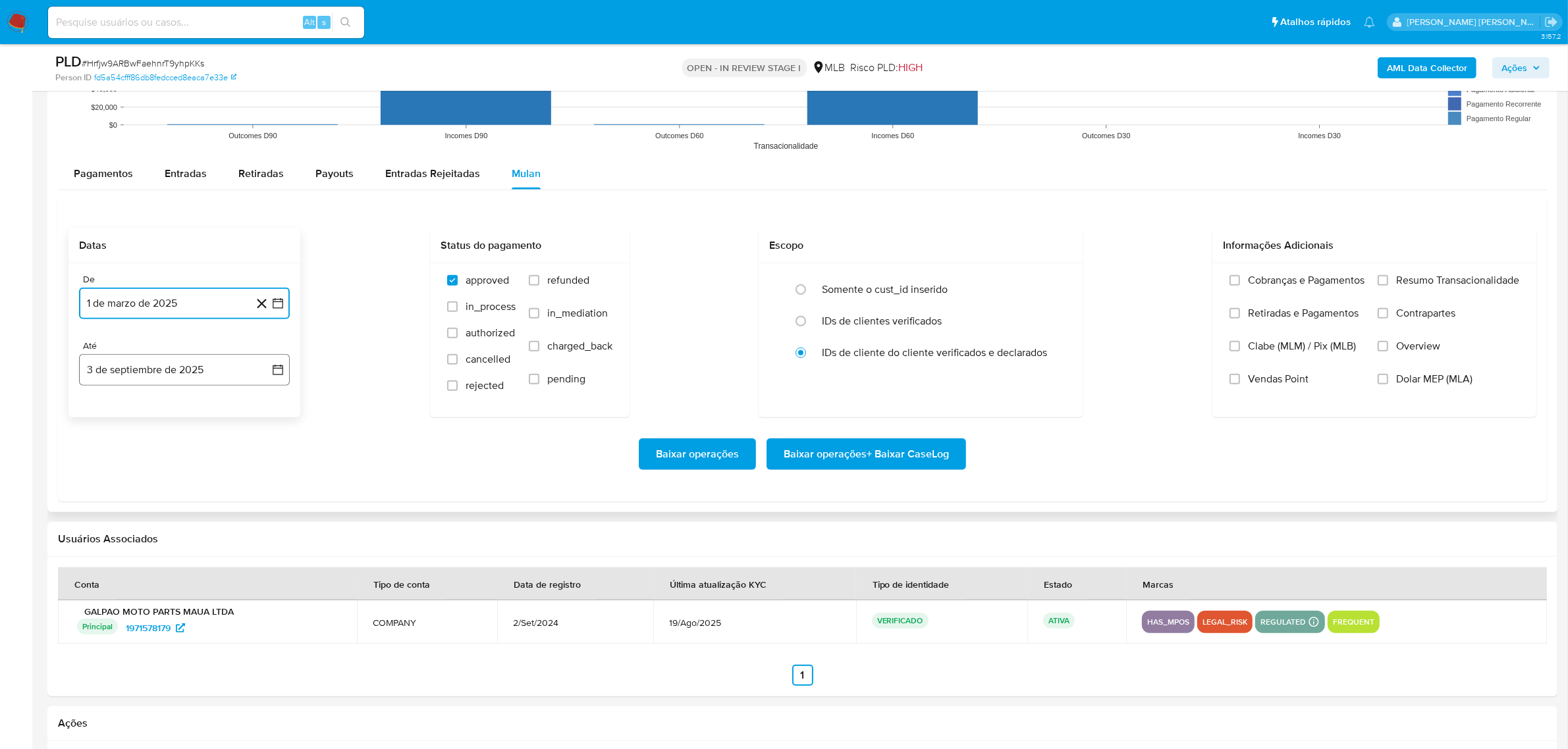
click at [285, 371] on button "3 de septiembre de 2025" at bounding box center [184, 370] width 211 height 32
click at [135, 468] on button "2" at bounding box center [131, 465] width 21 height 21
click at [1421, 344] on span "Overview" at bounding box center [1418, 346] width 44 height 13
click at [1388, 344] on input "Overview" at bounding box center [1383, 346] width 11 height 11
click at [1425, 316] on span "Contrapartes" at bounding box center [1426, 312] width 60 height 13
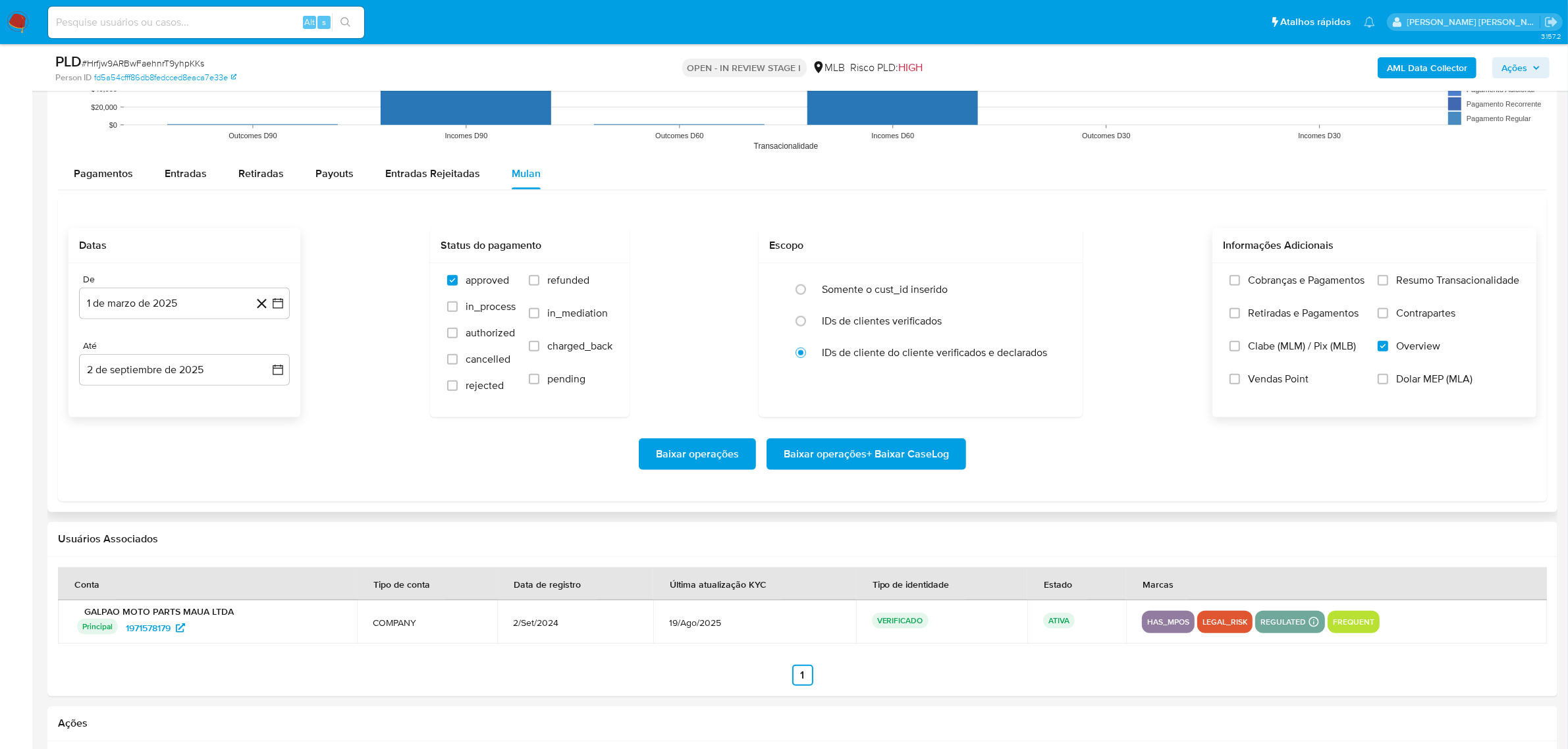
click at [1388, 316] on input "Contrapartes" at bounding box center [1383, 313] width 11 height 11
click at [1426, 290] on label "Resumo Transacionalidade" at bounding box center [1449, 289] width 141 height 33
click at [1388, 285] on input "Resumo Transacionalidade" at bounding box center [1383, 281] width 11 height 11
click at [837, 468] on span "Baixar operações + Baixar CaseLog" at bounding box center [867, 454] width 165 height 29
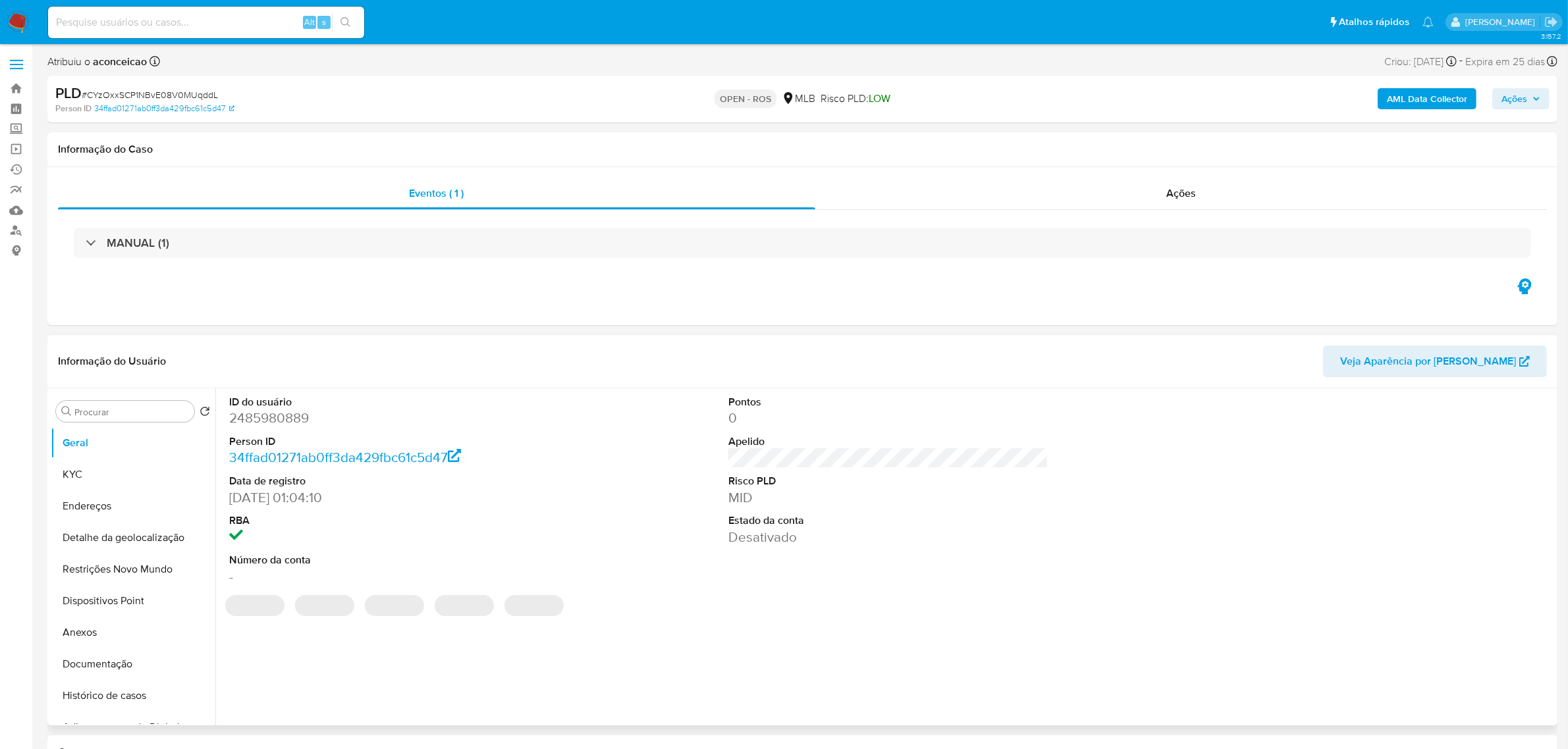
select select "10"
click at [493, 519] on dt "RBA" at bounding box center [389, 520] width 320 height 15
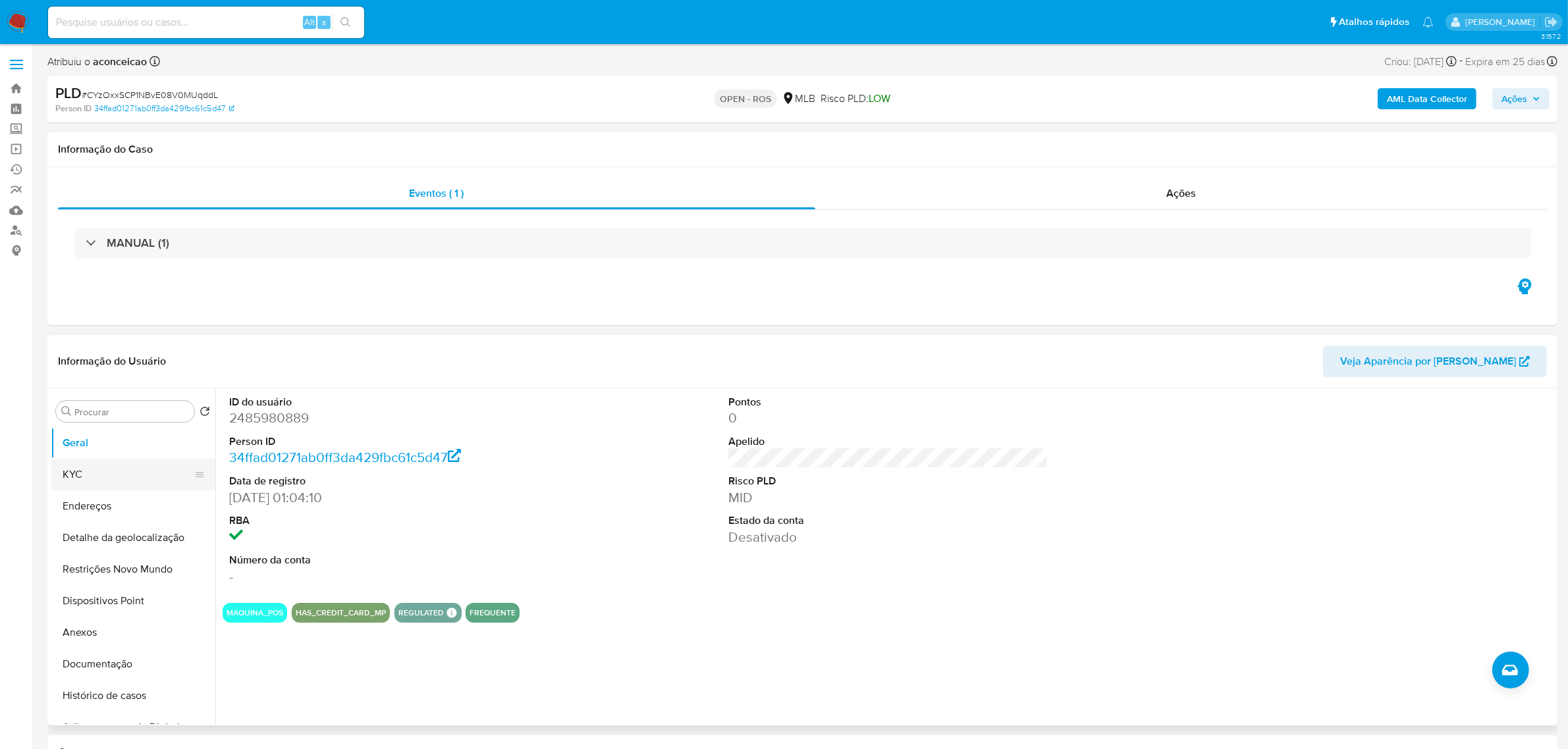
click at [98, 470] on button "KYC" at bounding box center [127, 474] width 154 height 32
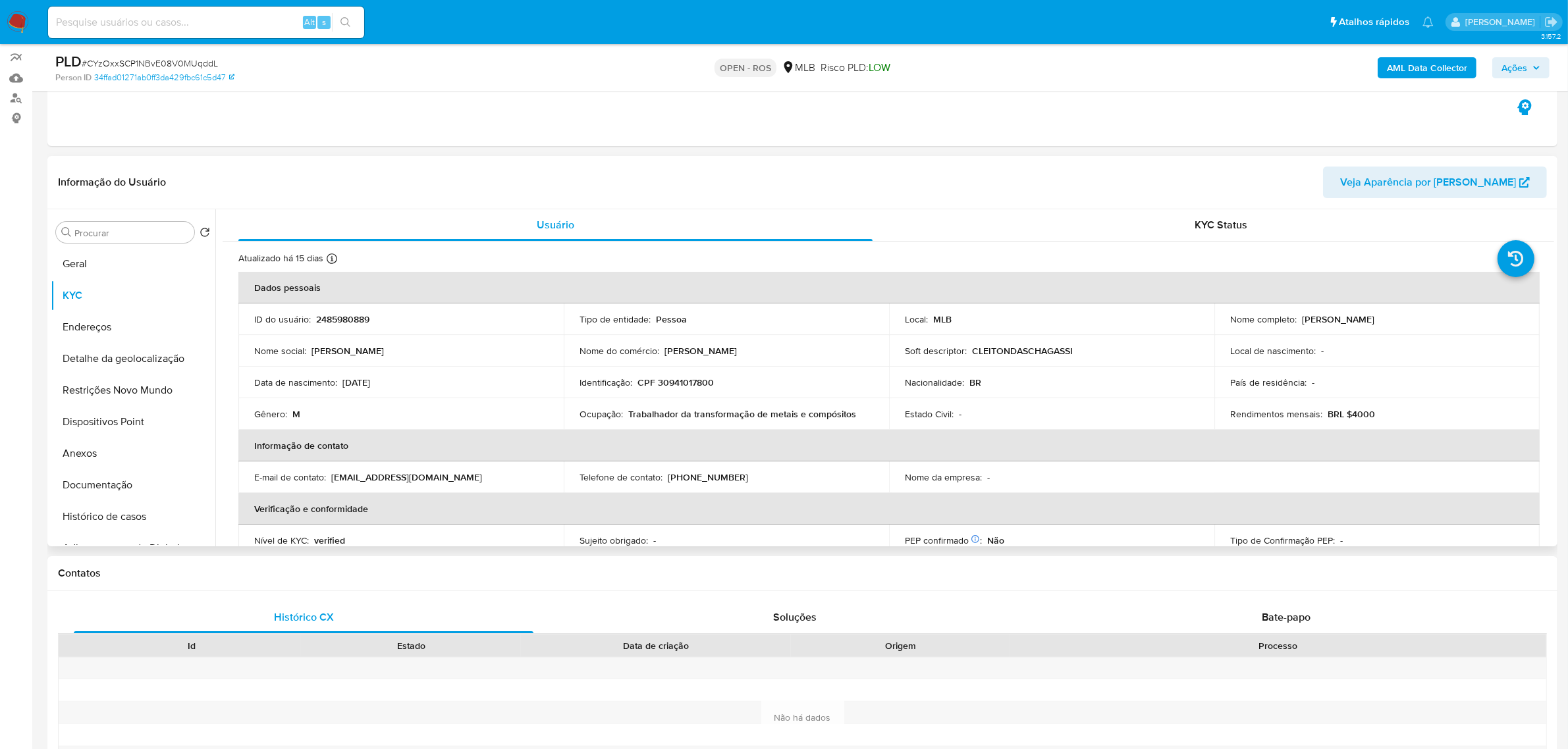
scroll to position [164, 0]
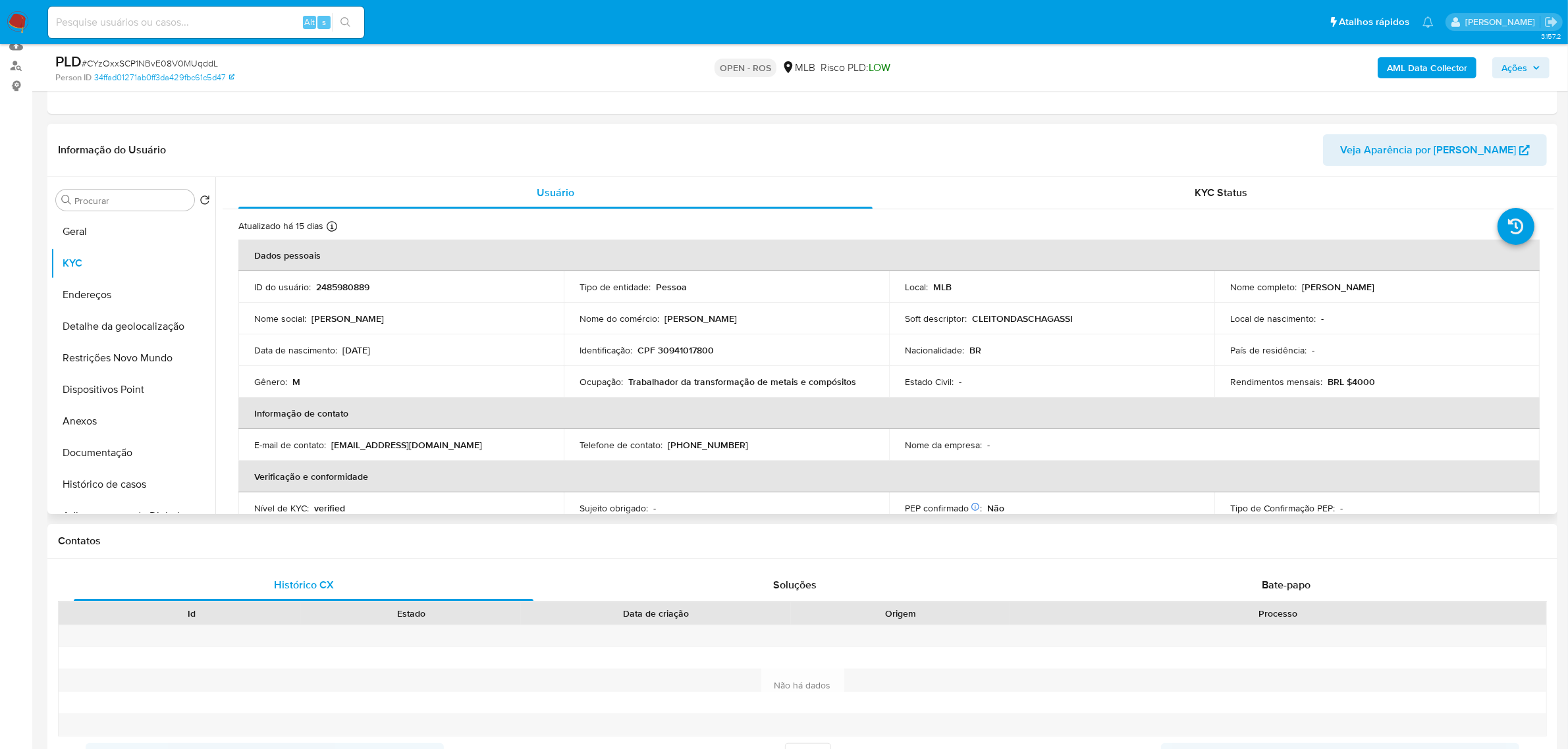
click at [488, 336] on td "Data de nascimento : 22/10/1982" at bounding box center [401, 350] width 325 height 32
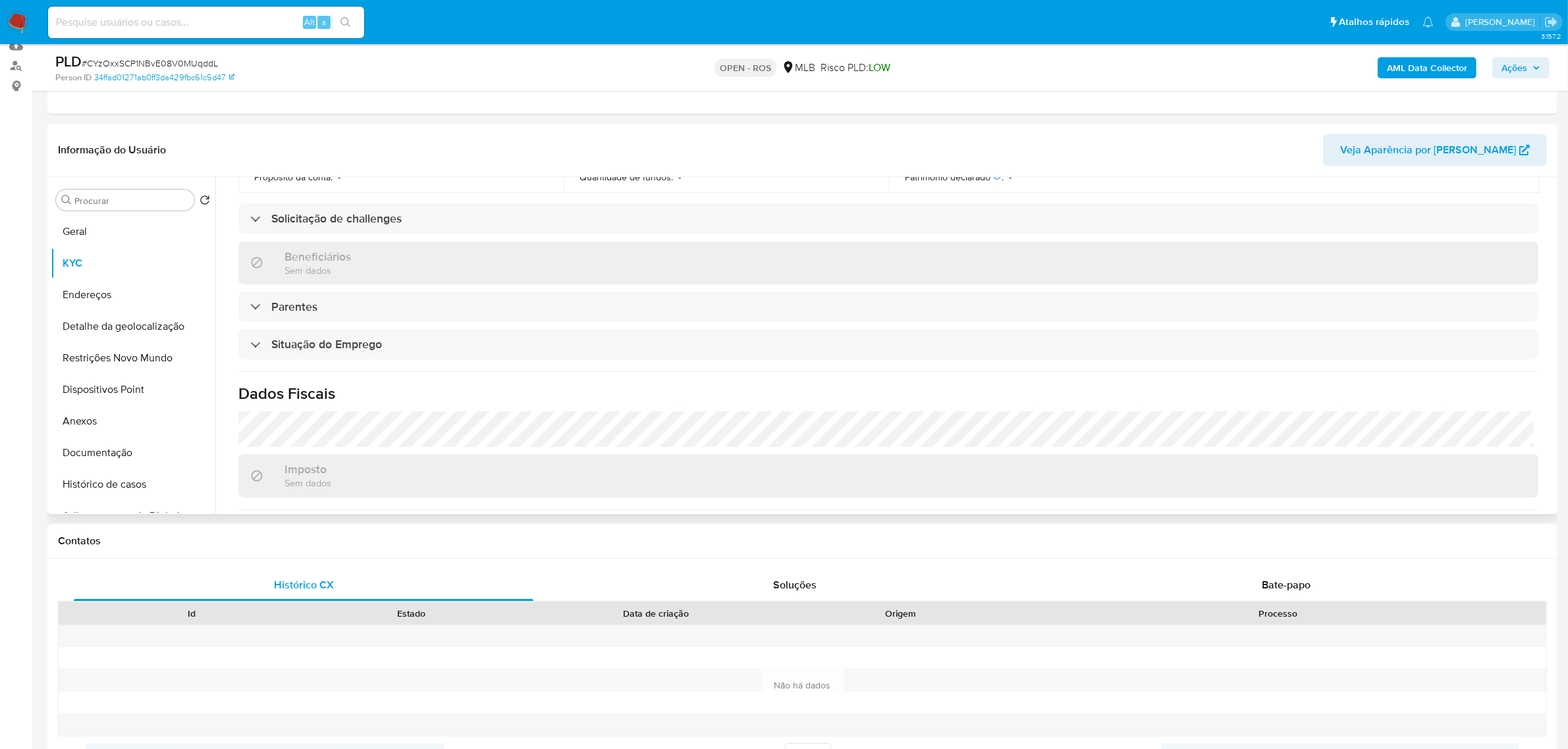
scroll to position [548, 0]
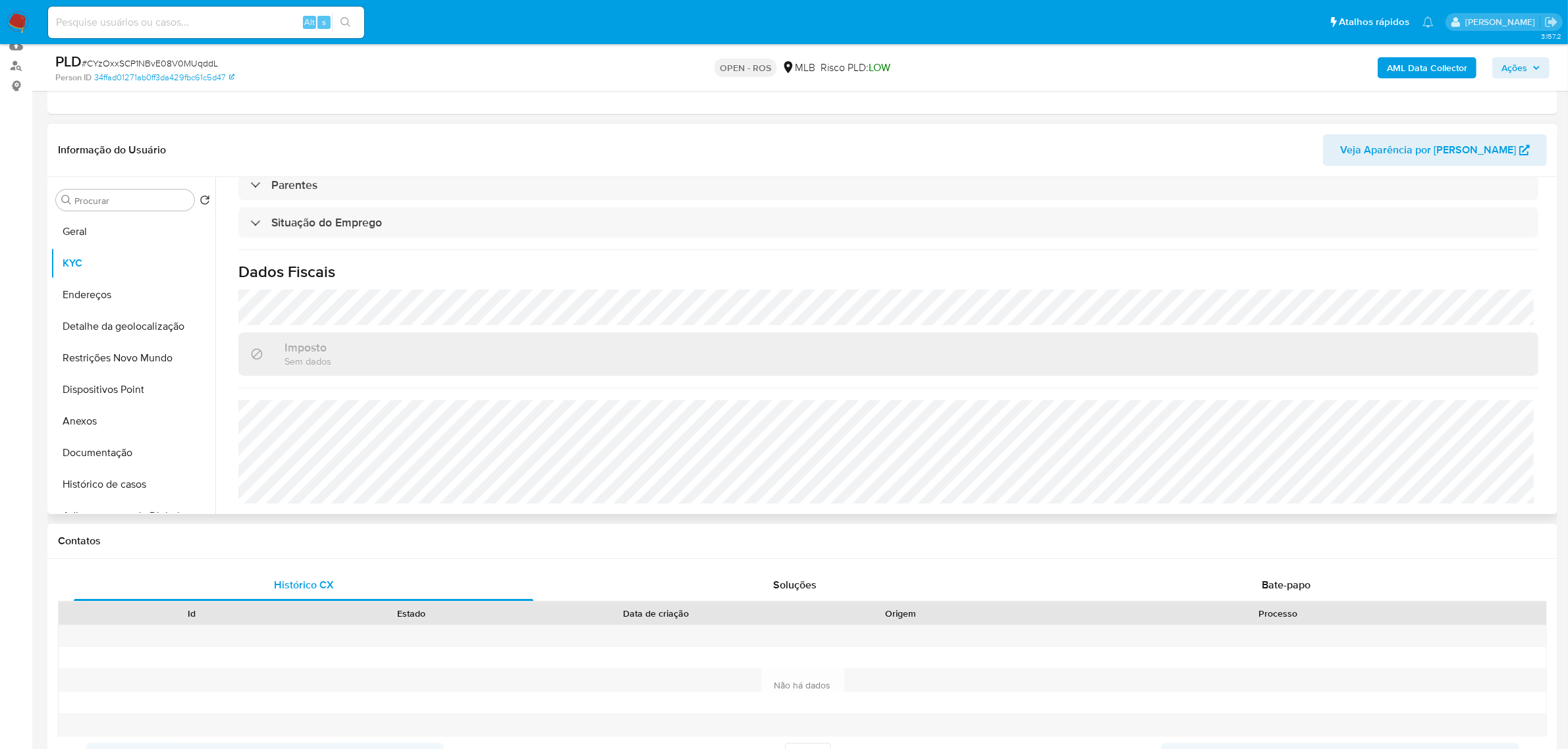
click at [465, 279] on h1 "Dados Fiscais" at bounding box center [888, 272] width 1300 height 20
click at [106, 296] on button "Endereços" at bounding box center [127, 295] width 154 height 32
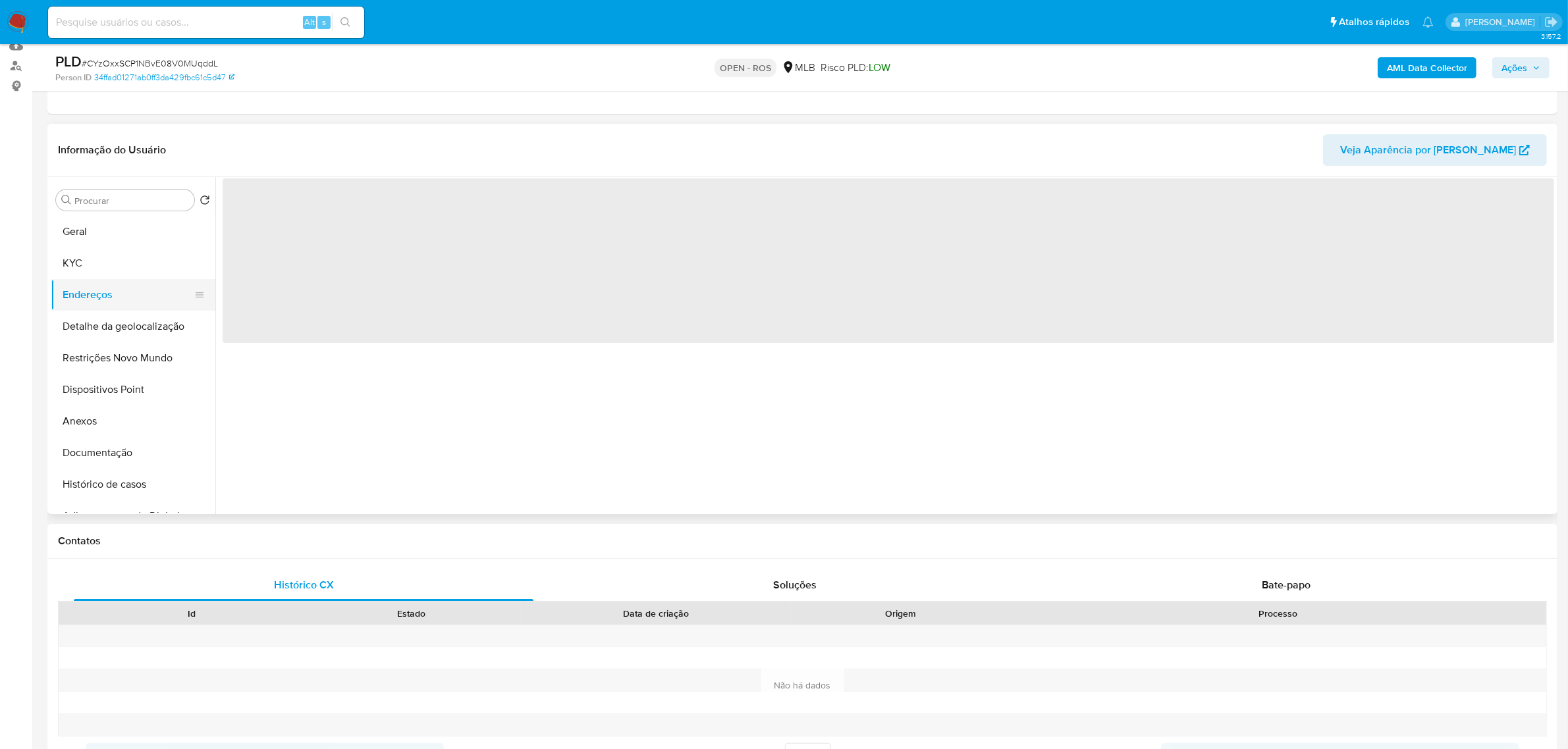
scroll to position [0, 0]
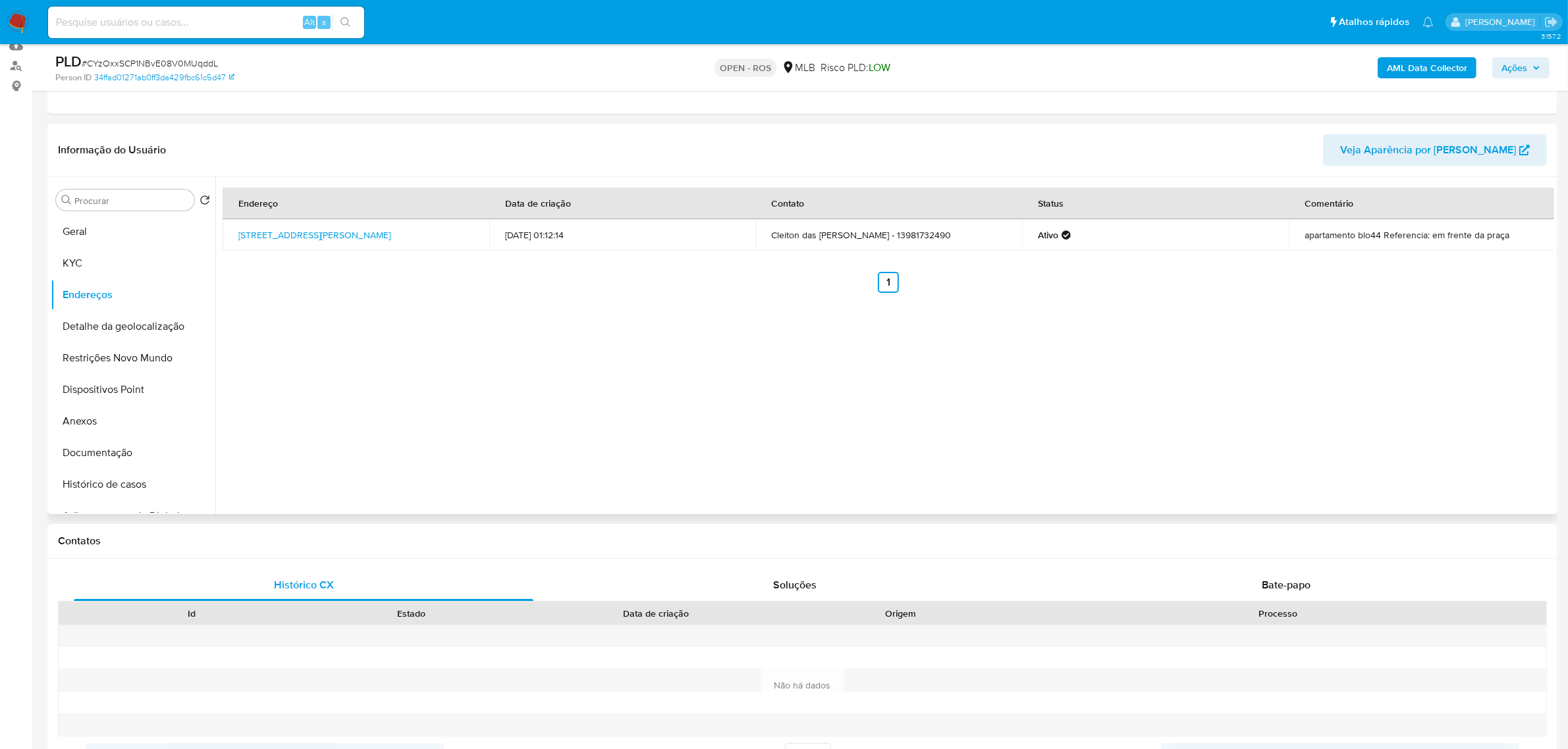
click at [410, 143] on header "Informação do Usuário Veja Aparência por Pessoa" at bounding box center [802, 150] width 1489 height 32
click at [135, 330] on button "Detalhe da geolocalização" at bounding box center [127, 326] width 154 height 32
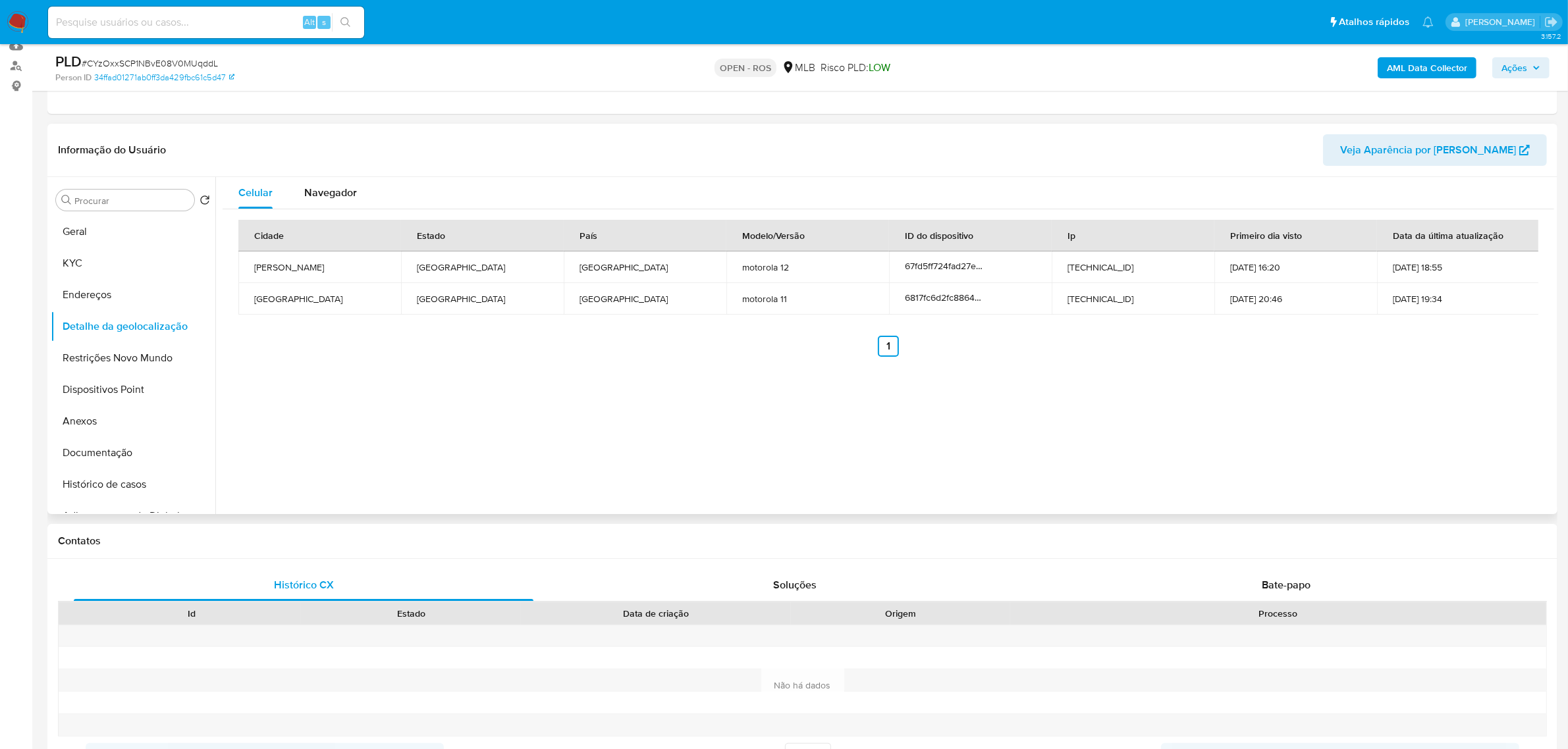
click at [408, 131] on div "Informação do Usuário Veja Aparência por Pessoa" at bounding box center [803, 150] width 1510 height 54
click at [91, 353] on button "Restrições Novo Mundo" at bounding box center [127, 358] width 154 height 32
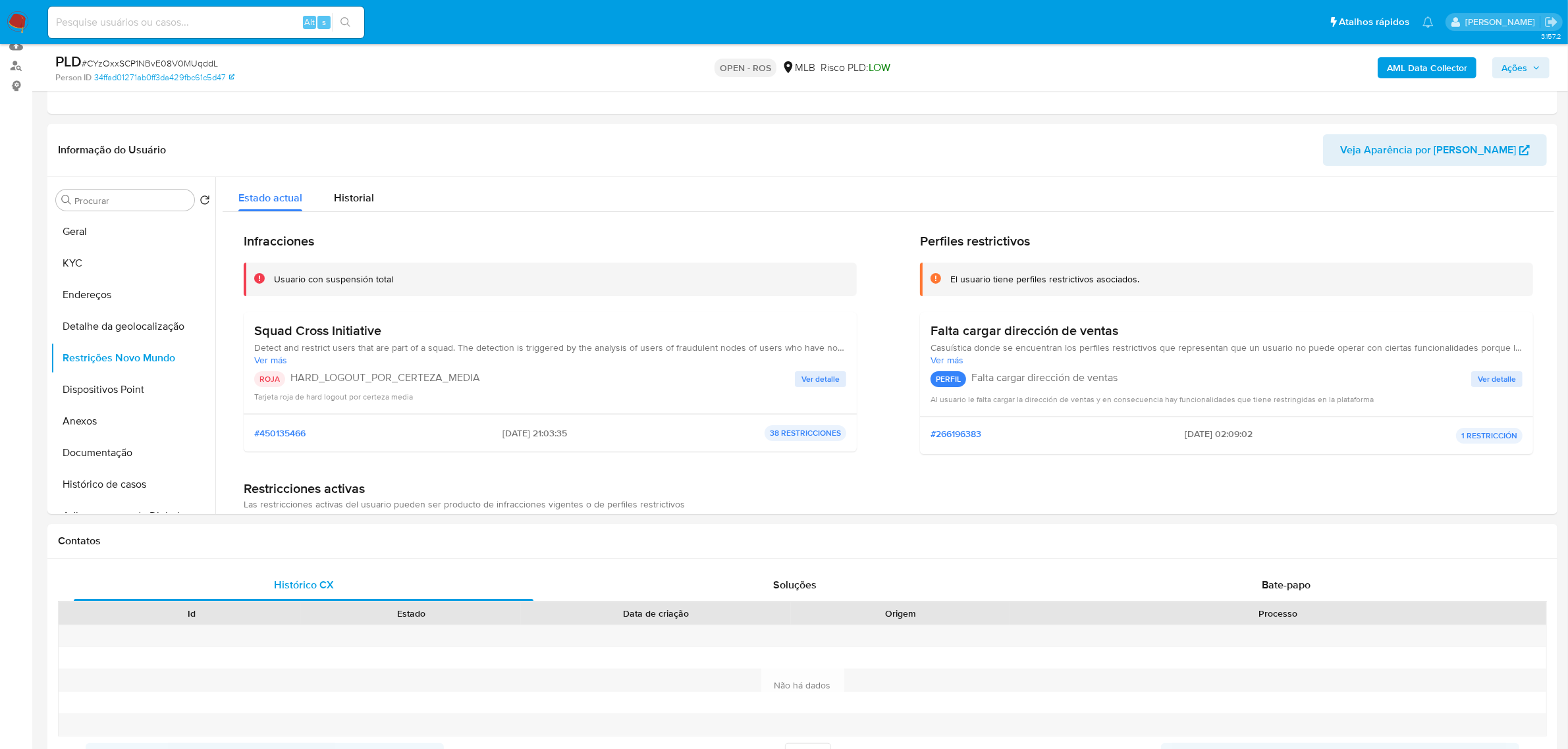
drag, startPoint x: 394, startPoint y: 283, endPoint x: 272, endPoint y: 271, distance: 122.6
click at [272, 271] on div "Usuario con suspensión total" at bounding box center [550, 280] width 613 height 34
click at [123, 392] on button "Dispositivos Point" at bounding box center [127, 390] width 154 height 32
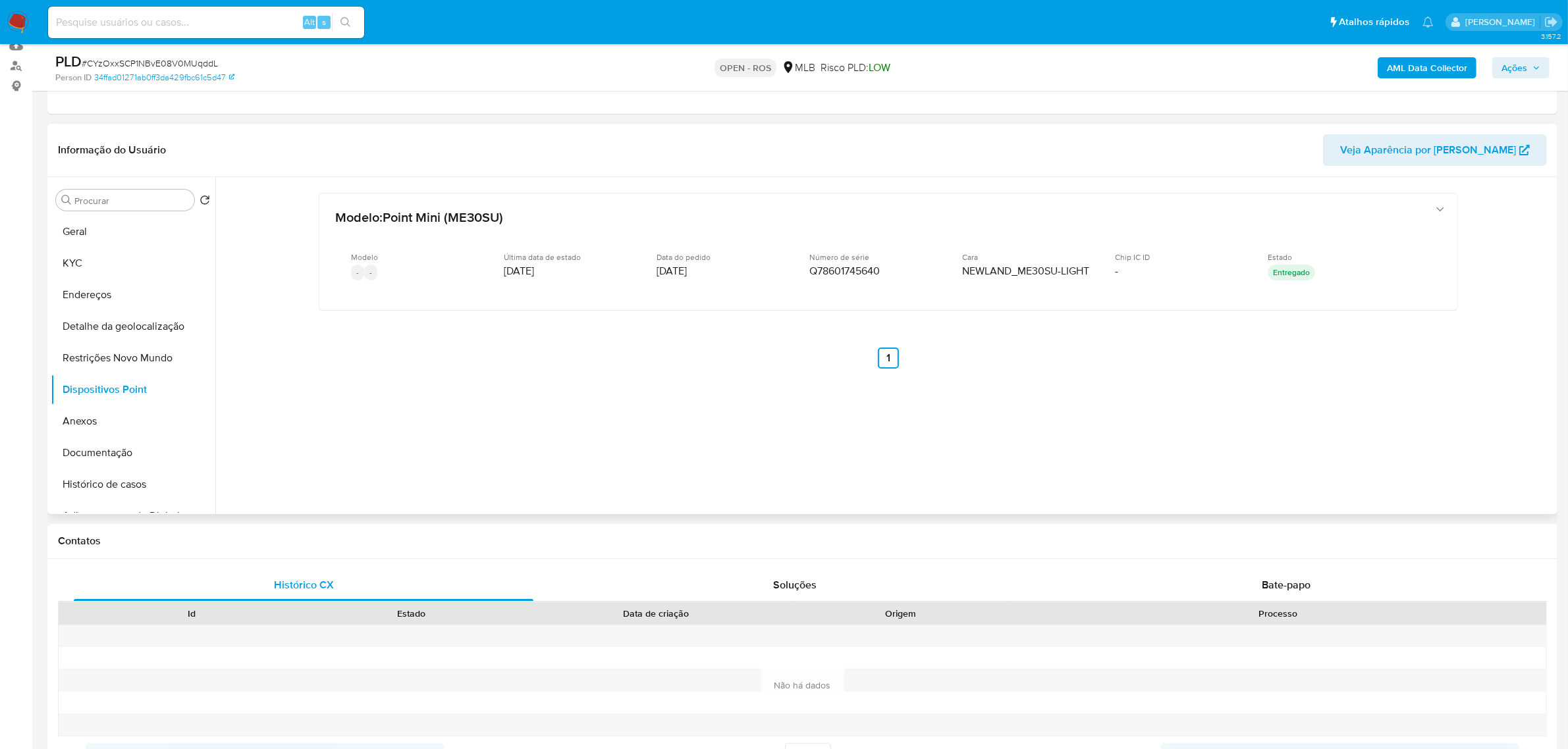
click at [389, 133] on div "Informação do Usuário Veja Aparência por Pessoa" at bounding box center [803, 150] width 1510 height 54
